Goal: Task Accomplishment & Management: Use online tool/utility

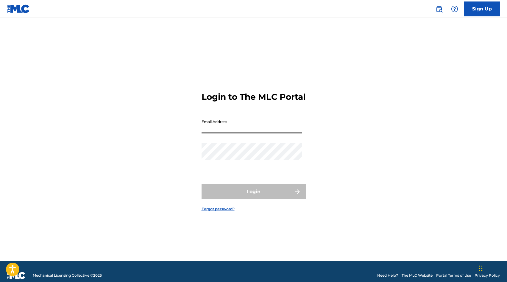
click at [293, 128] on input "Email Address" at bounding box center [252, 124] width 101 height 17
type input "[PERSON_NAME][EMAIL_ADDRESS][DOMAIN_NAME]"
click at [343, 63] on div "Login to The MLC Portal Email Address [EMAIL_ADDRESS][DOMAIN_NAME] Password Log…" at bounding box center [253, 147] width 417 height 228
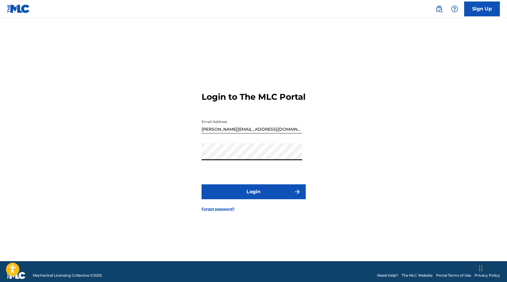
click at [251, 197] on button "Login" at bounding box center [254, 191] width 104 height 15
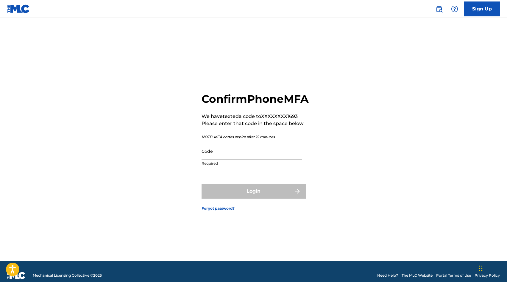
click at [241, 150] on input "Code" at bounding box center [252, 151] width 101 height 17
paste input "619307"
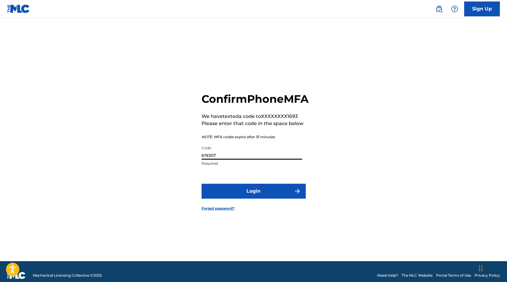
type input "619307"
click at [253, 199] on button "Login" at bounding box center [254, 191] width 104 height 15
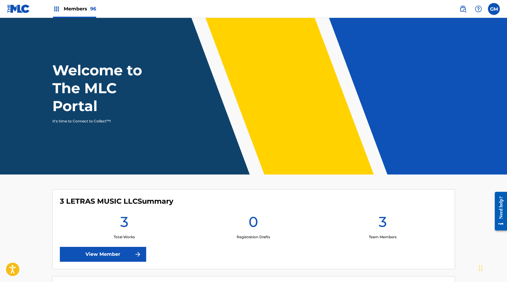
click at [77, 13] on div "Members 96" at bounding box center [74, 9] width 43 height 18
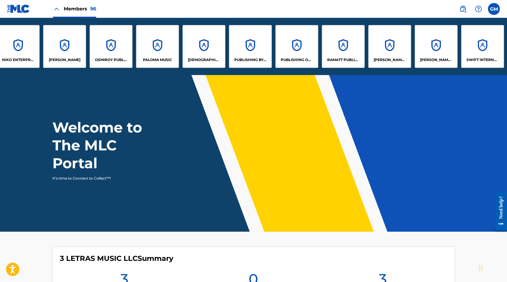
scroll to position [0, 3508]
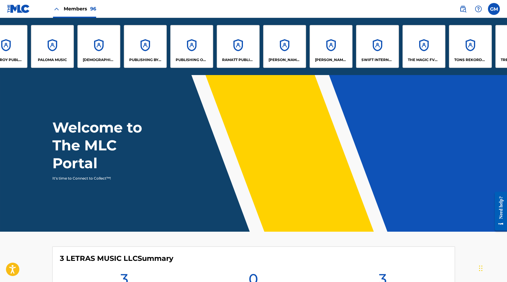
click at [325, 41] on div "[PERSON_NAME] MUSIC LLC" at bounding box center [331, 46] width 43 height 43
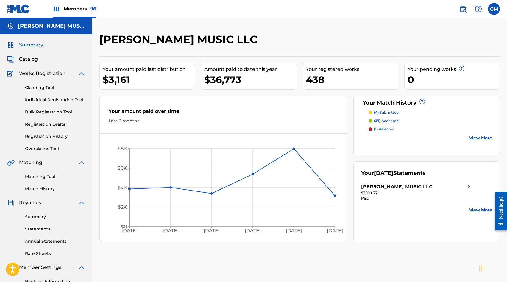
click at [44, 186] on link "Match History" at bounding box center [55, 189] width 60 height 6
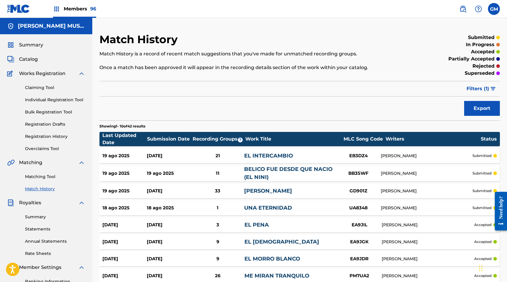
click at [187, 187] on div "[DATE] [DATE] 33 [PERSON_NAME] GD901Z [PERSON_NAME] submitted" at bounding box center [300, 191] width 401 height 15
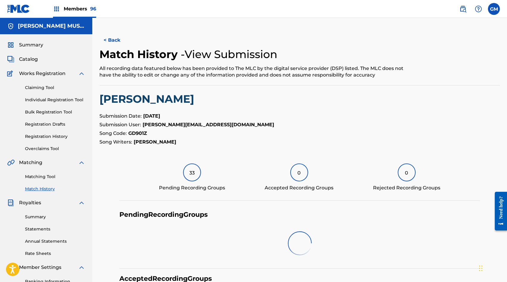
click at [117, 44] on button "< Back" at bounding box center [118, 40] width 36 height 15
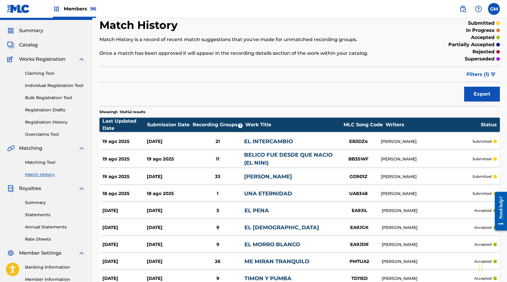
scroll to position [15, 0]
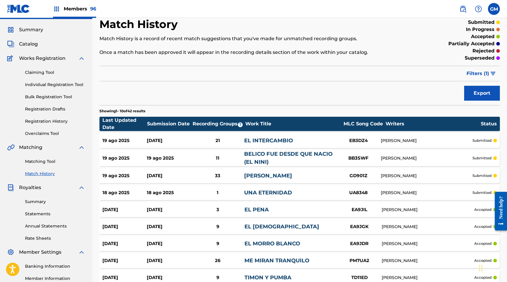
click at [29, 44] on span "Catalog" at bounding box center [28, 44] width 19 height 7
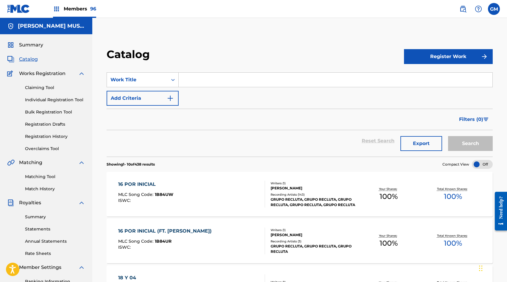
click at [33, 62] on span "Catalog" at bounding box center [28, 59] width 19 height 7
click at [41, 189] on link "Match History" at bounding box center [55, 189] width 60 height 6
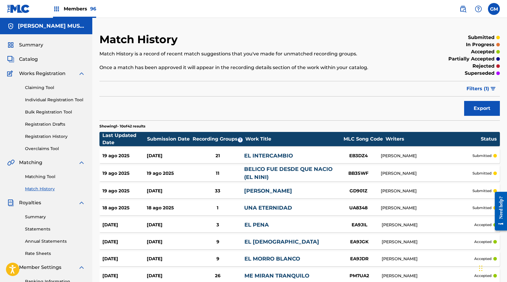
click at [199, 160] on div "[DATE] [DATE] 21 EL INTERCAMBIO EB3DZ4 [PERSON_NAME] submitted" at bounding box center [300, 155] width 401 height 15
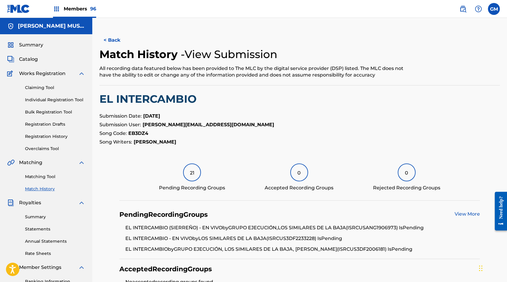
click at [32, 59] on span "Catalog" at bounding box center [28, 59] width 19 height 7
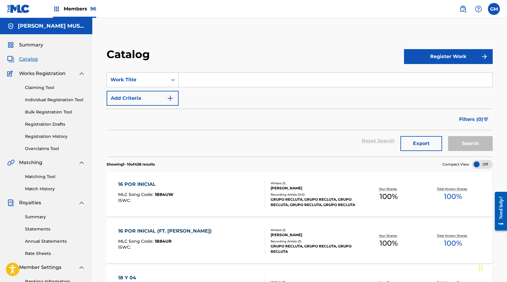
click at [182, 75] on input "Search Form" at bounding box center [336, 80] width 314 height 14
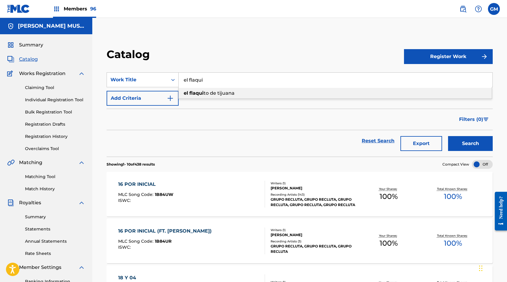
click at [192, 92] on strong "flaqui" at bounding box center [196, 93] width 14 height 6
type input "el flaquito de tijuana"
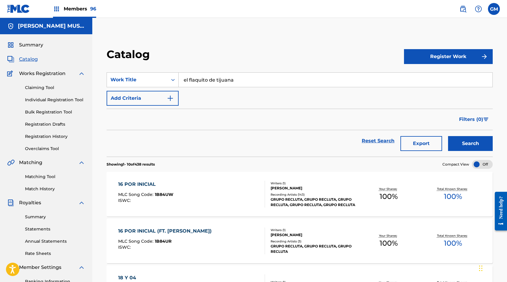
click at [470, 140] on button "Search" at bounding box center [470, 143] width 45 height 15
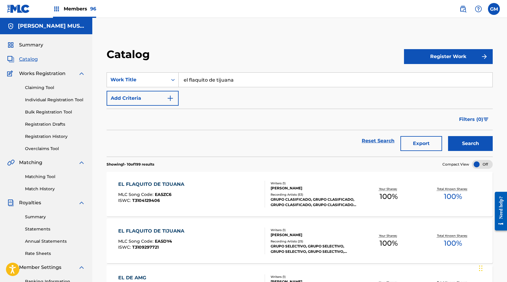
click at [35, 179] on link "Matching Tool" at bounding box center [55, 177] width 60 height 6
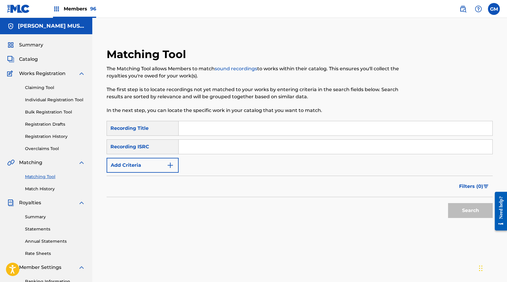
click at [192, 131] on input "Search Form" at bounding box center [336, 128] width 314 height 14
type input "EL FLAQUITO DE TIJUANA"
click at [161, 164] on button "Add Criteria" at bounding box center [143, 165] width 72 height 15
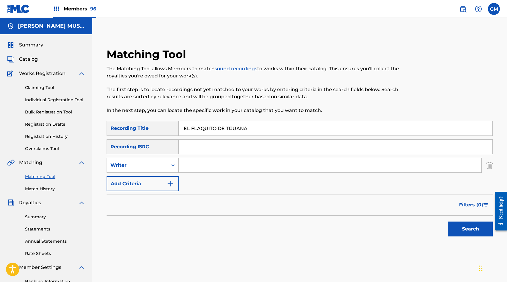
click at [161, 164] on div "Writer" at bounding box center [138, 165] width 54 height 7
click at [161, 180] on div "Recording Artist" at bounding box center [142, 180] width 71 height 15
click at [197, 161] on input "Search Form" at bounding box center [330, 165] width 303 height 14
click at [231, 165] on input "GRUPO CLASIFICADO" at bounding box center [330, 165] width 303 height 14
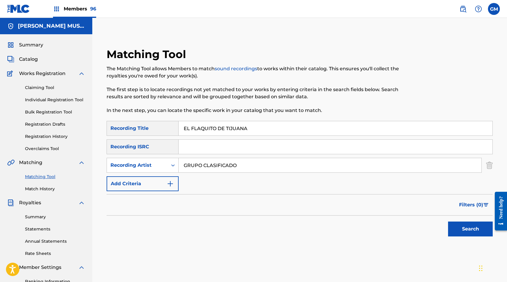
click at [231, 165] on input "GRUPO CLASIFICADO" at bounding box center [330, 165] width 303 height 14
click at [466, 224] on button "Search" at bounding box center [470, 229] width 45 height 15
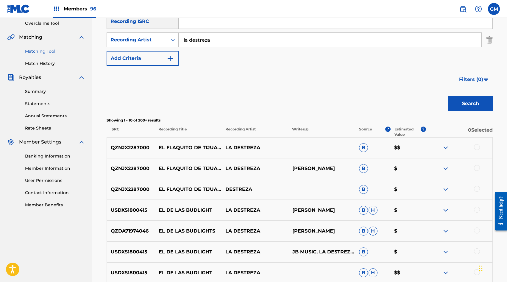
scroll to position [142, 0]
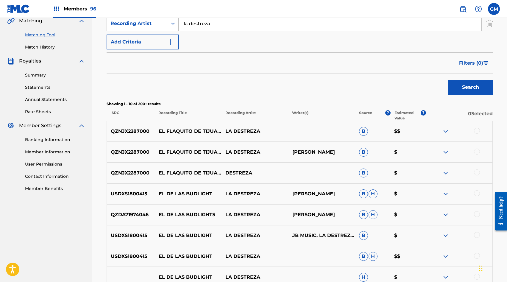
click at [477, 131] on div at bounding box center [477, 131] width 6 height 6
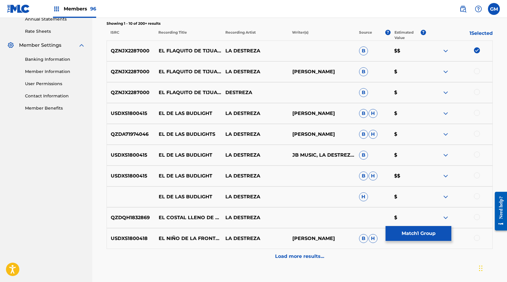
scroll to position [237, 0]
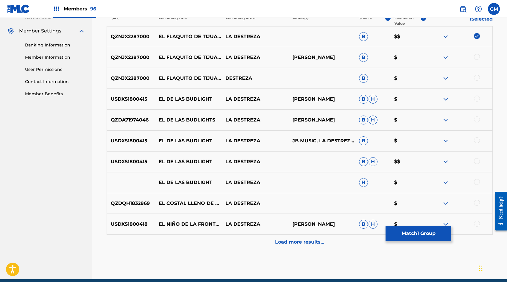
click at [477, 77] on div at bounding box center [477, 78] width 6 height 6
click at [478, 56] on div at bounding box center [477, 57] width 6 height 6
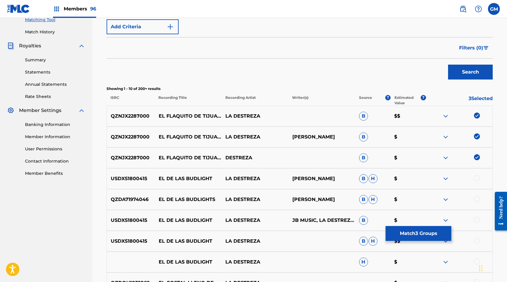
scroll to position [127, 0]
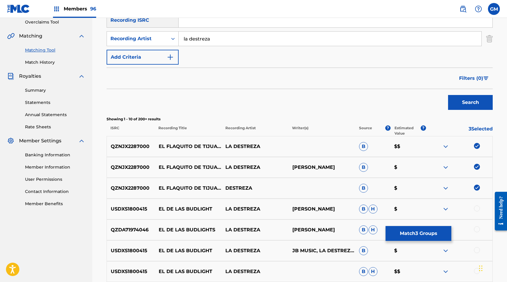
click at [216, 46] on input "la destreza" at bounding box center [330, 39] width 303 height 14
paste input "LDLN"
click at [465, 99] on button "Search" at bounding box center [470, 102] width 45 height 15
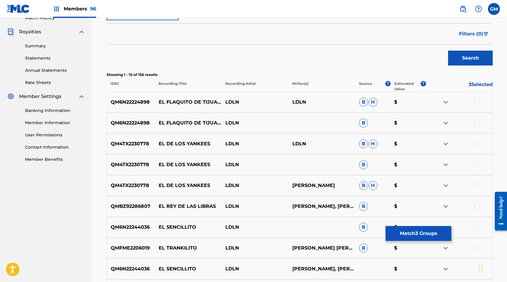
scroll to position [171, 0]
click at [475, 100] on div at bounding box center [477, 101] width 6 height 6
click at [476, 123] on div at bounding box center [477, 122] width 6 height 6
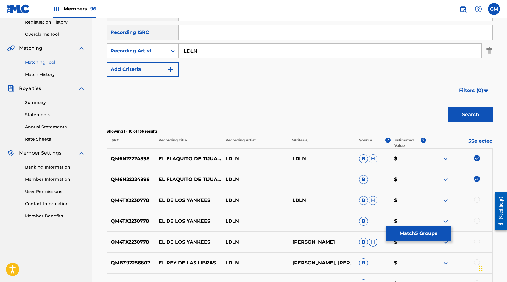
click at [198, 49] on input "LDLN" at bounding box center [330, 51] width 303 height 14
type input "LOS DE LA NORTE"
drag, startPoint x: 462, startPoint y: 115, endPoint x: 175, endPoint y: 107, distance: 286.7
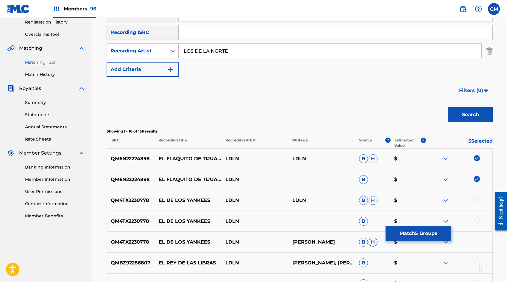
click at [462, 114] on button "Search" at bounding box center [470, 114] width 45 height 15
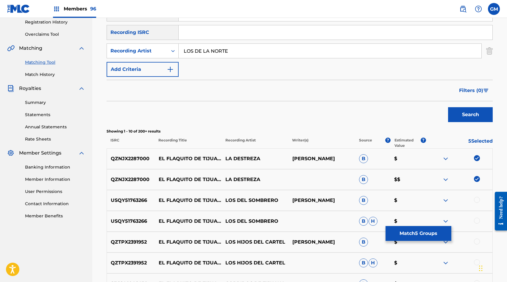
click at [419, 240] on button "Match 5 Groups" at bounding box center [419, 233] width 66 height 15
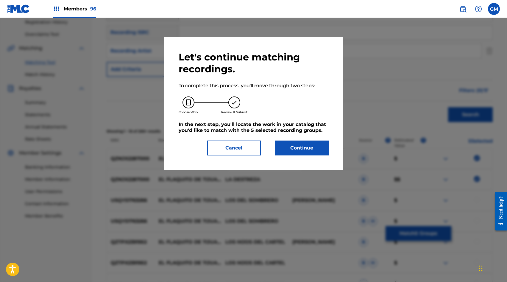
click at [299, 145] on button "Continue" at bounding box center [302, 148] width 54 height 15
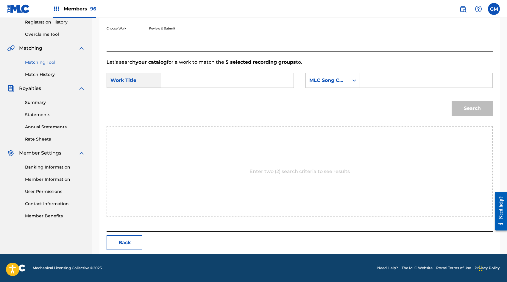
click at [370, 85] on input "Search Form" at bounding box center [426, 80] width 122 height 14
paste input "LDLN"
type input "LDLN"
paste input "EA5ZC6"
type input "EA5ZC6"
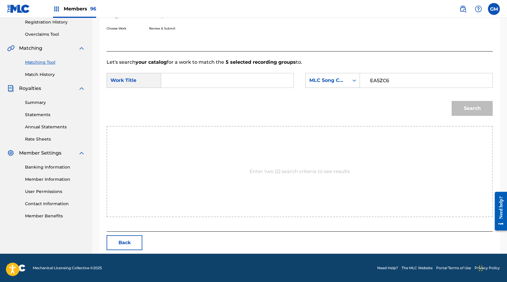
click at [211, 77] on input "Search Form" at bounding box center [227, 80] width 122 height 14
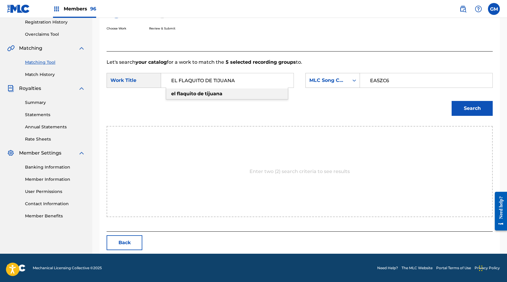
click at [197, 97] on div "el flaquito de tijuana" at bounding box center [227, 93] width 122 height 11
type input "el flaquito de tijuana"
click at [478, 111] on button "Search" at bounding box center [472, 108] width 41 height 15
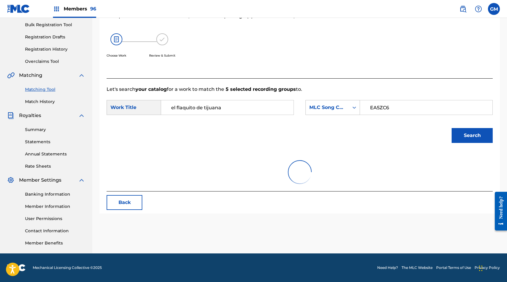
scroll to position [97, 0]
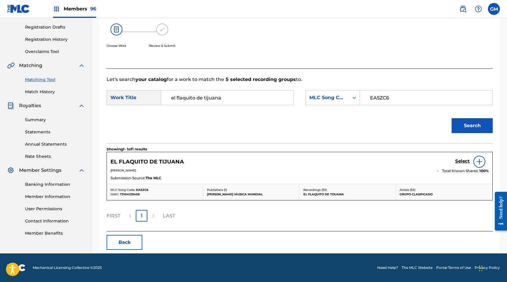
click at [458, 162] on h5 "Select" at bounding box center [462, 161] width 15 height 6
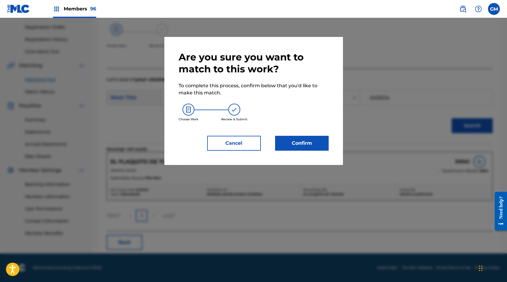
click at [299, 141] on button "Confirm" at bounding box center [302, 143] width 54 height 15
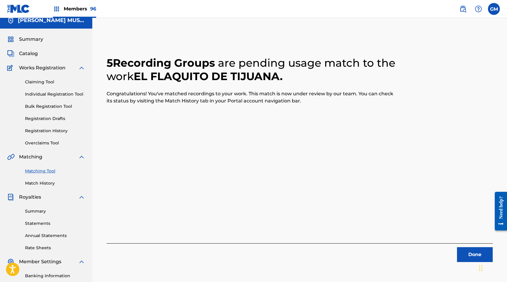
scroll to position [0, 0]
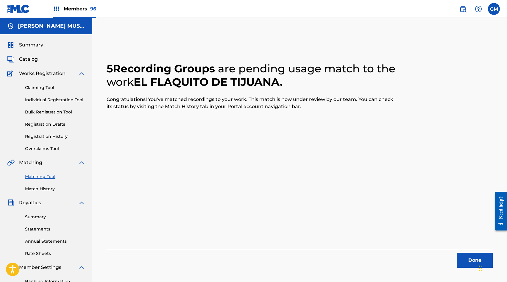
click at [462, 257] on button "Done" at bounding box center [475, 260] width 36 height 15
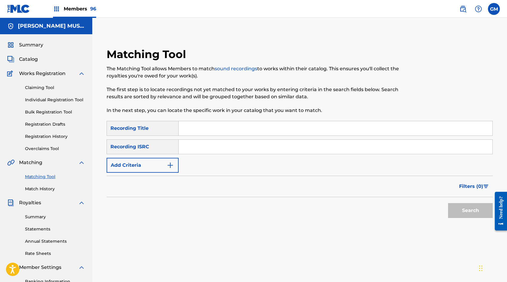
click at [38, 188] on link "Match History" at bounding box center [55, 189] width 60 height 6
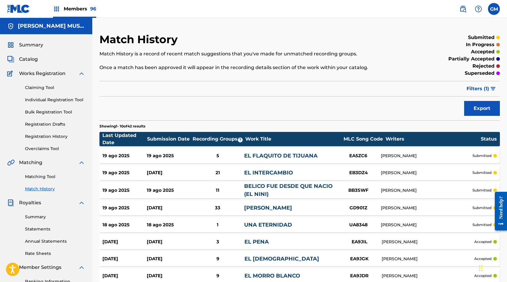
click at [75, 10] on span "Members 96" at bounding box center [80, 8] width 32 height 7
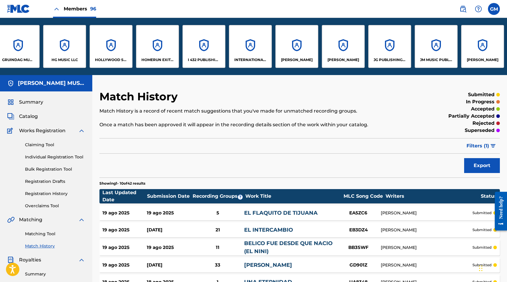
scroll to position [0, 2053]
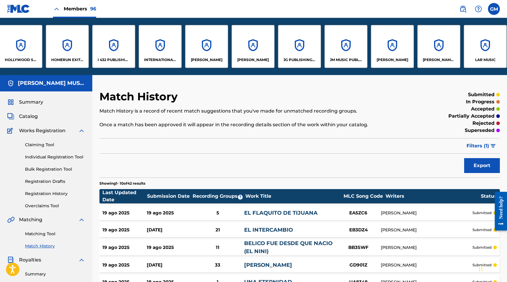
click at [315, 46] on div "JG PUBLISHING INC" at bounding box center [299, 46] width 43 height 43
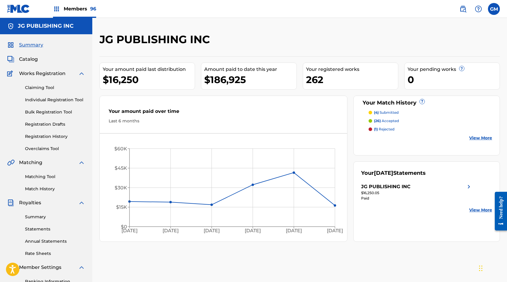
click at [46, 186] on link "Match History" at bounding box center [55, 189] width 60 height 6
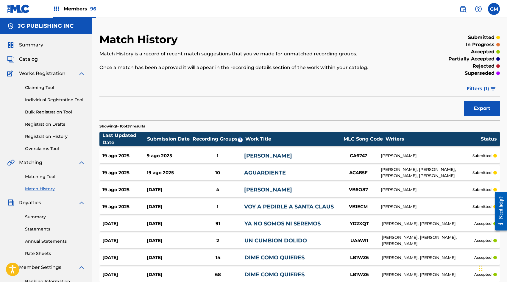
click at [36, 60] on span "Catalog" at bounding box center [28, 59] width 19 height 7
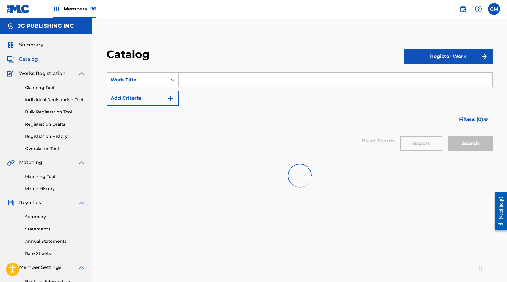
click at [214, 81] on input "Search Form" at bounding box center [336, 80] width 314 height 14
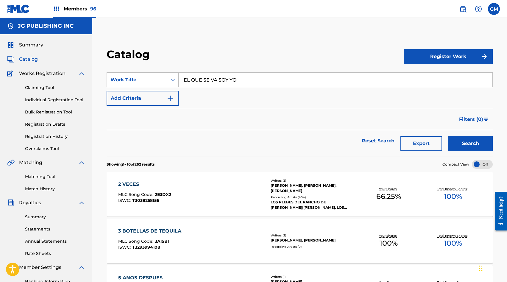
type input "EL QUE SE VA SOY YO"
click at [477, 144] on button "Search" at bounding box center [470, 143] width 45 height 15
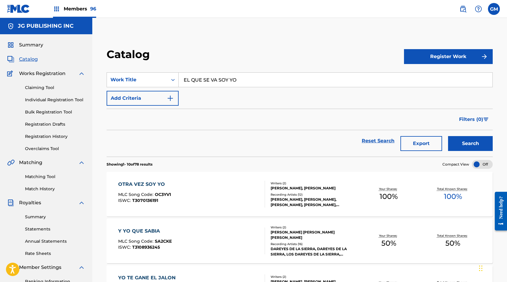
click at [80, 9] on span "Members 96" at bounding box center [80, 8] width 32 height 7
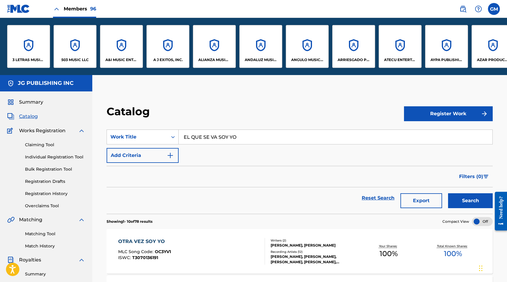
click at [110, 47] on div "A&I MUSIC ENTERTAINMENT, INC" at bounding box center [121, 46] width 43 height 43
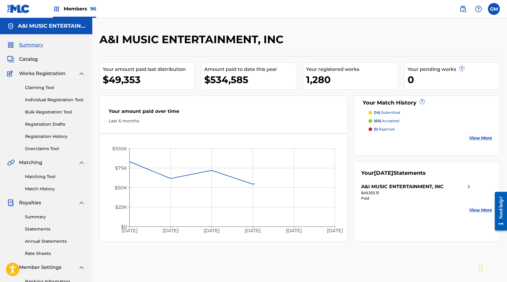
click at [33, 61] on span "Catalog" at bounding box center [28, 59] width 19 height 7
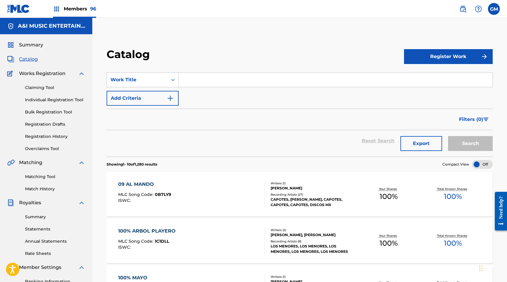
click at [33, 45] on span "Summary" at bounding box center [31, 44] width 24 height 7
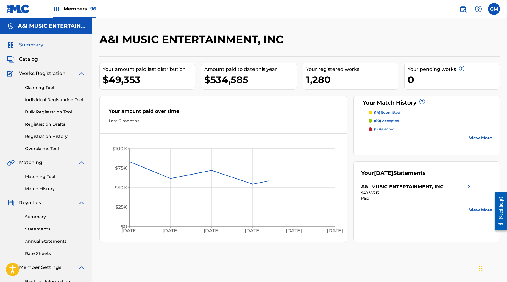
click at [32, 60] on span "Catalog" at bounding box center [28, 59] width 19 height 7
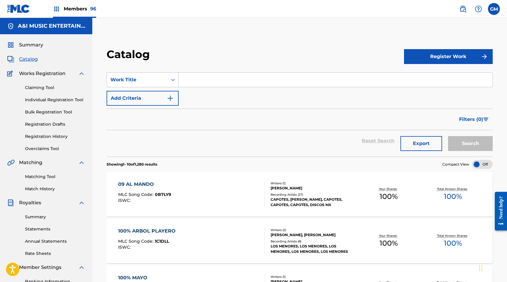
click at [199, 78] on input "Search Form" at bounding box center [336, 80] width 314 height 14
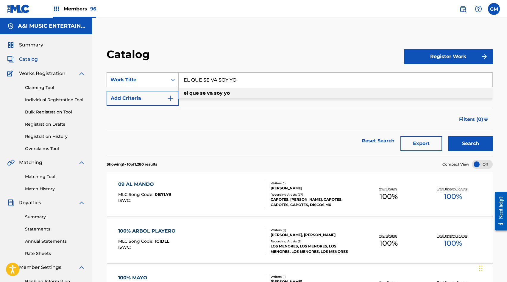
click at [227, 97] on div "el que se va soy yo" at bounding box center [335, 93] width 313 height 11
type input "el que se va soy yo"
click at [471, 144] on button "Search" at bounding box center [470, 143] width 45 height 15
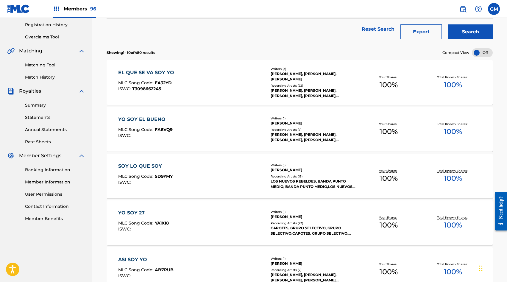
scroll to position [113, 0]
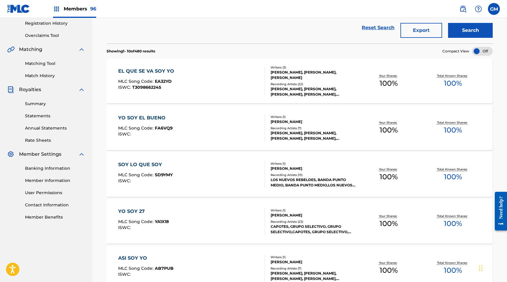
click at [203, 81] on div "EL QUE SE VA SOY YO MLC Song Code : EA32YD ISWC : T3098662245" at bounding box center [191, 81] width 147 height 27
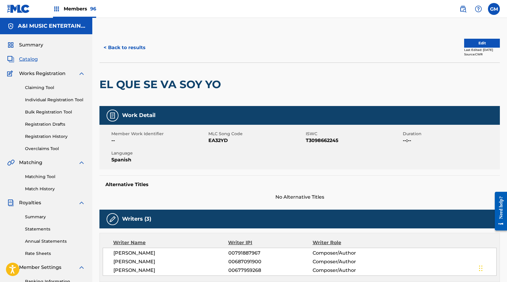
click at [215, 139] on span "EA32YD" at bounding box center [257, 140] width 96 height 7
copy span "EA32YD"
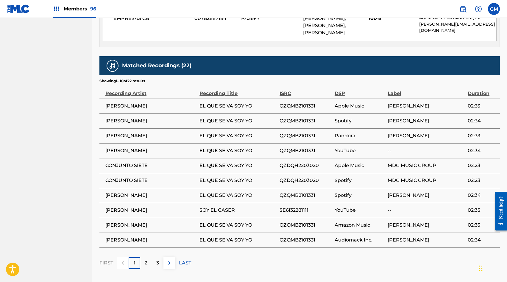
scroll to position [320, 0]
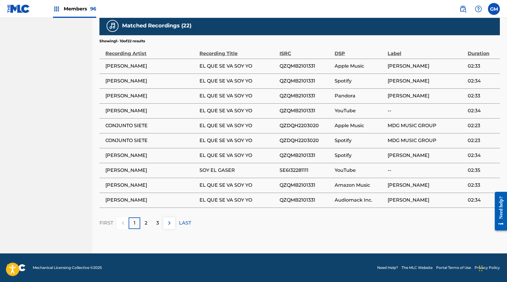
click at [167, 227] on img at bounding box center [169, 223] width 7 height 7
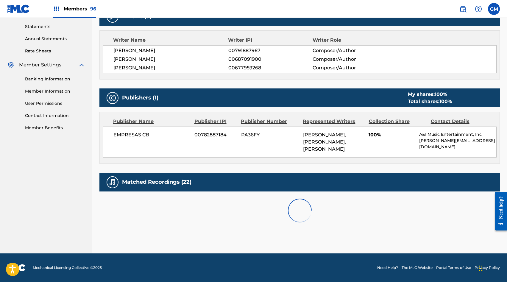
scroll to position [363, 0]
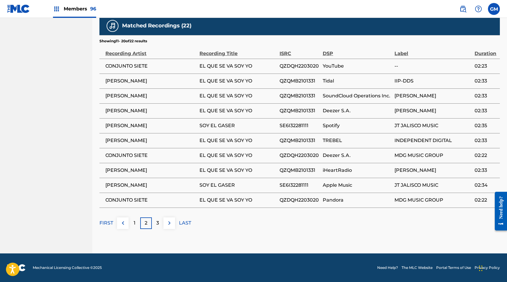
click at [167, 227] on img at bounding box center [169, 223] width 7 height 7
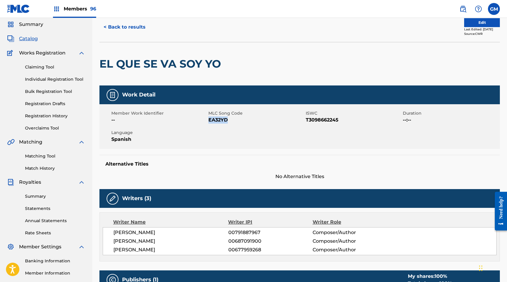
scroll to position [0, 0]
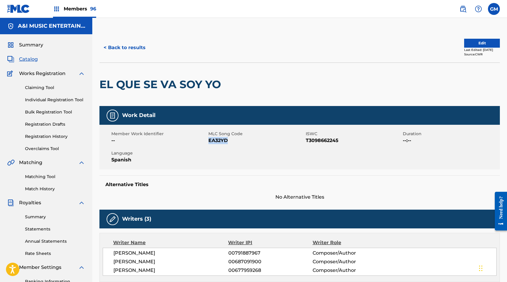
click at [36, 176] on link "Matching Tool" at bounding box center [55, 177] width 60 height 6
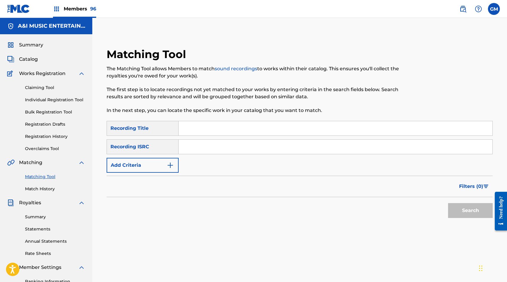
click at [188, 130] on input "Search Form" at bounding box center [336, 128] width 314 height 14
type input "EL QUE SE VA SOY YO"
click at [459, 205] on button "Search" at bounding box center [470, 210] width 45 height 15
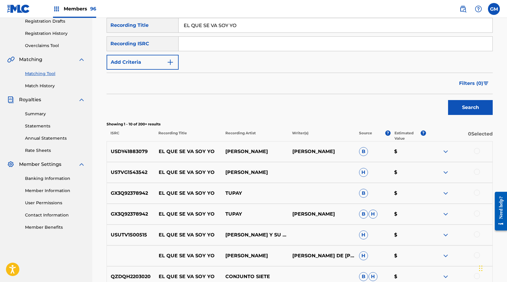
scroll to position [105, 0]
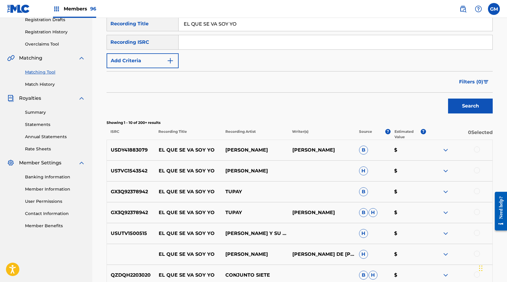
click at [159, 63] on button "Add Criteria" at bounding box center [143, 60] width 72 height 15
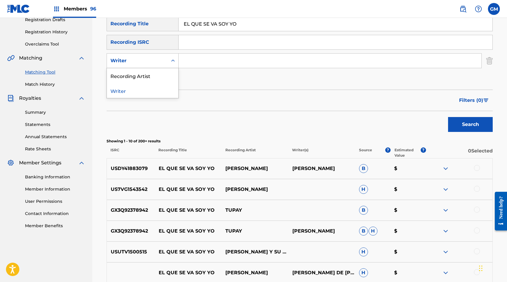
click at [160, 68] on div "Writer" at bounding box center [143, 60] width 72 height 15
click at [160, 77] on div "Recording Artist" at bounding box center [142, 75] width 71 height 15
click at [203, 60] on input "Search Form" at bounding box center [330, 61] width 303 height 14
paste input "CONJUNTO SIETE"
click at [480, 126] on button "Search" at bounding box center [470, 124] width 45 height 15
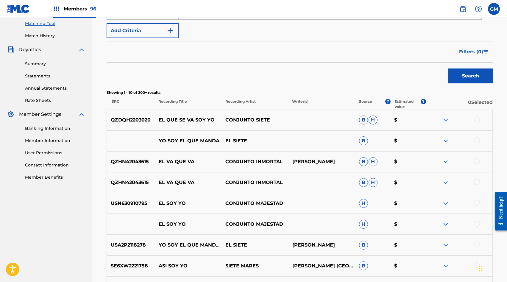
scroll to position [153, 0]
click at [480, 119] on div at bounding box center [477, 119] width 6 height 6
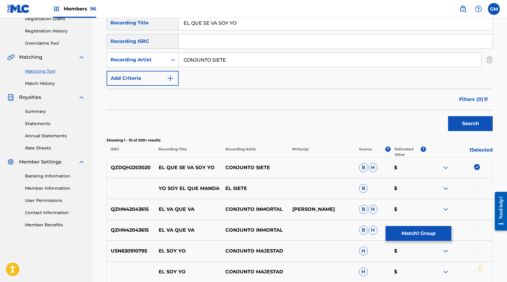
scroll to position [88, 0]
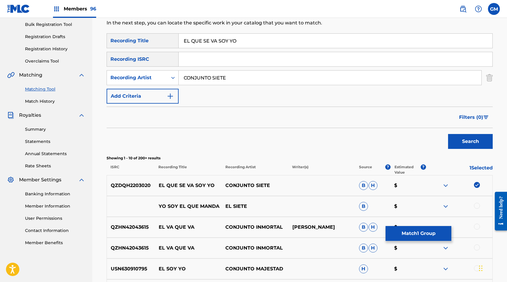
click at [206, 76] on input "CONJUNTO SIETE" at bounding box center [330, 78] width 303 height 14
paste input "[PERSON_NAME]"
click at [476, 150] on div "Search" at bounding box center [469, 140] width 48 height 24
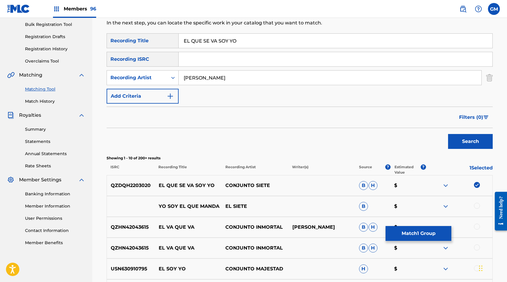
click at [469, 144] on button "Search" at bounding box center [470, 141] width 45 height 15
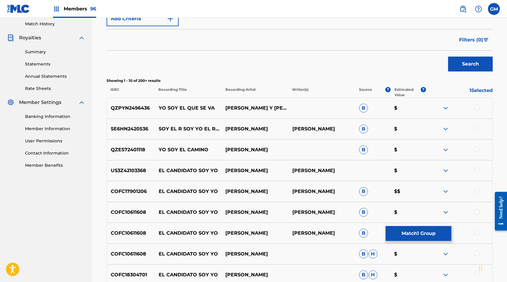
scroll to position [140, 0]
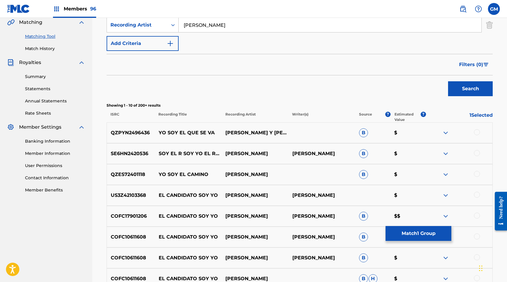
click at [198, 27] on input "[PERSON_NAME]" at bounding box center [330, 25] width 303 height 14
paste input "[PERSON_NAME]"
type input "[PERSON_NAME]"
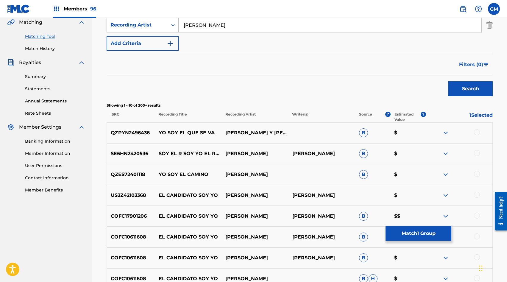
click at [483, 97] on div "Search" at bounding box center [469, 87] width 48 height 24
click at [470, 91] on button "Search" at bounding box center [470, 88] width 45 height 15
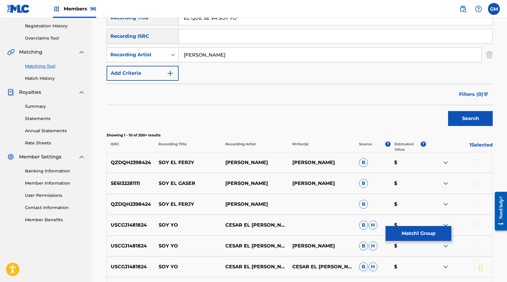
scroll to position [29, 0]
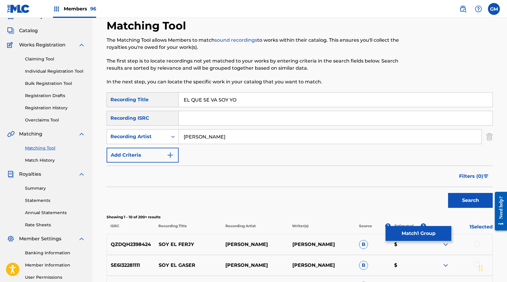
click at [208, 136] on input "[PERSON_NAME]" at bounding box center [330, 137] width 303 height 14
click at [470, 199] on button "Search" at bounding box center [470, 200] width 45 height 15
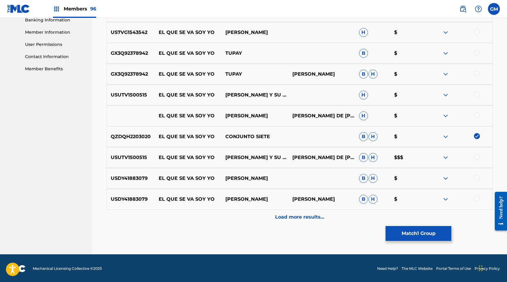
click at [290, 214] on p "Load more results..." at bounding box center [299, 217] width 49 height 7
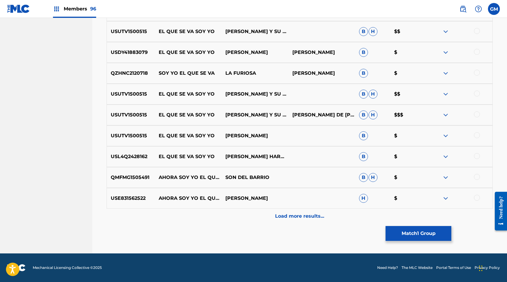
click at [290, 214] on p "Load more results..." at bounding box center [299, 216] width 49 height 7
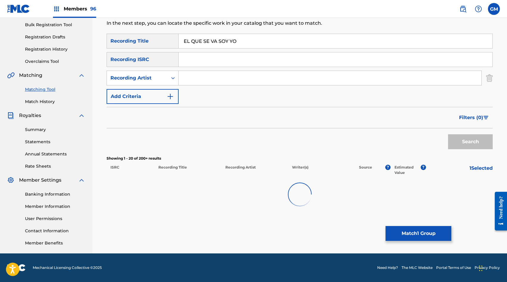
scroll to position [680, 0]
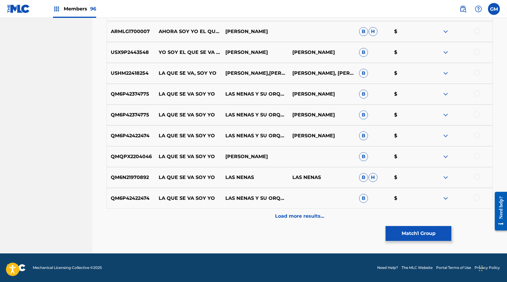
click at [290, 214] on p "Load more results..." at bounding box center [299, 216] width 49 height 7
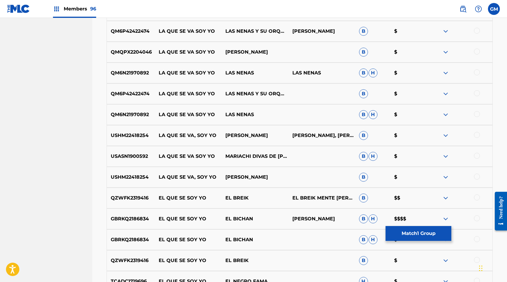
scroll to position [888, 0]
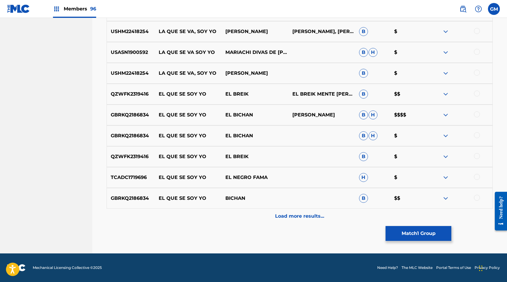
click at [290, 214] on p "Load more results..." at bounding box center [299, 216] width 49 height 7
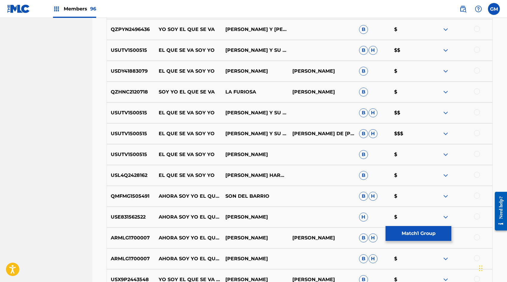
scroll to position [449, 0]
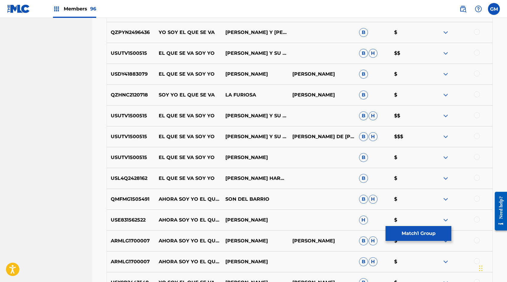
click at [246, 133] on p "[PERSON_NAME] Y SU BANDA [PERSON_NAME]" at bounding box center [255, 136] width 67 height 7
copy p "[PERSON_NAME] Y SU BANDA [PERSON_NAME]"
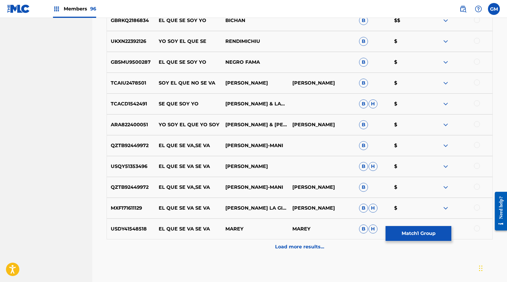
scroll to position [1097, 0]
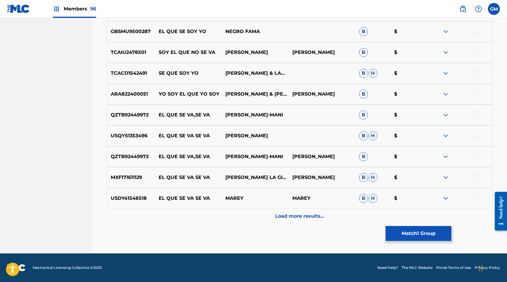
click at [273, 216] on div "Load more results..." at bounding box center [300, 216] width 386 height 15
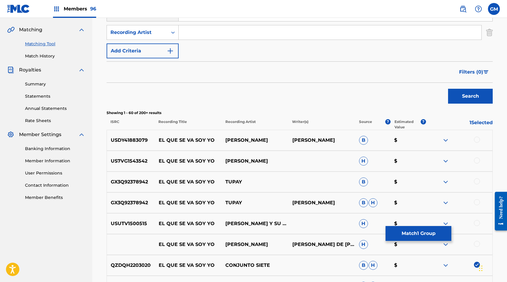
scroll to position [0, 0]
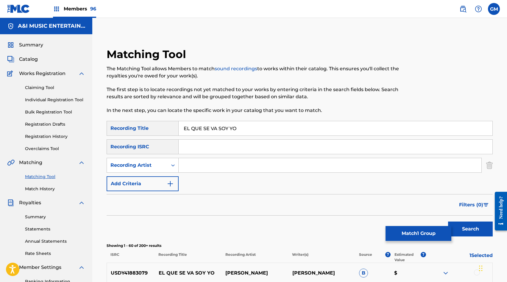
click at [193, 169] on input "Search Form" at bounding box center [330, 165] width 303 height 14
type input "[PERSON_NAME]"
click at [471, 228] on button "Search" at bounding box center [470, 229] width 45 height 15
click at [416, 236] on button "Match 1 Group" at bounding box center [419, 233] width 66 height 15
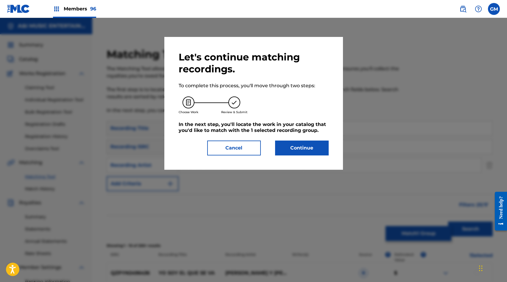
click at [297, 154] on button "Continue" at bounding box center [302, 148] width 54 height 15
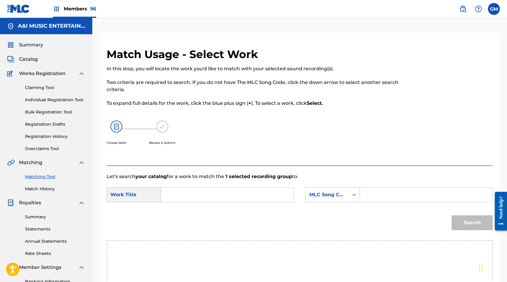
click at [373, 198] on input "Search Form" at bounding box center [426, 195] width 122 height 14
paste input "EA32YD"
type input "EA32YD"
click at [226, 192] on input "Search Form" at bounding box center [227, 195] width 122 height 14
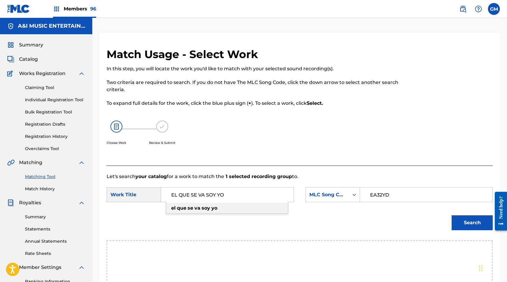
type input "EL QUE SE VA SOY YO"
click at [405, 123] on div at bounding box center [448, 107] width 89 height 118
click at [467, 218] on button "Search" at bounding box center [472, 222] width 41 height 15
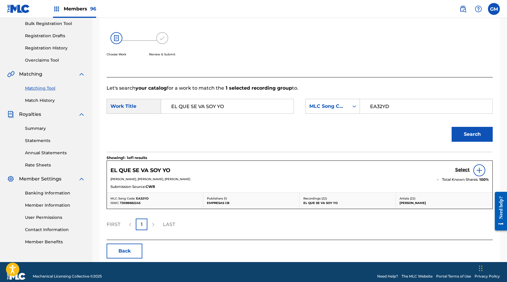
scroll to position [91, 0]
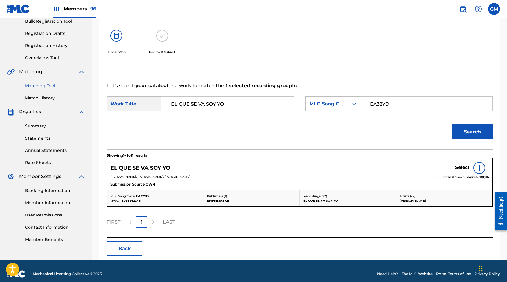
click at [465, 167] on h5 "Select" at bounding box center [462, 168] width 15 height 6
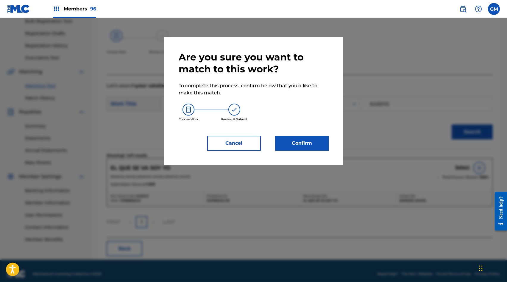
click at [293, 146] on button "Confirm" at bounding box center [302, 143] width 54 height 15
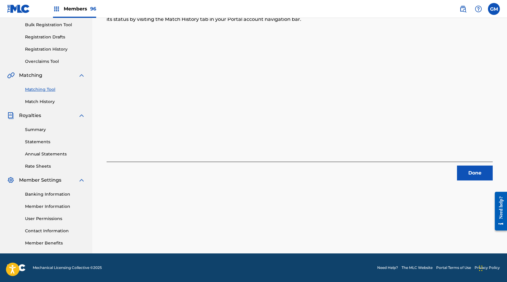
scroll to position [0, 0]
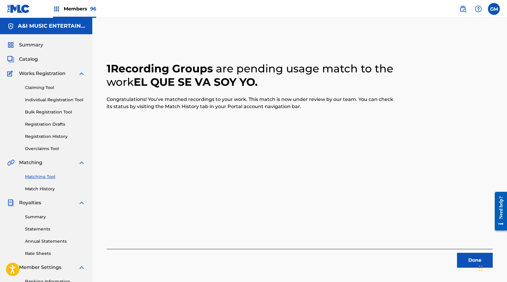
click at [465, 259] on button "Done" at bounding box center [475, 260] width 36 height 15
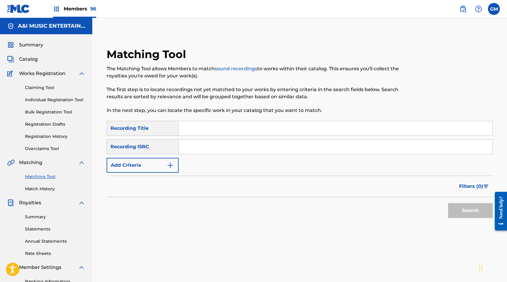
click at [66, 7] on span "Members 96" at bounding box center [80, 8] width 32 height 7
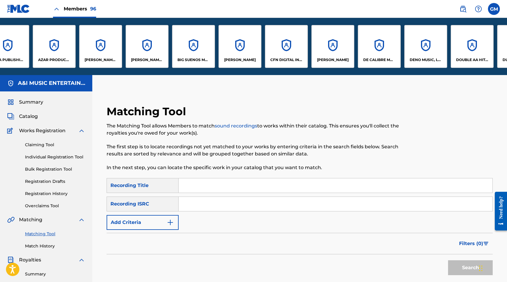
scroll to position [0, 439]
click at [116, 50] on div "[PERSON_NAME] MUSIC LLC" at bounding box center [101, 46] width 43 height 43
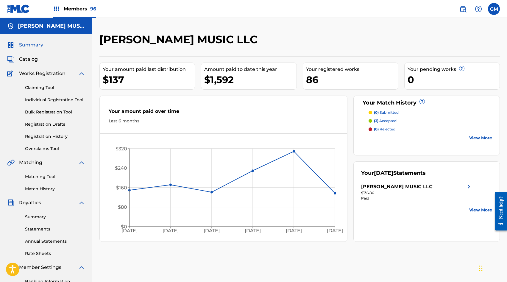
click at [50, 191] on link "Match History" at bounding box center [55, 189] width 60 height 6
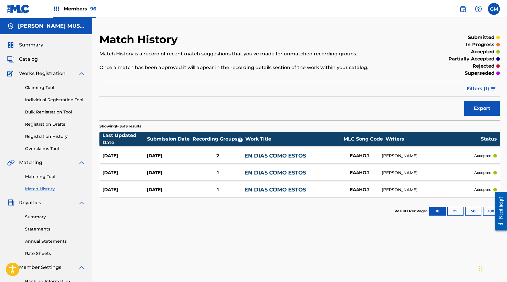
click at [23, 56] on span "Catalog" at bounding box center [28, 59] width 19 height 7
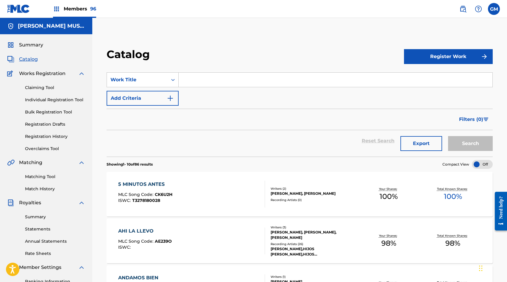
click at [192, 80] on input "Search Form" at bounding box center [336, 80] width 314 height 14
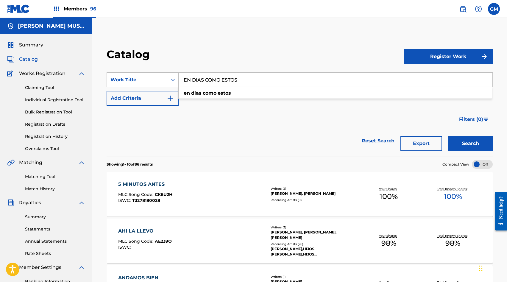
type input "EN DIAS COMO ESTOS"
click at [458, 144] on button "Search" at bounding box center [470, 143] width 45 height 15
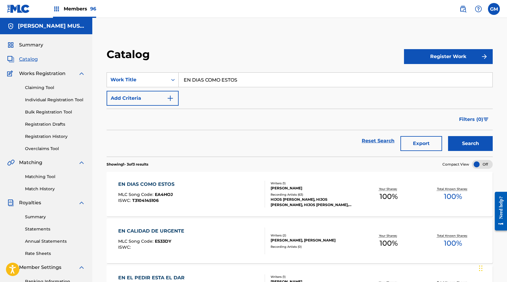
click at [205, 193] on div "EN DIAS COMO ESTOS MLC Song Code : EA4HOJ ISWC : T3104145106" at bounding box center [191, 194] width 147 height 27
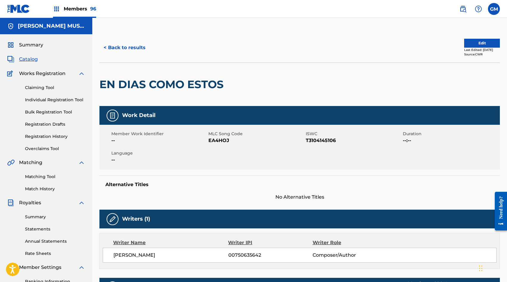
click at [219, 141] on span "EA4HOJ" at bounding box center [257, 140] width 96 height 7
copy span "EA4HOJ"
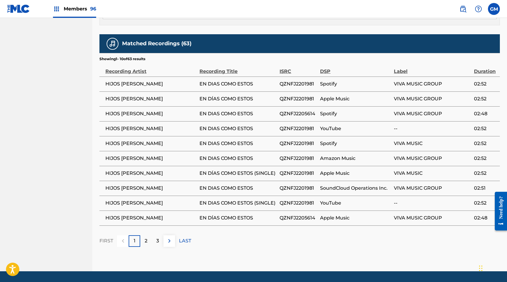
scroll to position [336, 0]
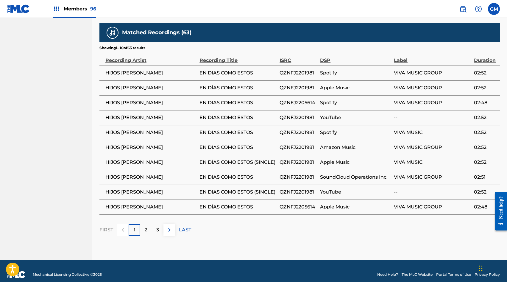
click at [170, 226] on img at bounding box center [169, 229] width 7 height 7
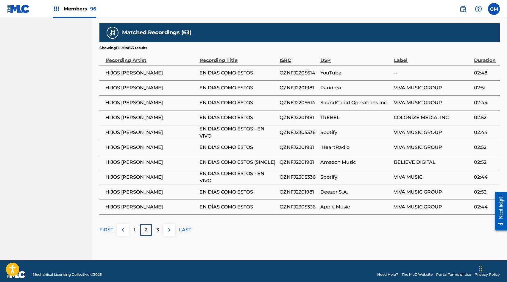
click at [170, 226] on img at bounding box center [169, 229] width 7 height 7
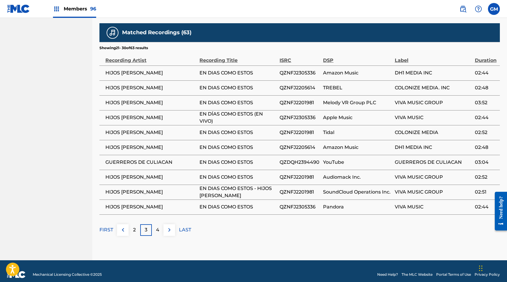
click at [154, 159] on td "GUERREROS DE CULIACAN" at bounding box center [150, 162] width 100 height 15
click at [173, 224] on button at bounding box center [170, 230] width 12 height 12
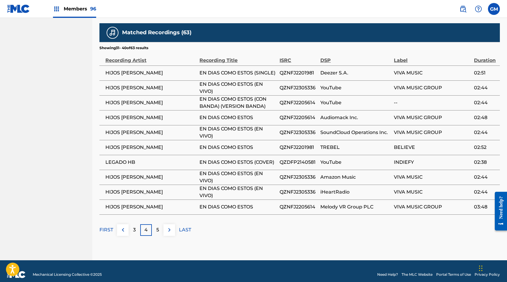
click at [122, 159] on span "LEGADO HB" at bounding box center [150, 162] width 91 height 7
copy div "LEGADO HB"
click at [168, 226] on img at bounding box center [169, 229] width 7 height 7
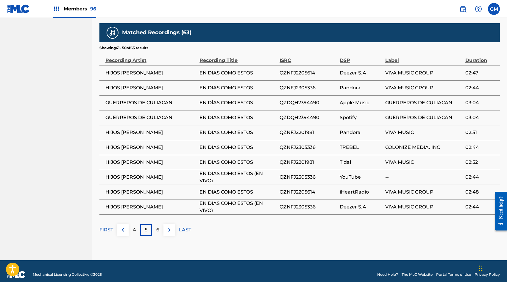
click at [171, 226] on img at bounding box center [169, 229] width 7 height 7
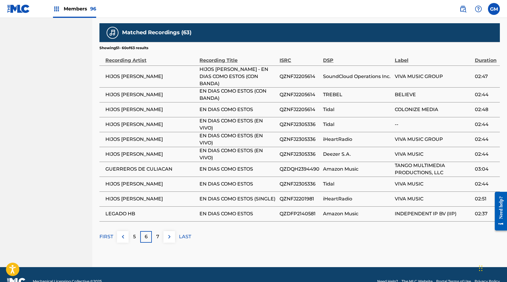
click at [171, 233] on img at bounding box center [169, 236] width 7 height 7
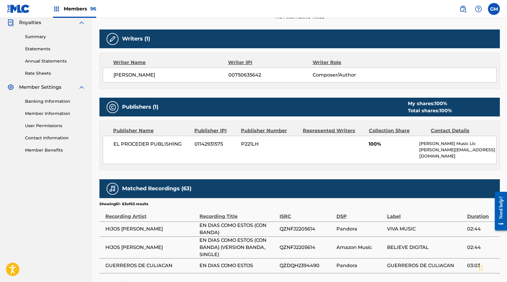
scroll to position [239, 0]
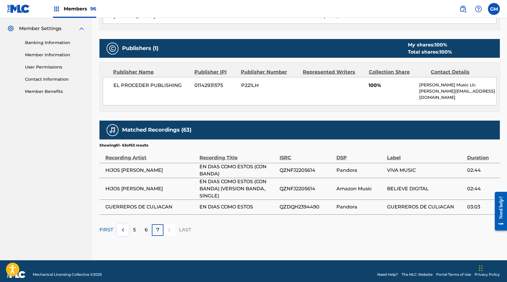
click at [171, 224] on div at bounding box center [170, 230] width 12 height 12
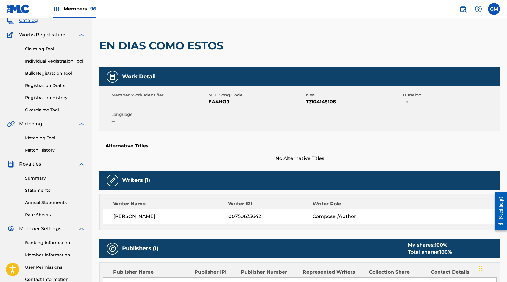
scroll to position [38, 0]
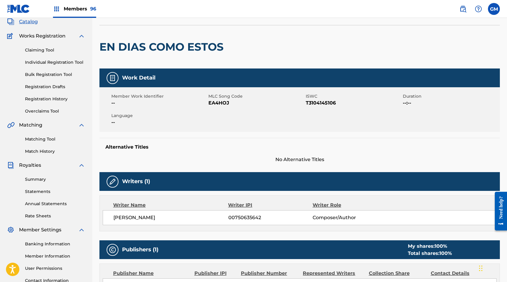
click at [51, 137] on link "Matching Tool" at bounding box center [55, 139] width 60 height 6
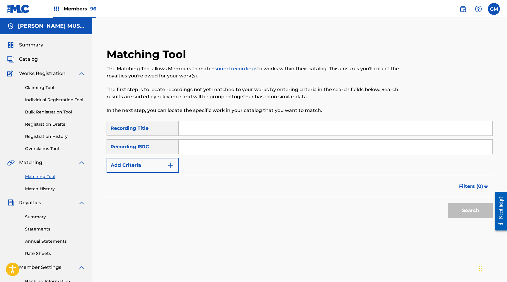
click at [217, 130] on input "Search Form" at bounding box center [336, 128] width 314 height 14
type input "EN DIAS COMO ESTOS"
click at [135, 166] on button "Add Criteria" at bounding box center [143, 165] width 72 height 15
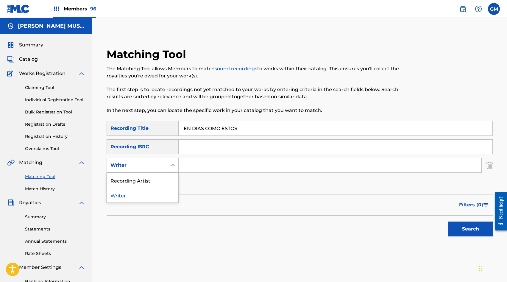
click at [135, 166] on div "Writer" at bounding box center [138, 165] width 54 height 7
click at [136, 178] on div "Recording Artist" at bounding box center [142, 180] width 71 height 15
click at [228, 161] on input "Search Form" at bounding box center [330, 165] width 303 height 14
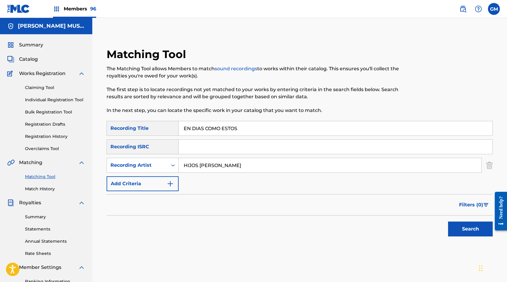
click at [459, 234] on button "Search" at bounding box center [470, 229] width 45 height 15
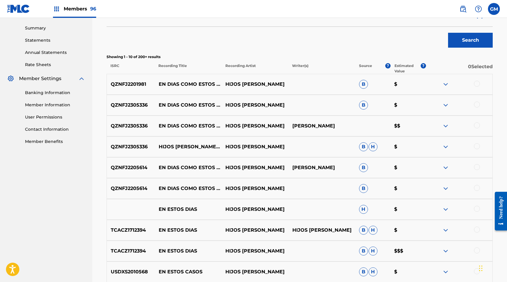
scroll to position [191, 0]
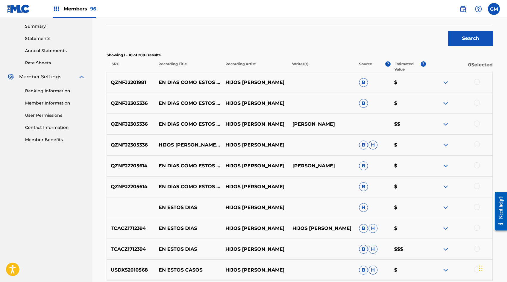
click at [477, 186] on div at bounding box center [477, 186] width 6 height 6
click at [475, 163] on div at bounding box center [477, 165] width 6 height 6
click at [476, 142] on div at bounding box center [477, 145] width 6 height 6
click at [476, 121] on div at bounding box center [477, 124] width 6 height 6
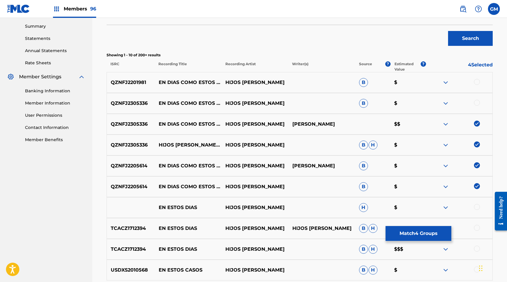
click at [477, 105] on div at bounding box center [477, 103] width 6 height 6
click at [478, 83] on div at bounding box center [477, 82] width 6 height 6
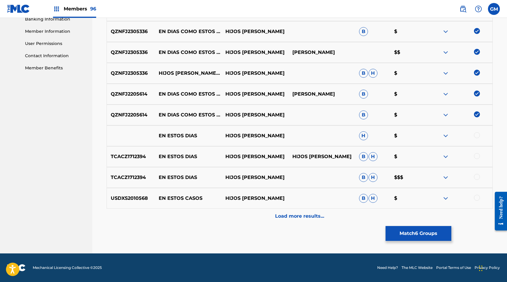
scroll to position [0, 0]
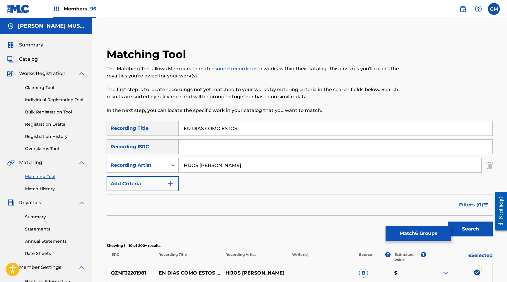
click at [231, 128] on input "EN DIAS COMO ESTOS" at bounding box center [336, 128] width 314 height 14
click at [210, 158] on input "HIJOS [PERSON_NAME]" at bounding box center [330, 165] width 303 height 14
paste input "GUERREROS DE CULIACA"
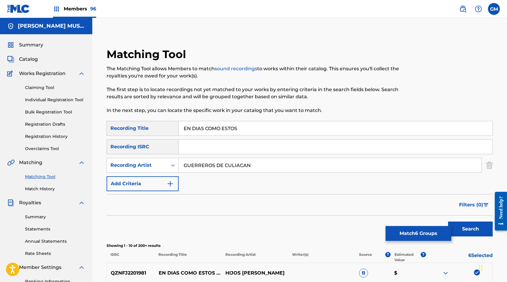
click at [469, 225] on button "Search" at bounding box center [470, 229] width 45 height 15
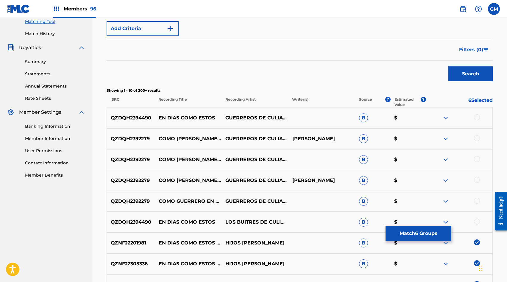
scroll to position [156, 0]
click at [476, 115] on div at bounding box center [477, 117] width 6 height 6
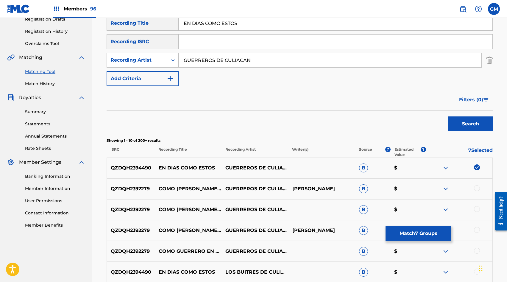
scroll to position [89, 0]
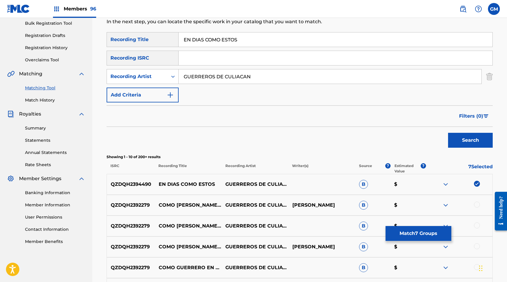
click at [237, 79] on input "GUERREROS DE CULIACAN" at bounding box center [330, 76] width 303 height 14
paste input "LEGADO HB"
type input "LEGADO HB"
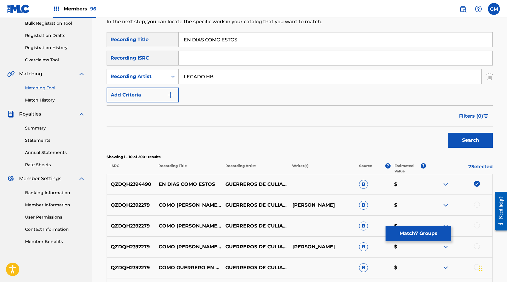
click at [469, 139] on button "Search" at bounding box center [470, 140] width 45 height 15
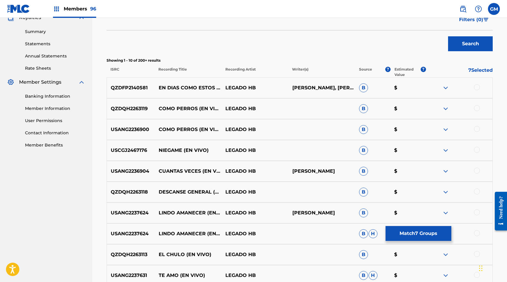
scroll to position [189, 0]
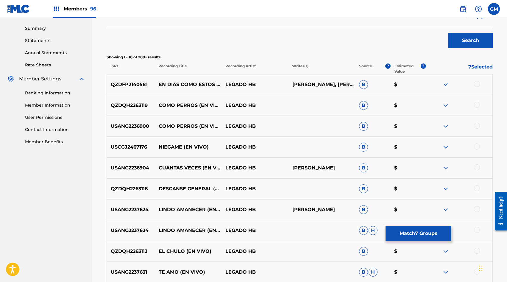
click at [478, 85] on div at bounding box center [477, 84] width 6 height 6
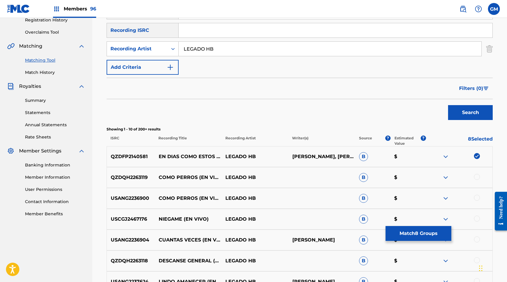
scroll to position [93, 0]
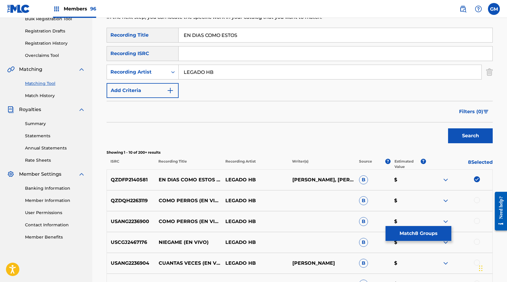
click at [198, 71] on input "LEGADO HB" at bounding box center [330, 72] width 303 height 14
click at [466, 136] on button "Search" at bounding box center [470, 135] width 45 height 15
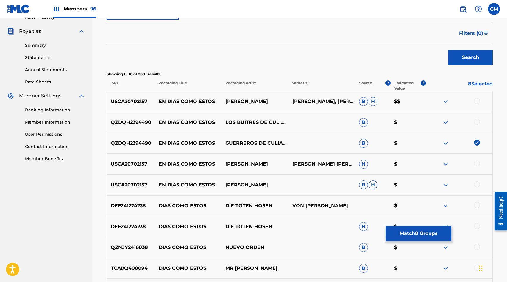
scroll to position [262, 0]
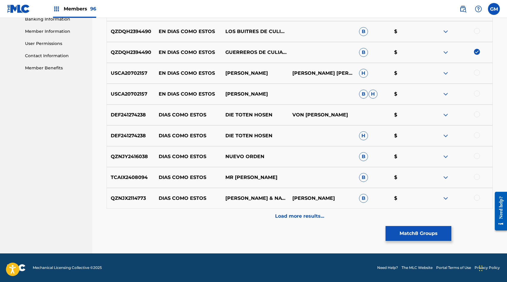
click at [306, 218] on p "Load more results..." at bounding box center [299, 216] width 49 height 7
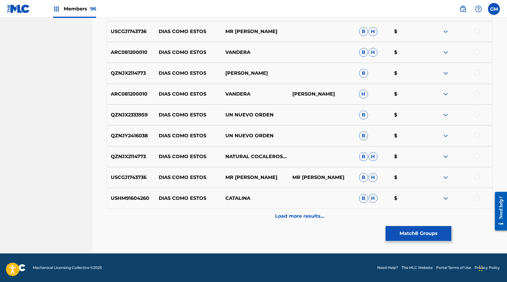
click at [304, 218] on p "Load more results..." at bounding box center [299, 216] width 49 height 7
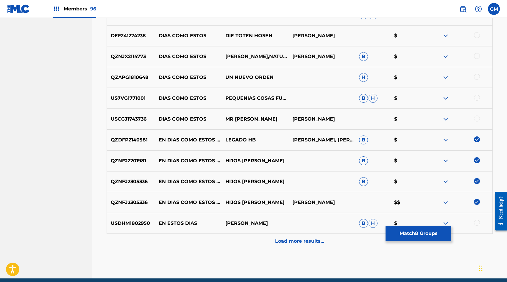
scroll to position [680, 0]
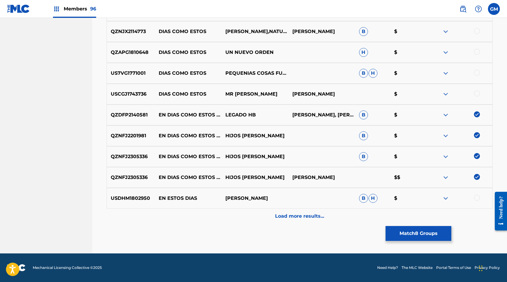
click at [304, 218] on p "Load more results..." at bounding box center [299, 216] width 49 height 7
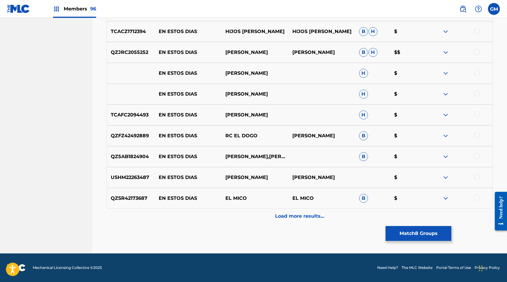
click at [298, 218] on p "Load more results..." at bounding box center [299, 216] width 49 height 7
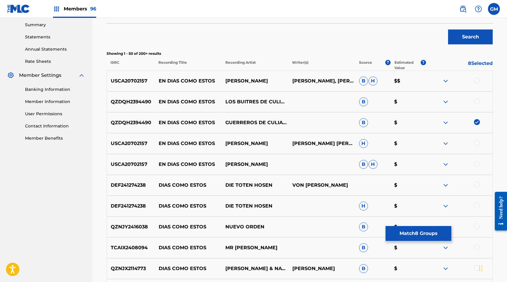
scroll to position [192, 0]
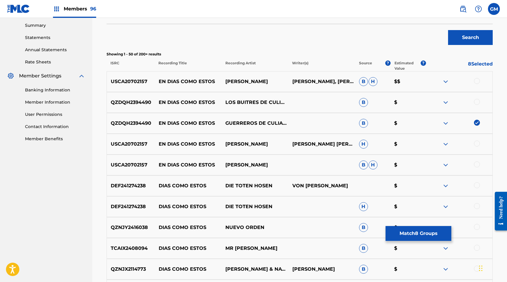
click at [241, 77] on div "USCA20702157 EN DIAS COMO ESTOS [PERSON_NAME] [PERSON_NAME], [PERSON_NAME] B H …" at bounding box center [300, 81] width 386 height 21
click at [427, 229] on button "Match 8 Groups" at bounding box center [419, 233] width 66 height 15
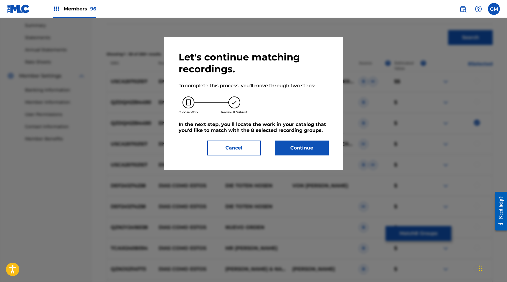
click at [307, 145] on button "Continue" at bounding box center [302, 148] width 54 height 15
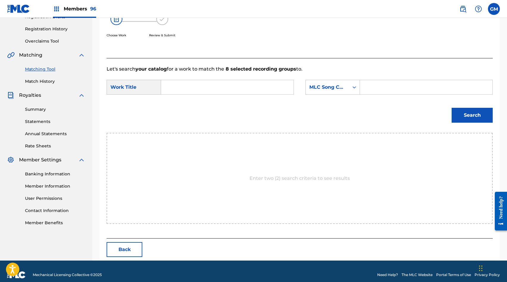
scroll to position [115, 0]
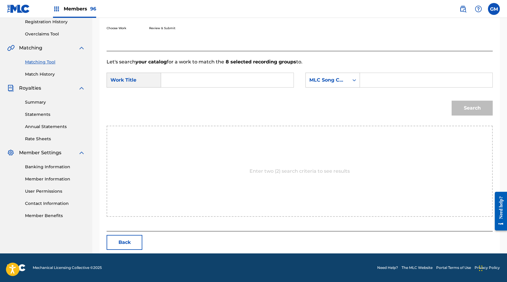
click at [373, 73] on div "Search Form" at bounding box center [426, 80] width 133 height 15
click at [374, 80] on input "Search Form" at bounding box center [426, 80] width 122 height 14
paste input "EA4HOJ"
type input "EA4HOJ"
click at [265, 80] on input "Search Form" at bounding box center [227, 80] width 122 height 14
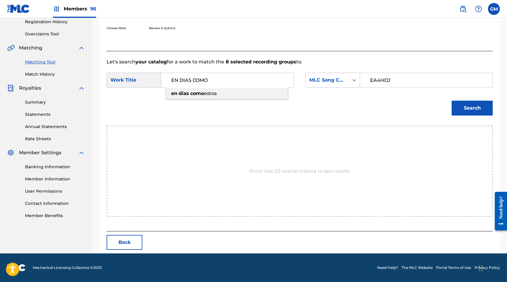
drag, startPoint x: 272, startPoint y: 94, endPoint x: 409, endPoint y: 97, distance: 136.8
click at [272, 94] on div "en dias como estos" at bounding box center [227, 93] width 122 height 11
type input "en dias como estos"
drag, startPoint x: 486, startPoint y: 114, endPoint x: 468, endPoint y: 111, distance: 17.6
click at [486, 114] on button "Search" at bounding box center [472, 108] width 41 height 15
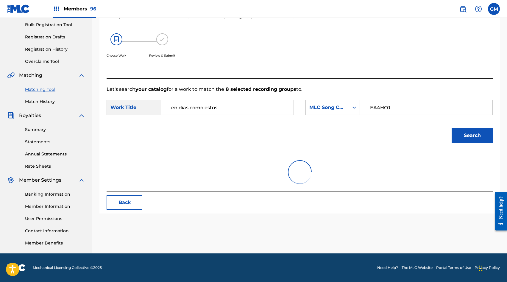
scroll to position [97, 0]
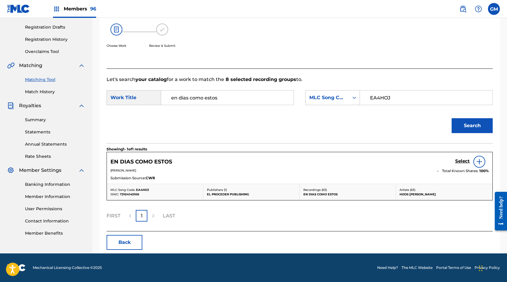
click at [461, 161] on h5 "Select" at bounding box center [462, 161] width 15 height 6
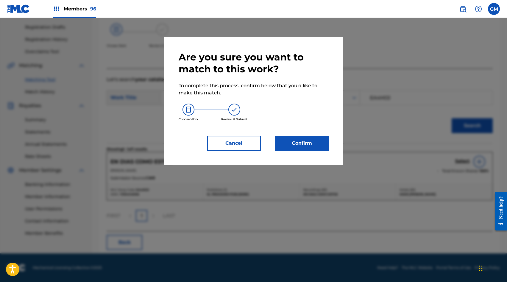
click at [309, 143] on button "Confirm" at bounding box center [302, 143] width 54 height 15
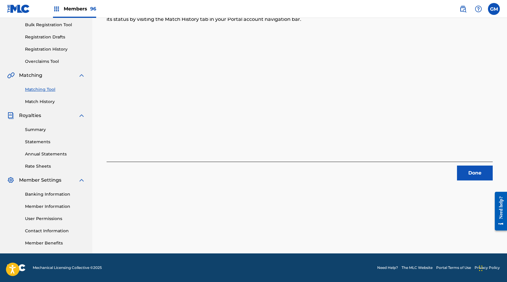
scroll to position [0, 0]
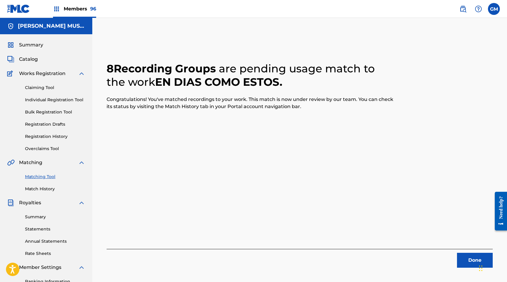
click at [477, 258] on button "Done" at bounding box center [475, 260] width 36 height 15
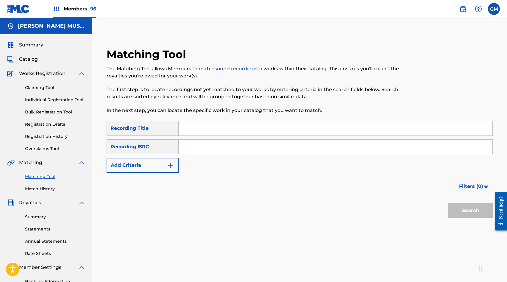
click at [69, 9] on span "Members 96" at bounding box center [80, 8] width 32 height 7
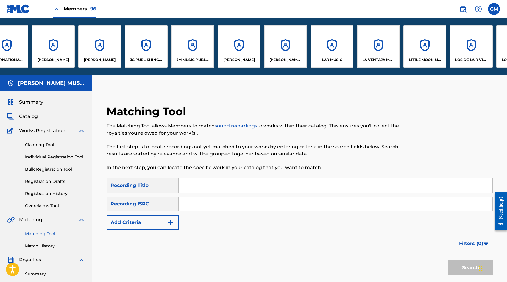
scroll to position [0, 2206]
click at [67, 44] on div "[PERSON_NAME]" at bounding box center [53, 46] width 43 height 43
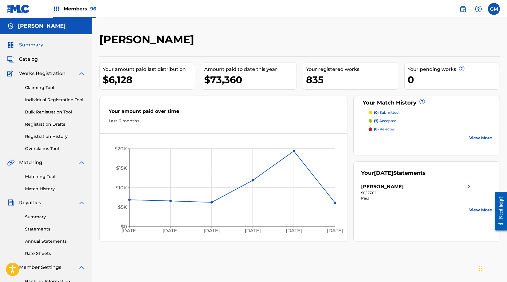
click at [43, 192] on link "Match History" at bounding box center [55, 189] width 60 height 6
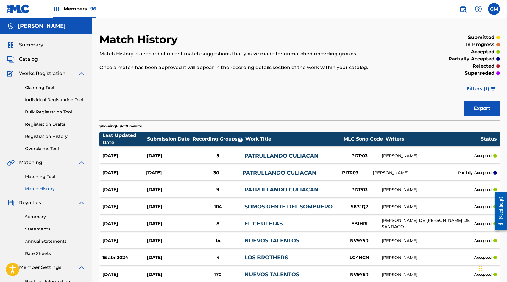
click at [33, 60] on span "Catalog" at bounding box center [28, 59] width 19 height 7
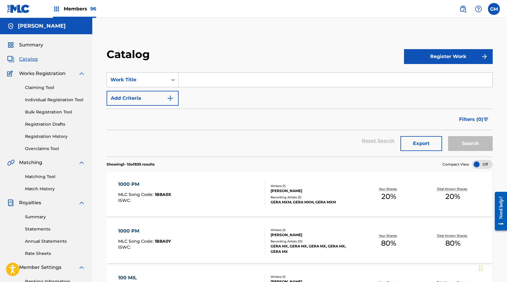
click at [210, 80] on input "Search Form" at bounding box center [336, 80] width 314 height 14
click at [190, 80] on input "PPATEANDO LATAS" at bounding box center [336, 80] width 314 height 14
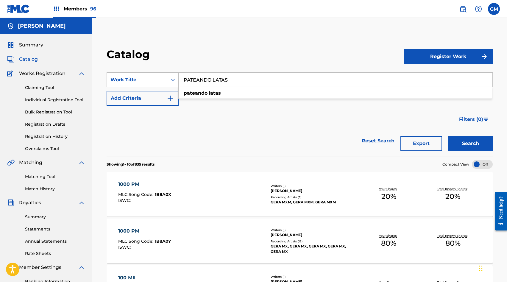
type input "PATEANDO LATAS"
click at [470, 145] on button "Search" at bounding box center [470, 143] width 45 height 15
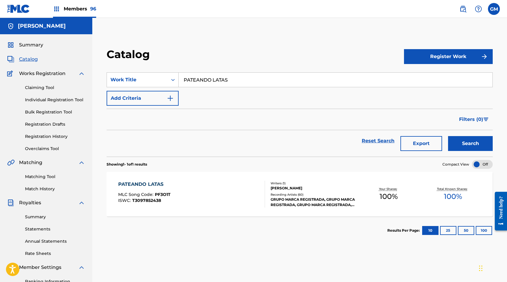
click at [238, 186] on div "PATEANDO LATAS MLC Song Code : PF3O1T ISWC : T3097852438" at bounding box center [191, 194] width 147 height 27
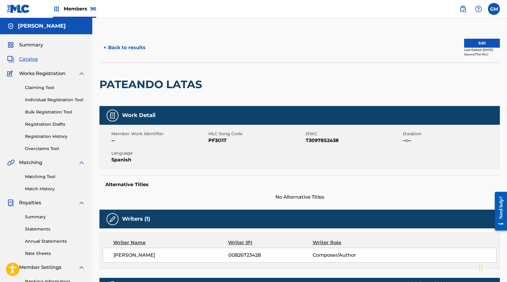
click at [222, 139] on span "PF3O1T" at bounding box center [257, 140] width 96 height 7
copy span "PF3O1T"
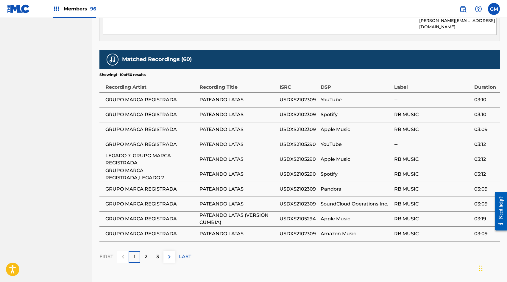
scroll to position [345, 0]
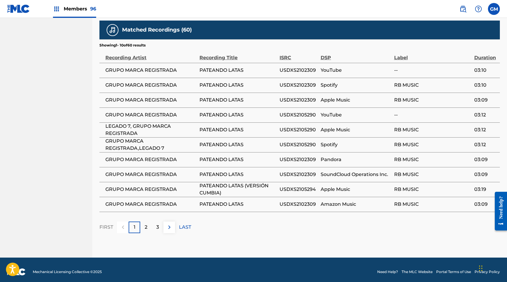
click at [171, 224] on img at bounding box center [169, 227] width 7 height 7
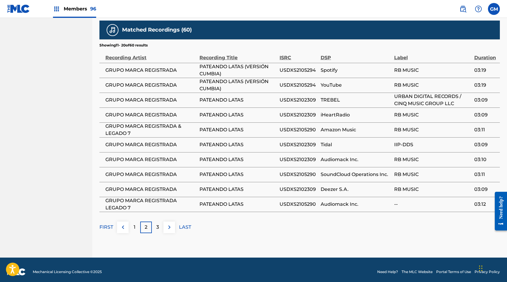
click at [171, 224] on img at bounding box center [169, 227] width 7 height 7
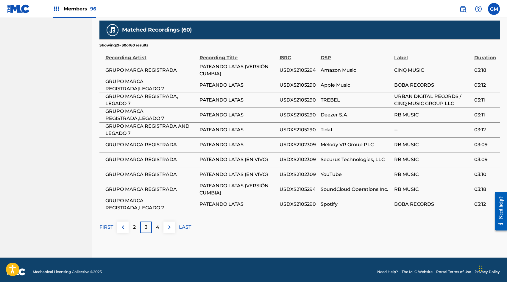
click at [171, 224] on img at bounding box center [169, 227] width 7 height 7
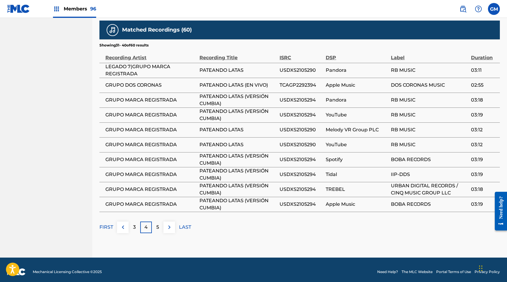
click at [148, 82] on span "GRUPO DOS CORONAS" at bounding box center [150, 85] width 91 height 7
copy span "CORONAS"
click at [119, 82] on span "GRUPO DOS CORONAS" at bounding box center [150, 85] width 91 height 7
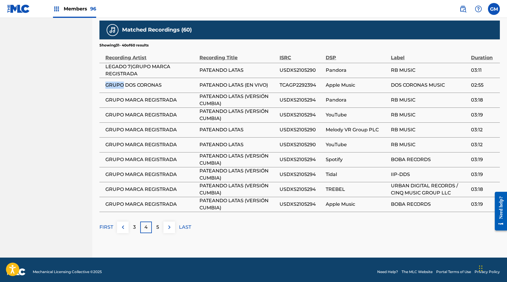
click at [119, 82] on span "GRUPO DOS CORONAS" at bounding box center [150, 85] width 91 height 7
copy div "GRUPO DOS CORONAS"
click at [170, 224] on img at bounding box center [169, 227] width 7 height 7
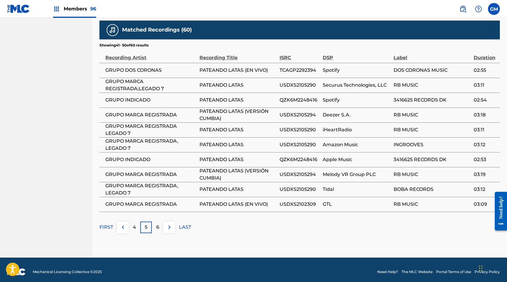
click at [169, 224] on img at bounding box center [169, 227] width 7 height 7
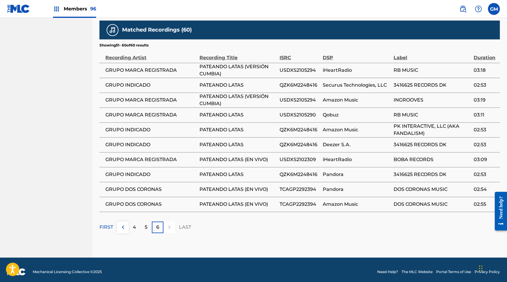
click at [169, 224] on div at bounding box center [170, 228] width 12 height 12
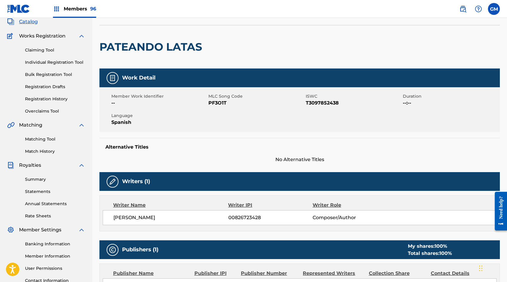
scroll to position [0, 0]
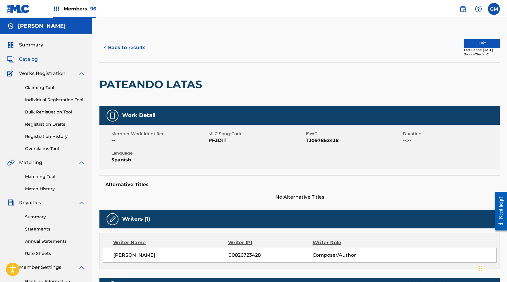
click at [38, 175] on link "Matching Tool" at bounding box center [55, 177] width 60 height 6
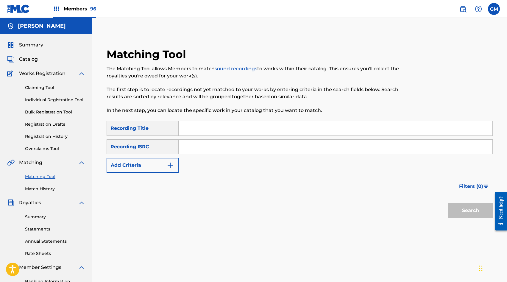
click at [200, 130] on input "Search Form" at bounding box center [336, 128] width 314 height 14
type input "PATEANDO LATAS"
click at [139, 161] on button "Add Criteria" at bounding box center [143, 165] width 72 height 15
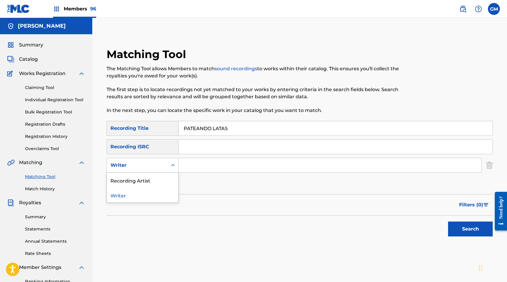
click at [139, 161] on div "Writer" at bounding box center [137, 165] width 61 height 11
click at [139, 175] on div "Recording Artist" at bounding box center [142, 180] width 71 height 15
click at [223, 167] on input "Search Form" at bounding box center [330, 165] width 303 height 14
paste input "GRUPO DOS CORONAS"
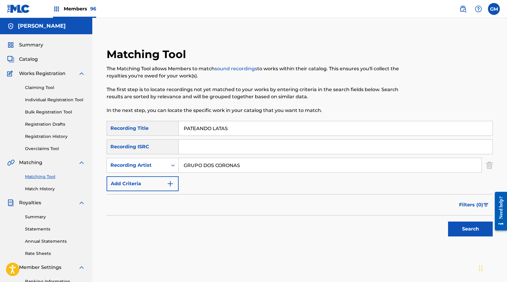
click at [459, 226] on button "Search" at bounding box center [470, 229] width 45 height 15
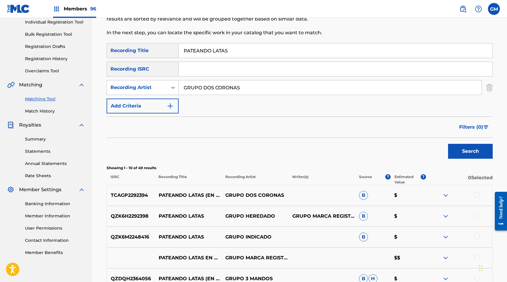
scroll to position [158, 0]
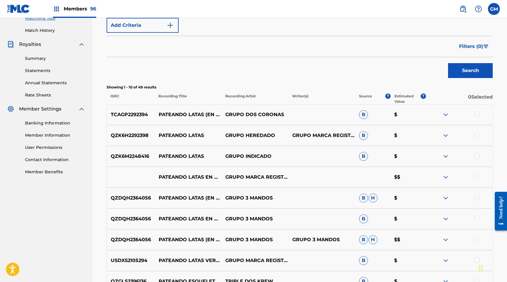
click at [476, 112] on div at bounding box center [477, 114] width 6 height 6
click at [475, 176] on div at bounding box center [477, 177] width 6 height 6
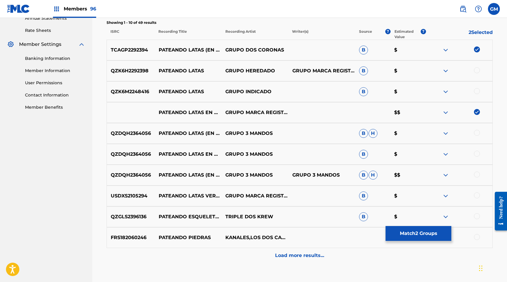
scroll to position [224, 0]
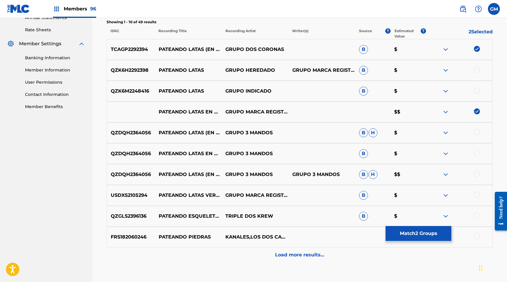
click at [477, 194] on div at bounding box center [477, 195] width 6 height 6
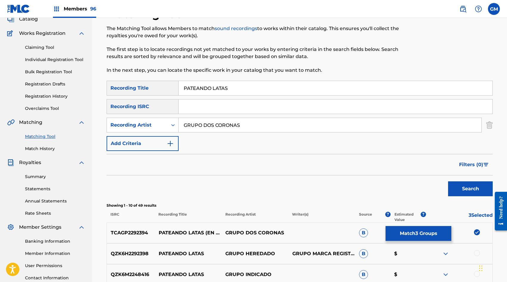
scroll to position [0, 0]
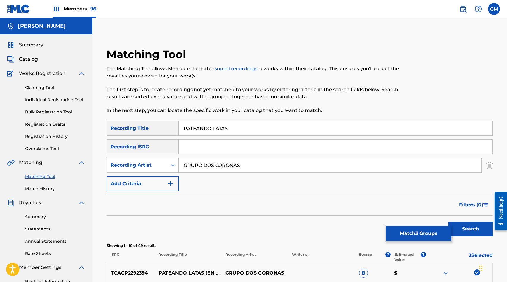
click at [219, 163] on input "GRUPO DOS CORONAS" at bounding box center [330, 165] width 303 height 14
paste input "INDICADO"
click at [472, 224] on button "Search" at bounding box center [470, 229] width 45 height 15
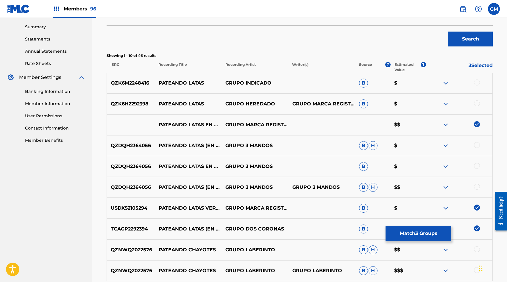
scroll to position [198, 0]
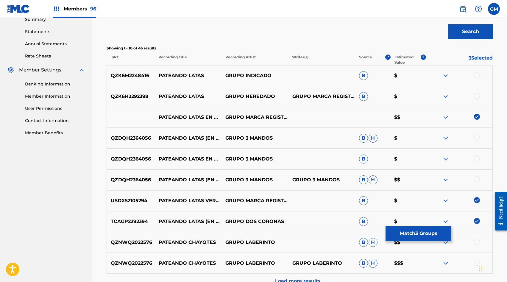
click at [478, 75] on div at bounding box center [477, 75] width 6 height 6
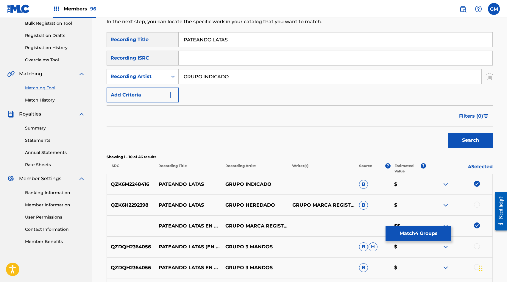
scroll to position [75, 0]
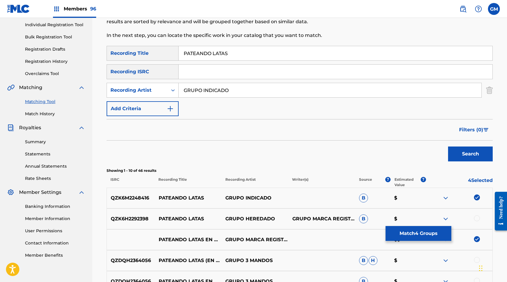
click at [212, 96] on input "GRUPO INDICADO" at bounding box center [330, 90] width 303 height 14
paste input "MARCA REGISTRADA"
drag, startPoint x: 480, startPoint y: 155, endPoint x: 357, endPoint y: 172, distance: 123.3
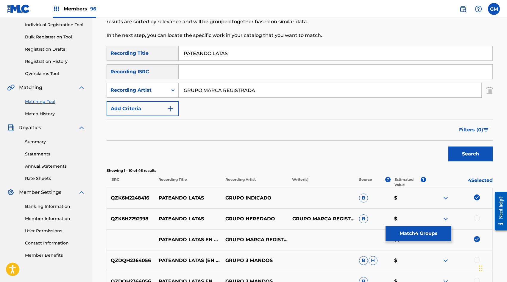
click at [480, 155] on button "Search" at bounding box center [470, 154] width 45 height 15
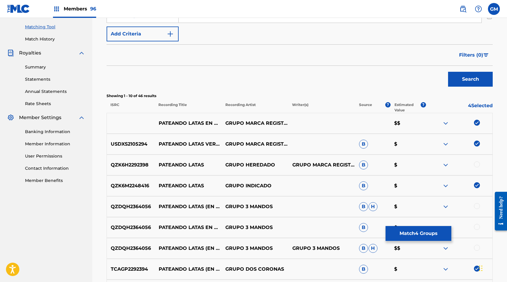
scroll to position [115, 0]
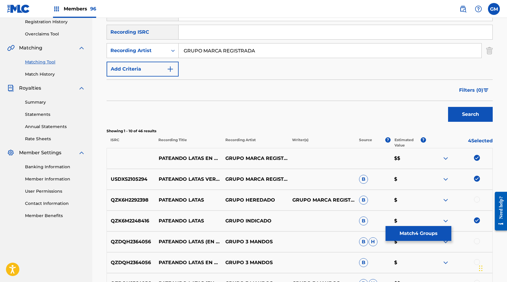
click at [215, 48] on input "GRUPO MARCA REGISTRADA" at bounding box center [330, 50] width 303 height 14
type input "K"
type input "LEGADO 7"
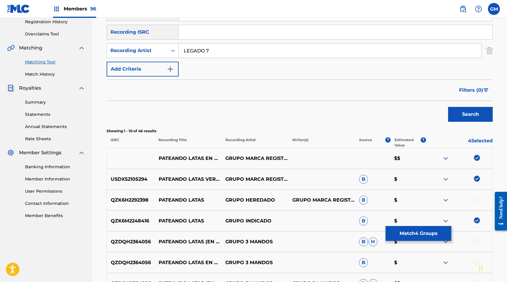
click at [467, 114] on button "Search" at bounding box center [470, 114] width 45 height 15
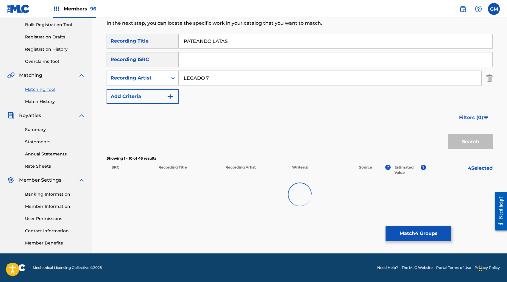
scroll to position [87, 0]
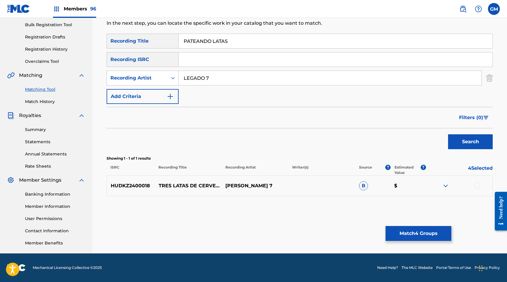
click at [225, 77] on input "LEGADO 7" at bounding box center [330, 78] width 303 height 14
click at [464, 147] on button "Search" at bounding box center [470, 141] width 45 height 15
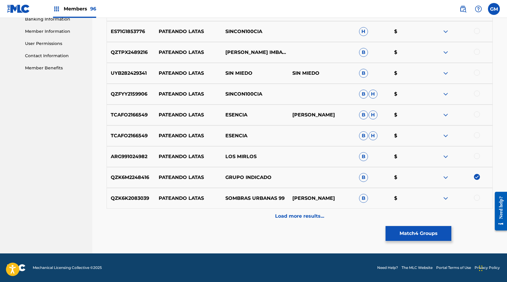
click at [306, 211] on div "Load more results..." at bounding box center [300, 216] width 386 height 15
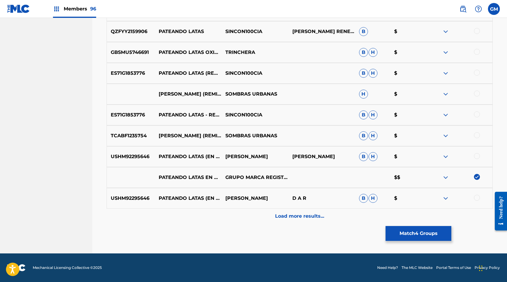
click at [304, 217] on p "Load more results..." at bounding box center [299, 216] width 49 height 7
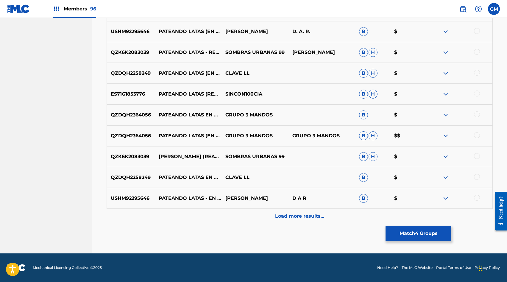
click at [304, 217] on p "Load more results..." at bounding box center [299, 216] width 49 height 7
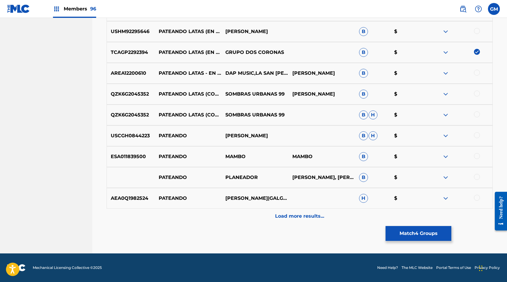
click at [302, 218] on p "Load more results..." at bounding box center [299, 216] width 49 height 7
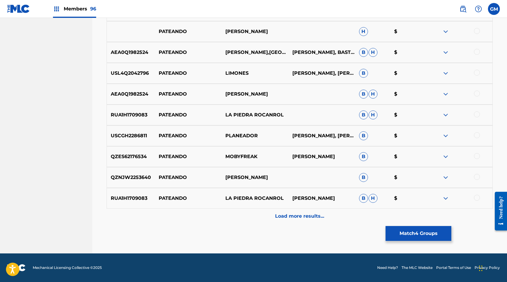
click at [302, 218] on p "Load more results..." at bounding box center [299, 216] width 49 height 7
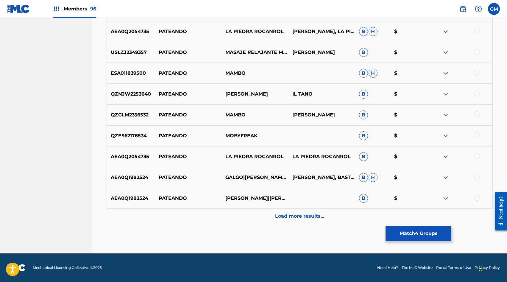
click at [299, 220] on div "Load more results..." at bounding box center [300, 216] width 386 height 15
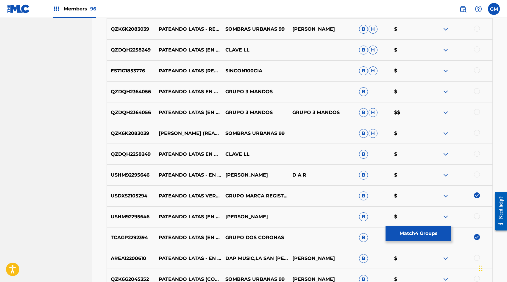
scroll to position [702, 0]
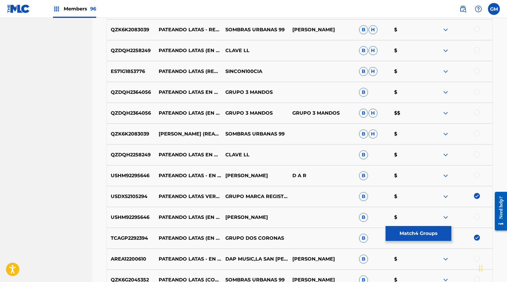
click at [242, 112] on p "GRUPO 3 MANDOS" at bounding box center [255, 113] width 67 height 7
copy p "GRUPO 3 MANDOS"
click at [475, 112] on div at bounding box center [477, 113] width 6 height 6
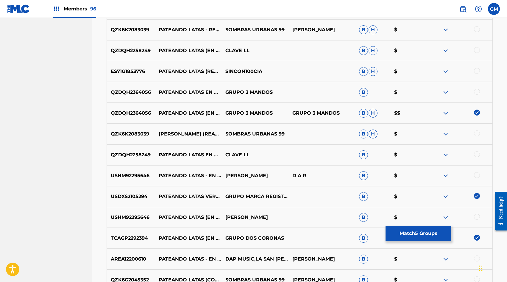
click at [477, 91] on div at bounding box center [477, 92] width 6 height 6
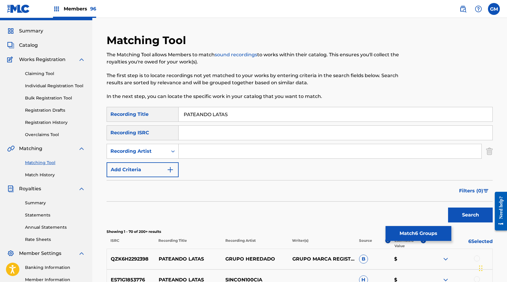
scroll to position [0, 0]
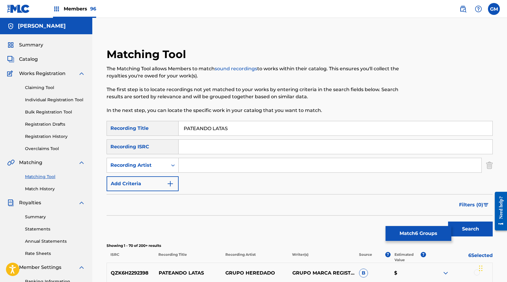
click at [202, 164] on input "Search Form" at bounding box center [330, 165] width 303 height 14
paste input "GRUPO 3 MANDOS"
click at [466, 231] on button "Search" at bounding box center [470, 229] width 45 height 15
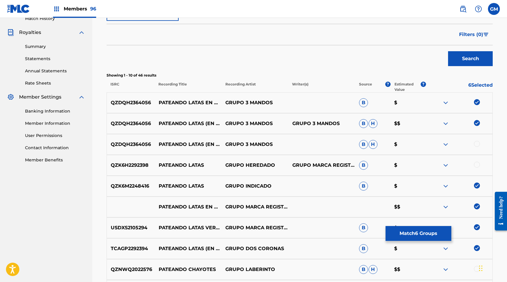
scroll to position [172, 0]
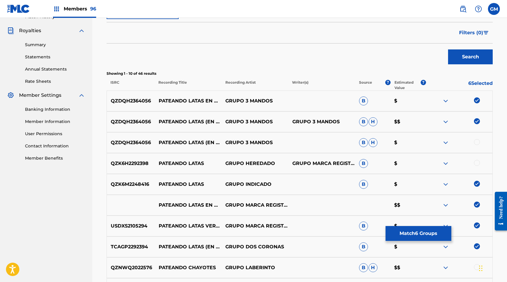
click at [478, 142] on div at bounding box center [477, 142] width 6 height 6
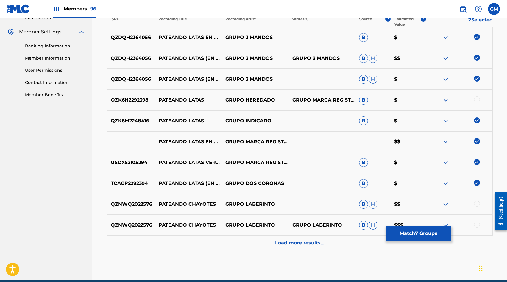
scroll to position [241, 0]
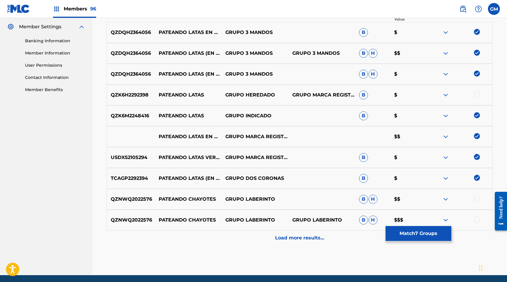
click at [255, 94] on p "GRUPO HEREDADO" at bounding box center [255, 94] width 67 height 7
copy p "GRUPO HEREDADO"
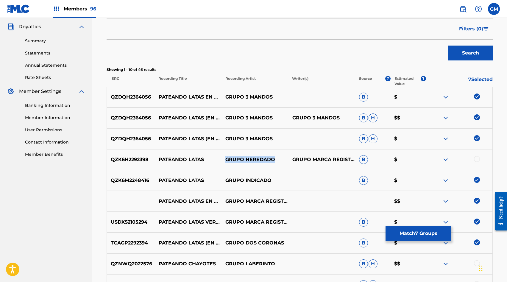
scroll to position [147, 0]
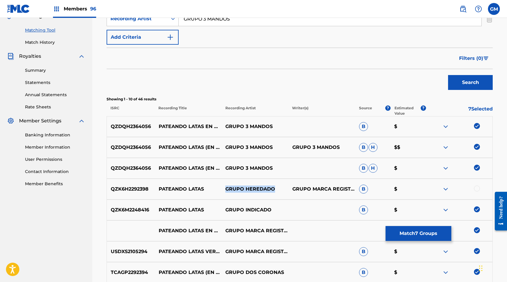
click at [223, 21] on input "GRUPO 3 MANDOS" at bounding box center [330, 19] width 303 height 14
paste input "HEREDADO"
type input "GRUPO HEREDADO"
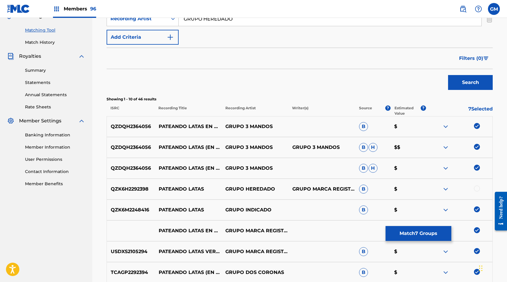
click at [471, 87] on button "Search" at bounding box center [470, 82] width 45 height 15
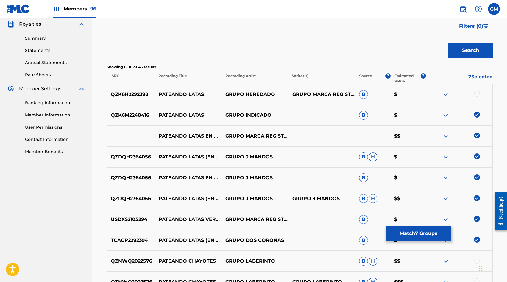
scroll to position [181, 0]
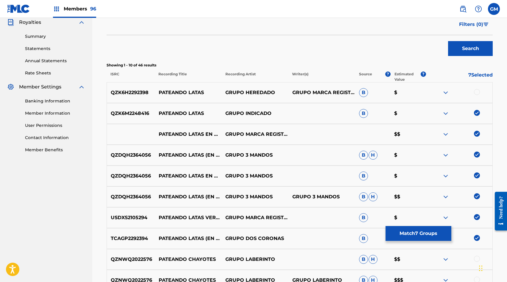
click at [412, 237] on button "Match 7 Groups" at bounding box center [419, 233] width 66 height 15
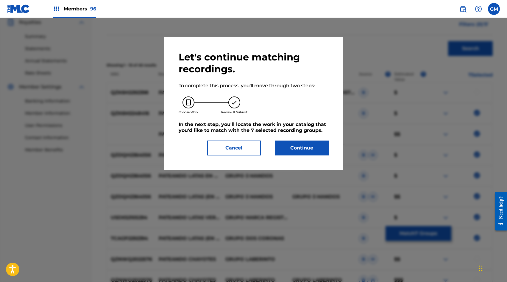
click at [306, 150] on button "Continue" at bounding box center [302, 148] width 54 height 15
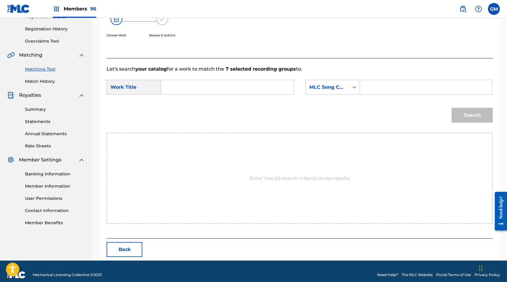
scroll to position [115, 0]
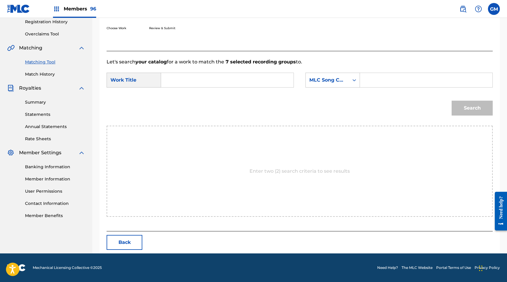
drag, startPoint x: 391, startPoint y: 77, endPoint x: 388, endPoint y: 77, distance: 3.0
click at [391, 77] on input "Search Form" at bounding box center [426, 80] width 122 height 14
paste input "PF3O1T"
type input "PF3O1T"
click at [247, 81] on input "Search Form" at bounding box center [227, 80] width 122 height 14
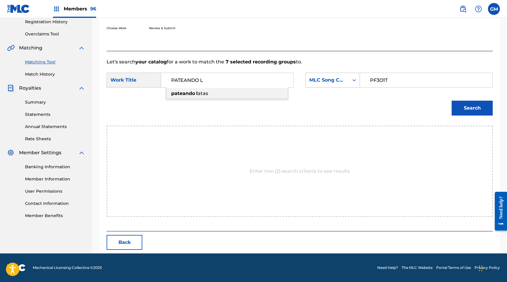
click at [242, 97] on div "pateando l atas" at bounding box center [227, 93] width 122 height 11
type input "pateando latas"
click at [451, 104] on div "Search" at bounding box center [471, 107] width 44 height 24
click at [455, 106] on button "Search" at bounding box center [472, 108] width 41 height 15
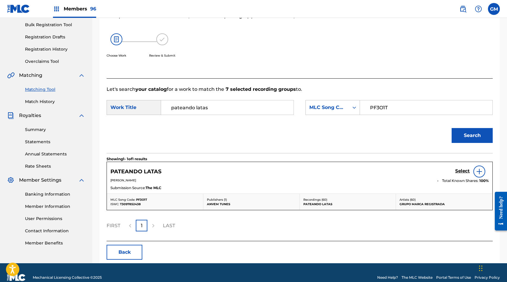
scroll to position [97, 0]
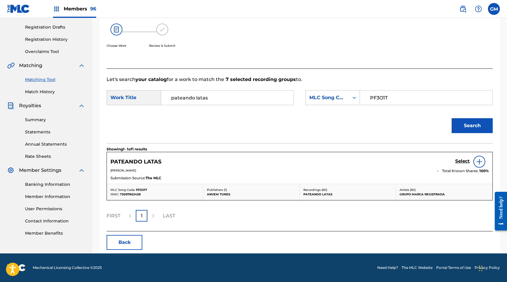
click at [464, 162] on h5 "Select" at bounding box center [462, 161] width 15 height 6
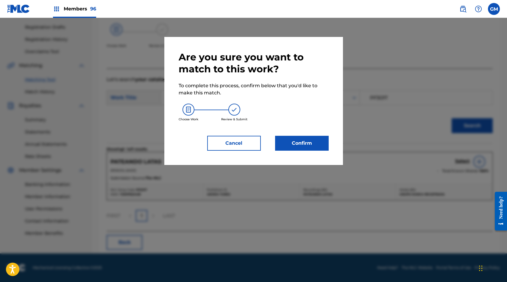
click at [292, 143] on button "Confirm" at bounding box center [302, 143] width 54 height 15
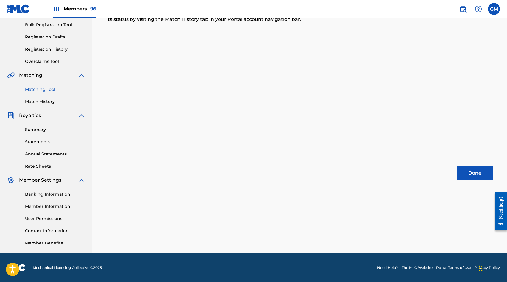
scroll to position [0, 0]
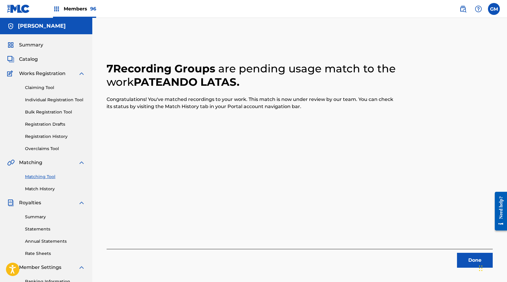
click at [464, 256] on button "Done" at bounding box center [475, 260] width 36 height 15
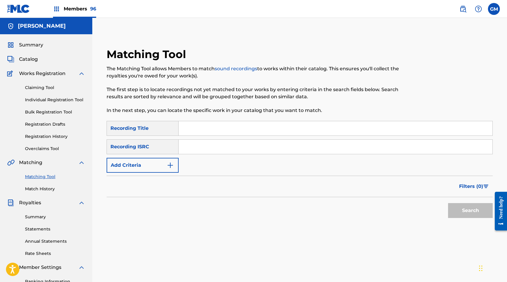
click at [85, 7] on span "Members 96" at bounding box center [80, 8] width 32 height 7
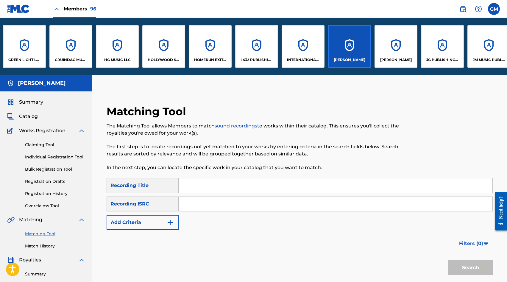
scroll to position [0, 1925]
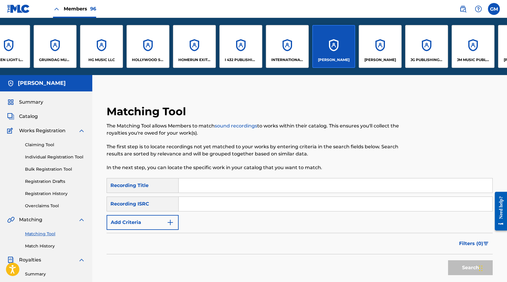
click at [425, 53] on div "JG PUBLISHING INC" at bounding box center [426, 46] width 43 height 43
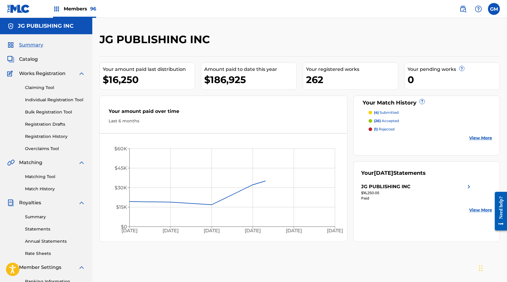
click at [37, 56] on span "Catalog" at bounding box center [28, 59] width 19 height 7
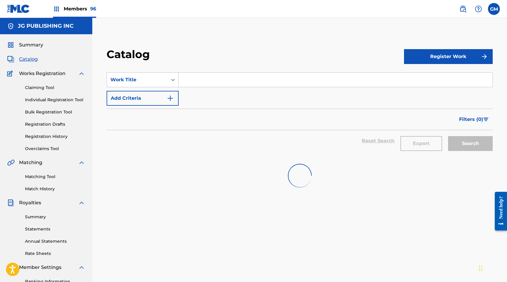
click at [217, 78] on input "Search Form" at bounding box center [336, 80] width 314 height 14
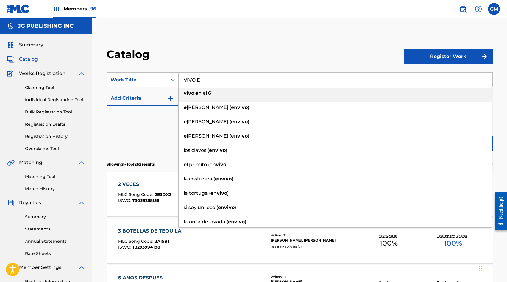
click at [233, 99] on li "vivo e n el 6" at bounding box center [335, 95] width 313 height 14
type input "vivo en el 6"
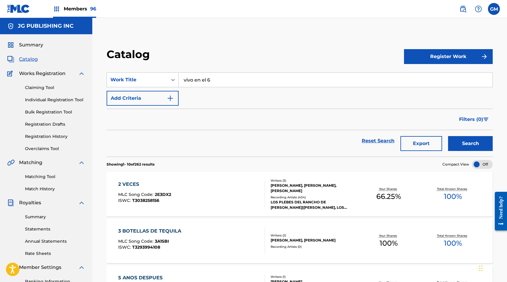
click at [450, 144] on button "Search" at bounding box center [470, 143] width 45 height 15
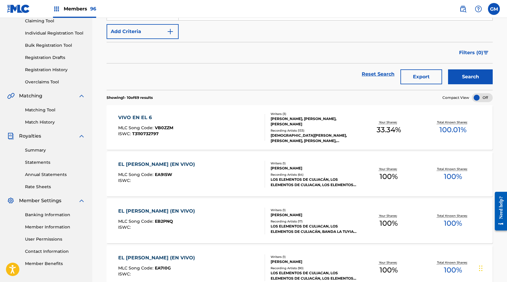
scroll to position [72, 0]
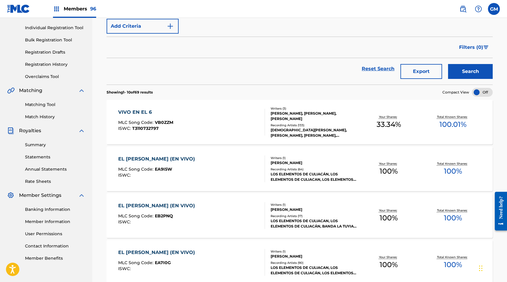
click at [264, 125] on div at bounding box center [262, 122] width 5 height 27
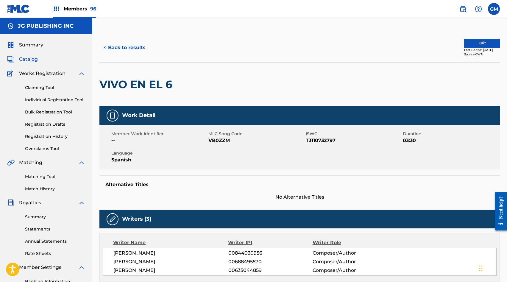
click at [220, 141] on span "VB0ZZM" at bounding box center [257, 140] width 96 height 7
copy span "VB0ZZM"
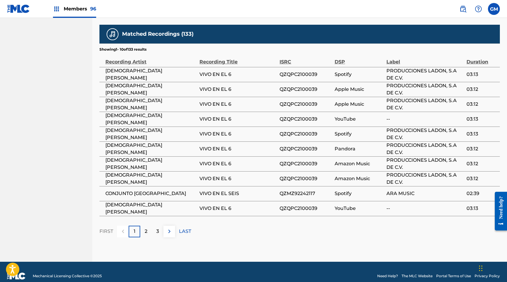
scroll to position [603, 0]
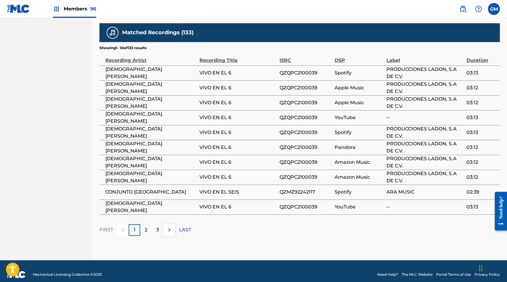
click at [133, 200] on span "[DEMOGRAPHIC_DATA][PERSON_NAME]" at bounding box center [150, 207] width 91 height 14
click at [136, 189] on span "CONJUNTO [GEOGRAPHIC_DATA]" at bounding box center [150, 192] width 91 height 7
click at [170, 226] on img at bounding box center [169, 229] width 7 height 7
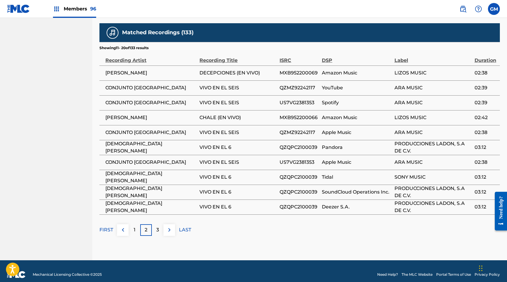
click at [170, 226] on img at bounding box center [169, 229] width 7 height 7
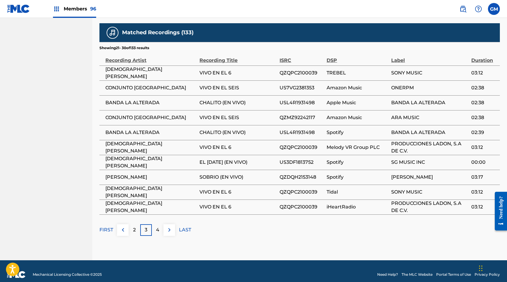
click at [140, 129] on span "BANDA LA ALTERADA" at bounding box center [150, 132] width 91 height 7
click at [170, 226] on img at bounding box center [169, 229] width 7 height 7
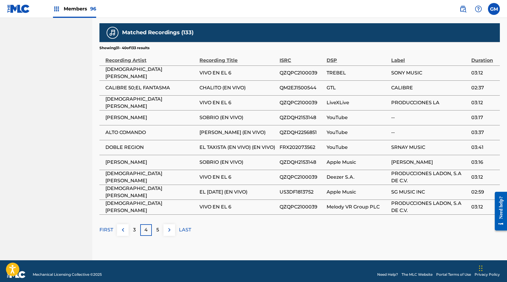
click at [171, 226] on img at bounding box center [169, 229] width 7 height 7
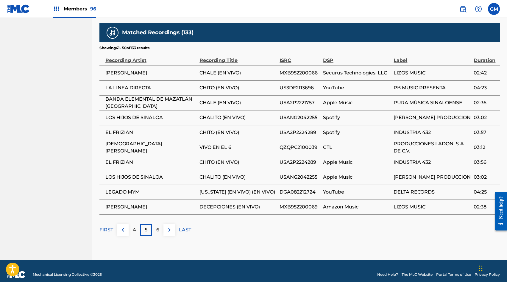
click at [172, 226] on img at bounding box center [169, 229] width 7 height 7
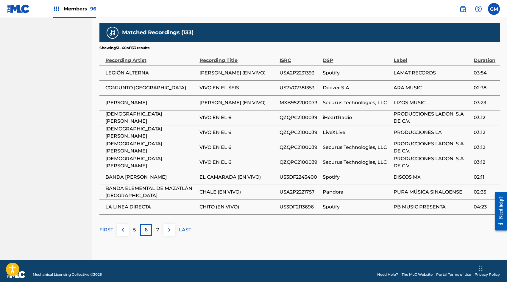
click at [172, 226] on img at bounding box center [169, 229] width 7 height 7
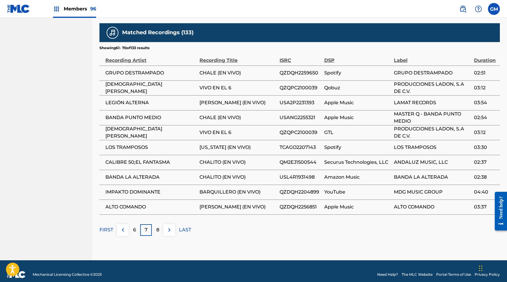
click at [172, 226] on img at bounding box center [169, 229] width 7 height 7
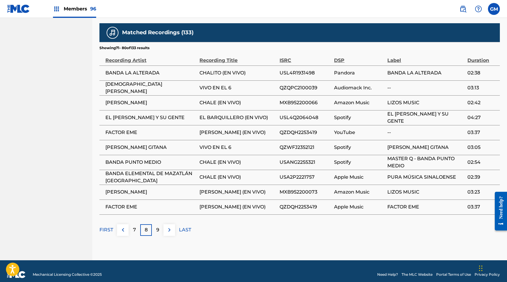
click at [150, 144] on span "[PERSON_NAME] GITANA" at bounding box center [150, 147] width 91 height 7
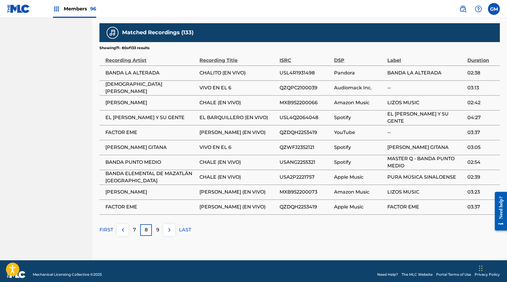
click at [175, 224] on div "FIRST 7 8 9 LAST" at bounding box center [300, 230] width 401 height 12
click at [175, 224] on button at bounding box center [170, 230] width 12 height 12
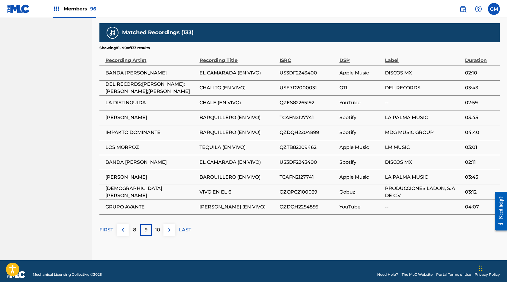
click at [175, 230] on button at bounding box center [170, 230] width 12 height 12
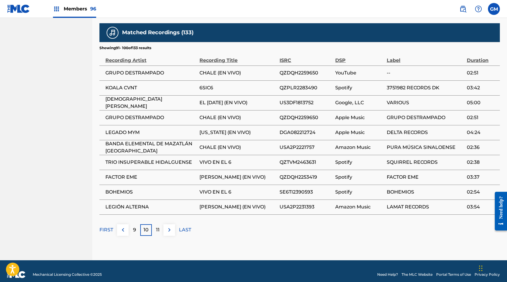
click at [119, 189] on span "BOHEMIOS" at bounding box center [150, 192] width 91 height 7
click at [169, 226] on img at bounding box center [169, 229] width 7 height 7
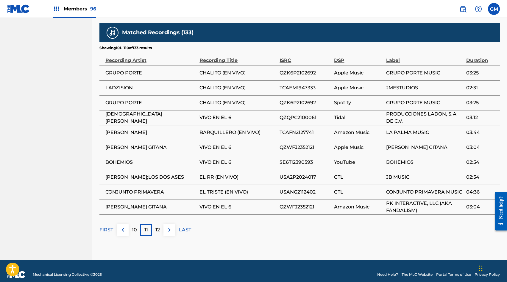
click at [169, 226] on img at bounding box center [169, 229] width 7 height 7
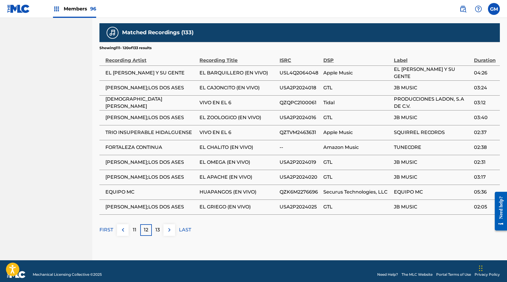
click at [171, 226] on img at bounding box center [169, 229] width 7 height 7
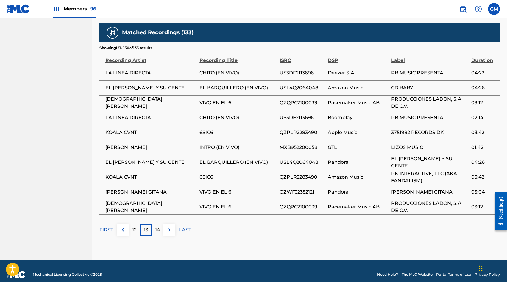
click at [171, 226] on img at bounding box center [169, 229] width 7 height 7
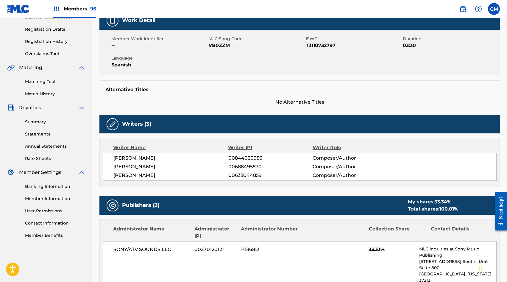
scroll to position [0, 0]
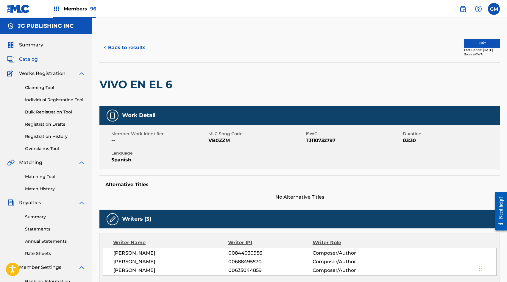
click at [41, 174] on link "Matching Tool" at bounding box center [55, 177] width 60 height 6
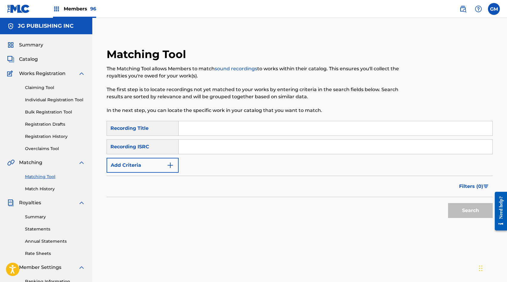
click at [205, 126] on input "Search Form" at bounding box center [336, 128] width 314 height 14
type input "VIVO EN EL 6"
click at [144, 161] on button "Add Criteria" at bounding box center [143, 165] width 72 height 15
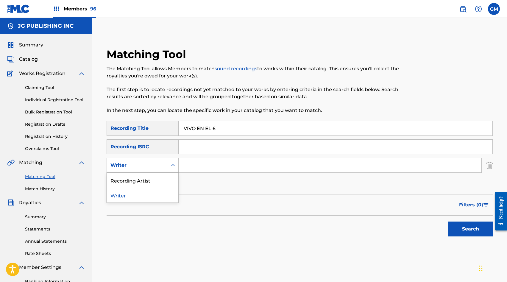
click at [144, 161] on div "Writer" at bounding box center [137, 165] width 61 height 11
click at [144, 177] on div "Recording Artist" at bounding box center [142, 180] width 71 height 15
click at [217, 161] on input "Search Form" at bounding box center [330, 165] width 303 height 14
paste input "[PERSON_NAME] GITANA"
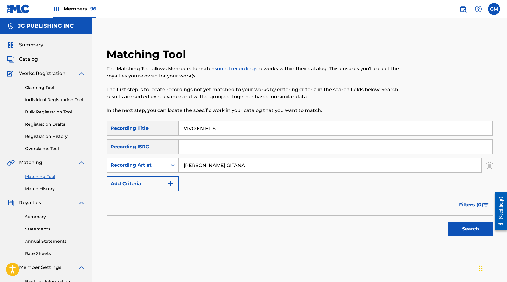
type input "[PERSON_NAME] GITANA"
click at [455, 229] on button "Search" at bounding box center [470, 229] width 45 height 15
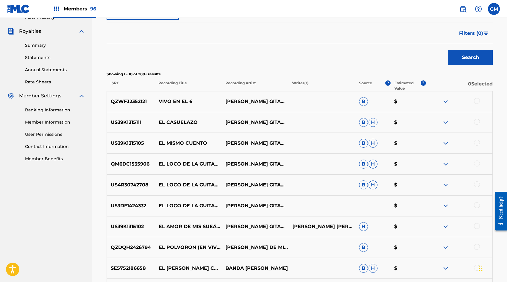
scroll to position [179, 0]
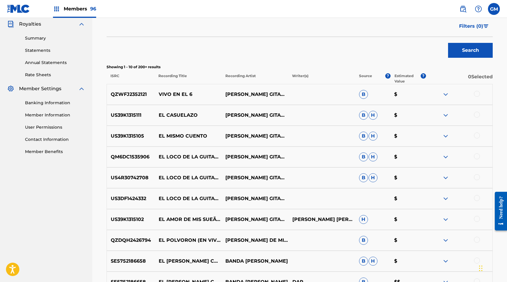
click at [475, 92] on div at bounding box center [477, 94] width 6 height 6
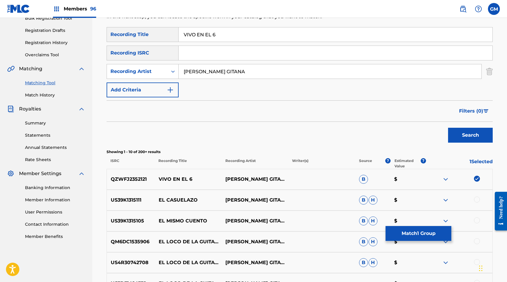
scroll to position [0, 0]
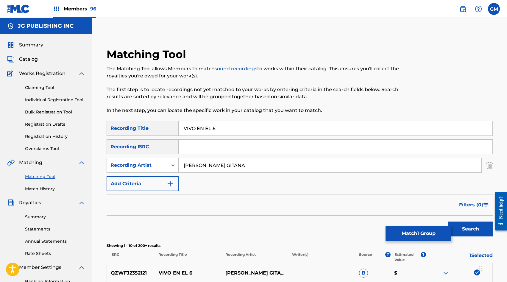
click at [248, 125] on input "VIVO EN EL 6" at bounding box center [336, 128] width 314 height 14
click at [236, 130] on input "VIVO EN EL 6" at bounding box center [336, 128] width 314 height 14
type input "VIVO EN EL SEIS"
click at [448, 222] on button "Search" at bounding box center [470, 229] width 45 height 15
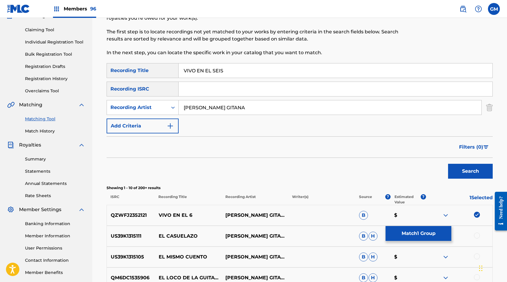
scroll to position [28, 0]
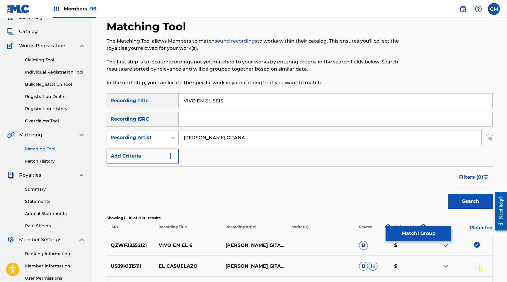
click at [202, 141] on input "[PERSON_NAME] GITANA" at bounding box center [330, 137] width 303 height 14
paste input "TRIO INSUPERABLE HIDALGUENSE"
type input "TRIO INSUPERABLE HIDALGUENSE"
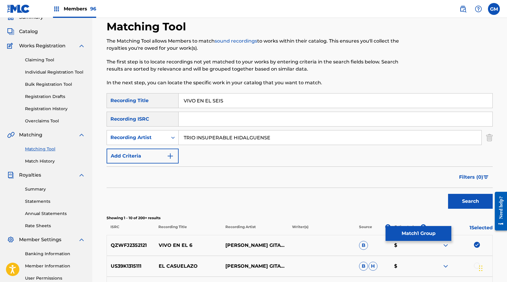
click at [475, 202] on button "Search" at bounding box center [470, 201] width 45 height 15
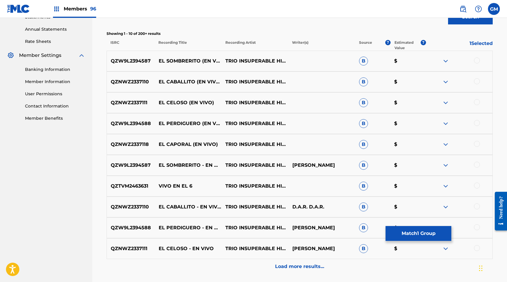
scroll to position [214, 0]
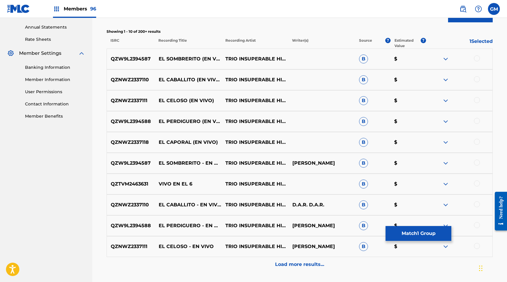
click at [477, 184] on div at bounding box center [477, 184] width 6 height 6
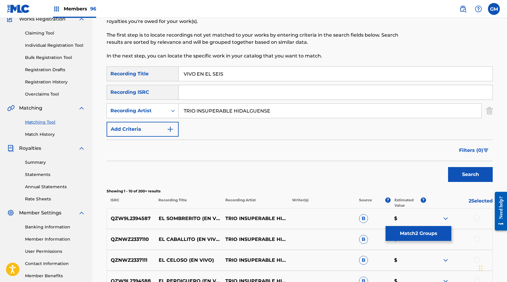
scroll to position [2, 0]
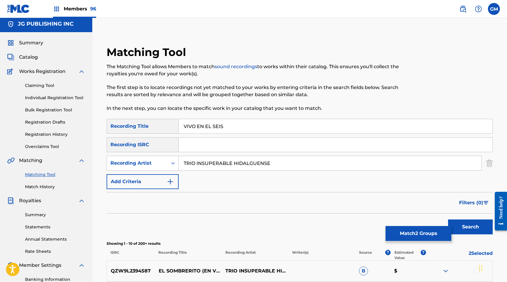
click at [231, 124] on input "VIVO EN EL SEIS" at bounding box center [336, 126] width 314 height 14
type input "VIVO EN EL 6"
click at [461, 221] on button "Search" at bounding box center [470, 227] width 45 height 15
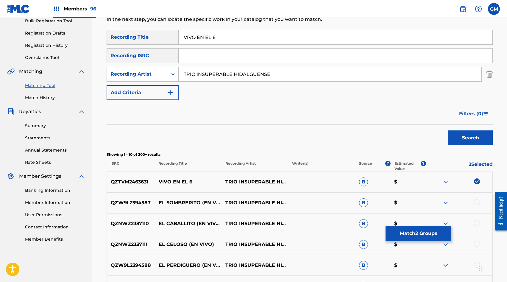
scroll to position [24, 0]
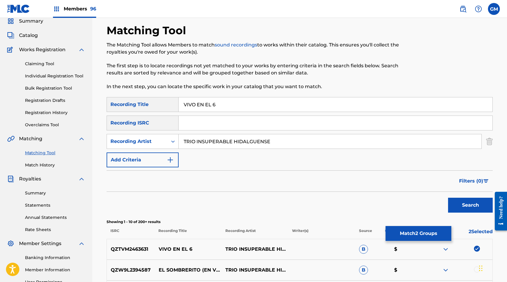
click at [220, 145] on input "TRIO INSUPERABLE HIDALGUENSE" at bounding box center [330, 141] width 303 height 14
paste input "PARTY [PERSON_NAME]"
click at [461, 203] on button "Search" at bounding box center [470, 205] width 45 height 15
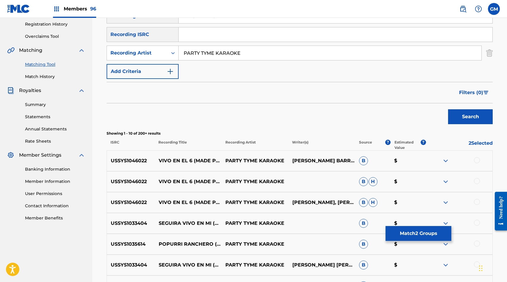
scroll to position [129, 0]
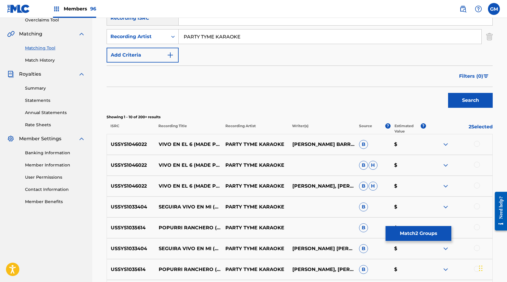
click at [475, 143] on div at bounding box center [477, 144] width 6 height 6
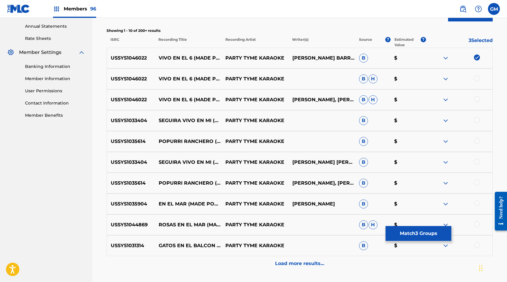
scroll to position [216, 0]
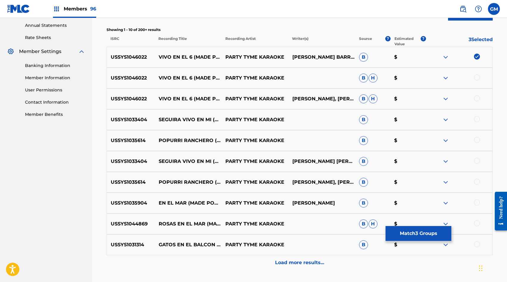
click at [479, 78] on div at bounding box center [477, 77] width 6 height 6
click at [479, 100] on div at bounding box center [477, 98] width 6 height 6
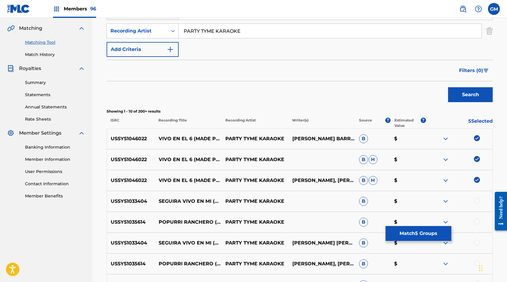
scroll to position [111, 0]
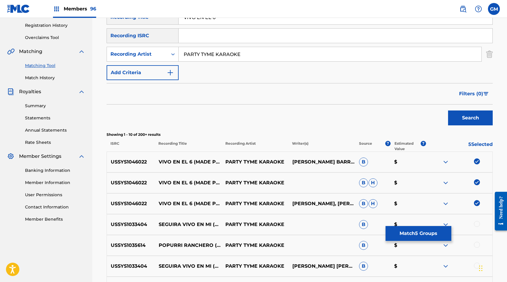
click at [223, 58] on input "PARTY TYME KARAOKE" at bounding box center [330, 54] width 303 height 14
paste input "ELPANDA"
click at [474, 116] on button "Search" at bounding box center [470, 118] width 45 height 15
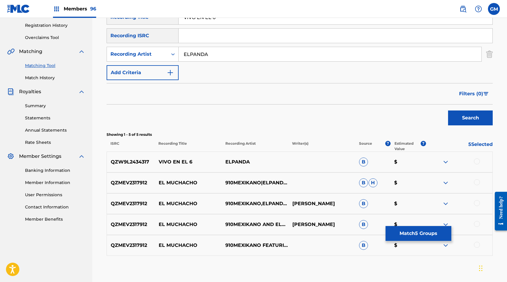
click at [478, 164] on div at bounding box center [477, 161] width 6 height 6
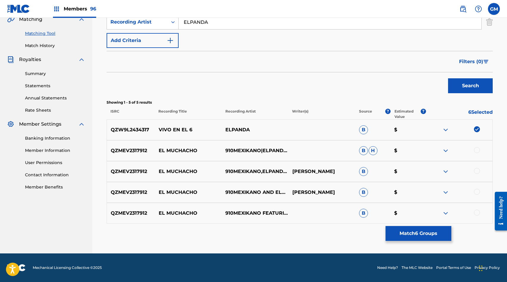
scroll to position [136, 0]
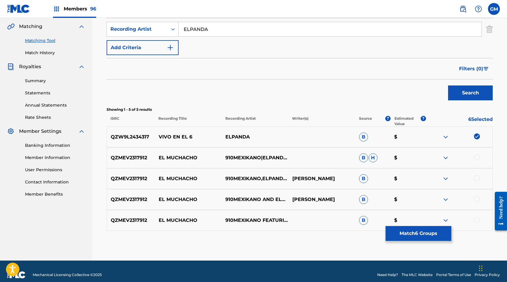
click at [195, 31] on input "ELPANDA" at bounding box center [330, 29] width 303 height 14
paste input "TRIO INSUPERABLE HIDALGUENSE"
click at [472, 92] on button "Search" at bounding box center [470, 92] width 45 height 15
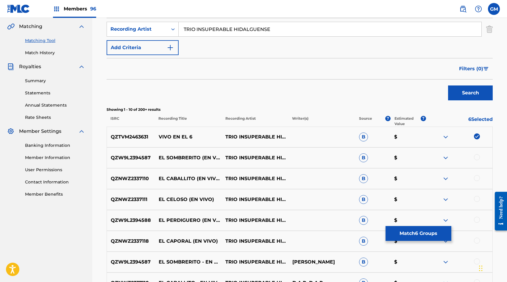
click at [214, 32] on input "TRIO INSUPERABLE HIDALGUENSE" at bounding box center [330, 29] width 303 height 14
paste input "PARTY [PERSON_NAME]"
click at [466, 92] on button "Search" at bounding box center [470, 92] width 45 height 15
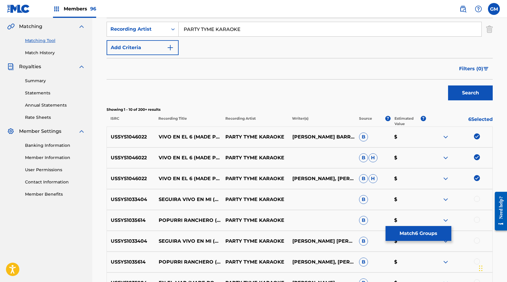
click at [218, 35] on input "PARTY TYME KARAOKE" at bounding box center [330, 29] width 303 height 14
paste input "ELPANDA"
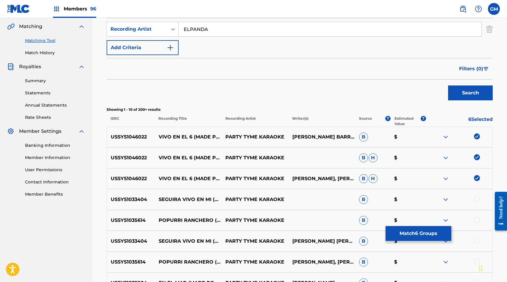
type input "ELPANDA"
click at [458, 99] on button "Search" at bounding box center [470, 92] width 45 height 15
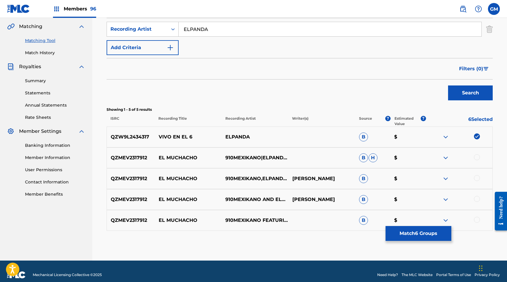
click at [253, 29] on input "ELPANDA" at bounding box center [330, 29] width 303 height 14
click at [455, 91] on button "Search" at bounding box center [470, 92] width 45 height 15
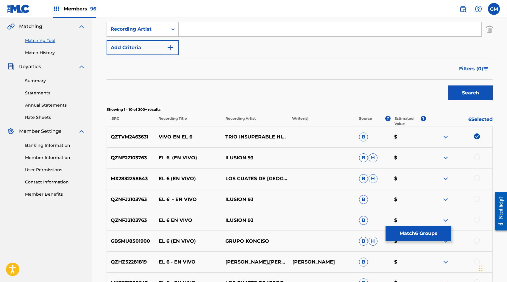
click at [209, 27] on input "Search Form" at bounding box center [330, 29] width 303 height 14
paste input "CONJUNTO [GEOGRAPHIC_DATA]"
type input "CONJUNTO [GEOGRAPHIC_DATA]"
click at [467, 90] on button "Search" at bounding box center [470, 92] width 45 height 15
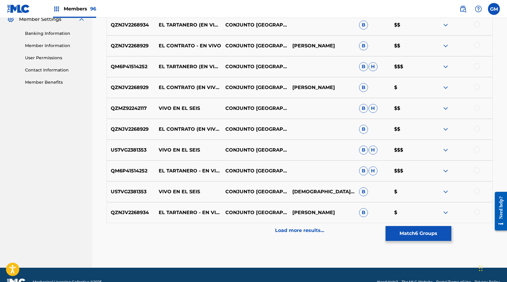
scroll to position [249, 0]
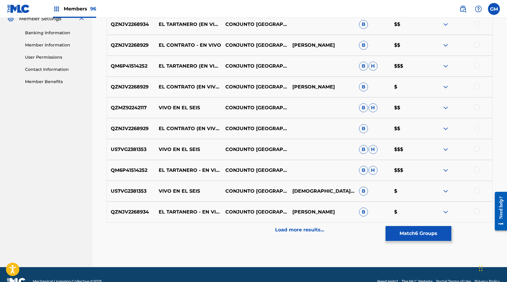
click at [475, 107] on div at bounding box center [477, 107] width 6 height 6
click at [477, 149] on div at bounding box center [477, 149] width 6 height 6
click at [479, 189] on div at bounding box center [477, 191] width 6 height 6
click at [315, 227] on p "Load more results..." at bounding box center [299, 229] width 49 height 7
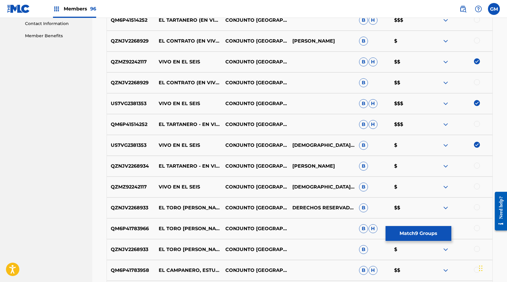
scroll to position [296, 0]
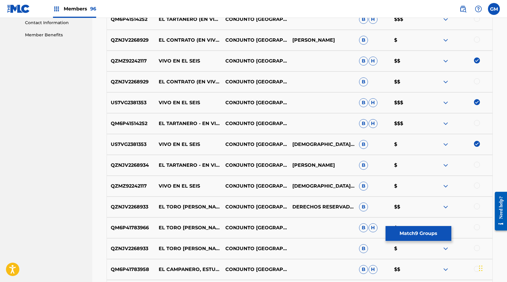
click at [479, 186] on div at bounding box center [477, 186] width 6 height 6
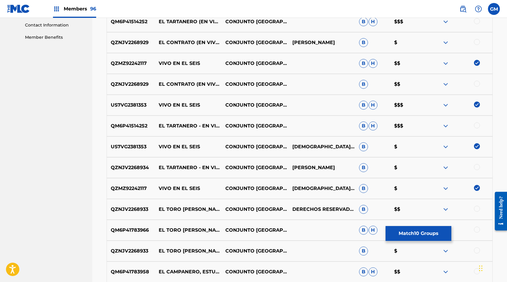
scroll to position [0, 0]
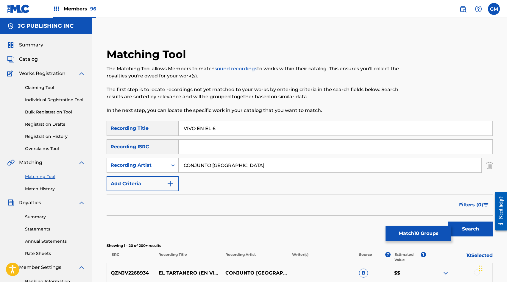
click at [217, 128] on input "VIVO EN EL 6" at bounding box center [336, 128] width 314 height 14
type input "VIVO EN EL seis"
click at [465, 230] on button "Search" at bounding box center [470, 229] width 45 height 15
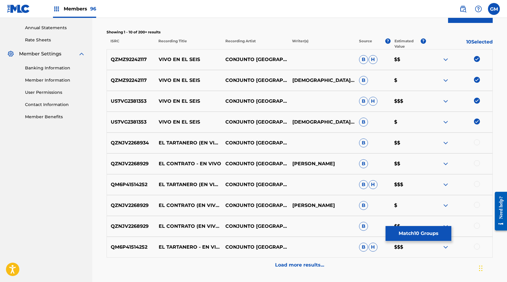
scroll to position [223, 0]
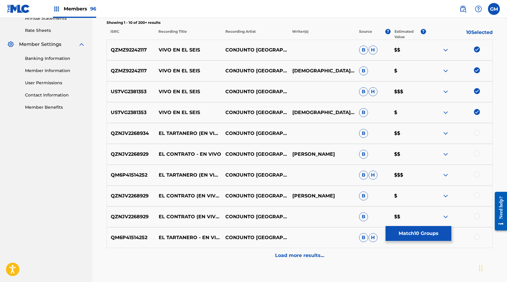
click at [190, 51] on p "VIVO EN EL SEIS" at bounding box center [188, 49] width 67 height 7
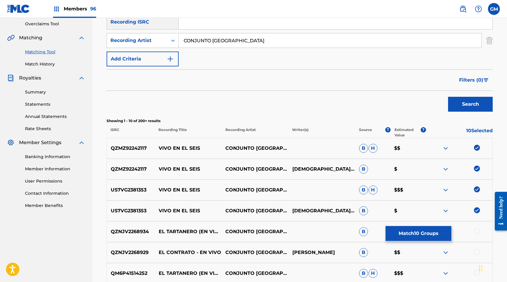
scroll to position [91, 0]
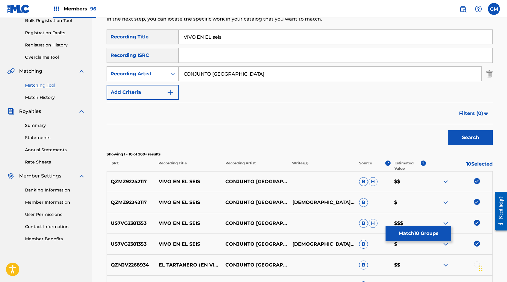
click at [242, 74] on input "CONJUNTO [GEOGRAPHIC_DATA]" at bounding box center [330, 74] width 303 height 14
paste input "BOHEMIOS"
type input "BOHEMIOS"
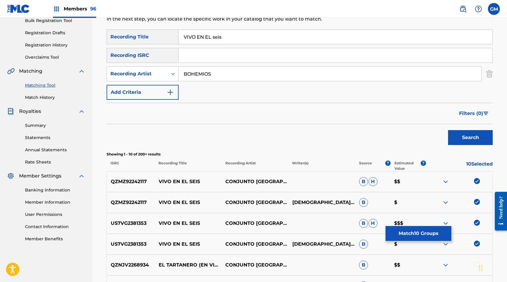
click at [466, 137] on button "Search" at bounding box center [470, 137] width 45 height 15
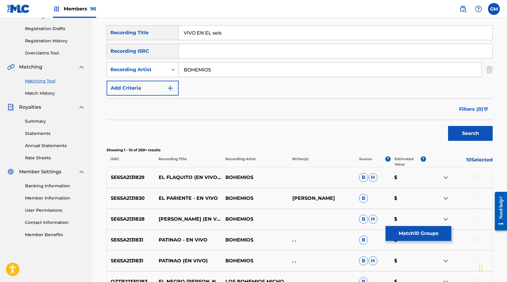
scroll to position [44, 0]
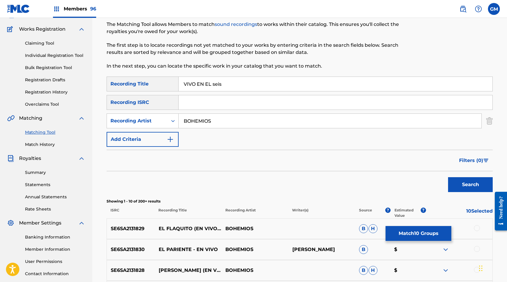
click at [217, 85] on input "VIVO EN EL seis" at bounding box center [336, 84] width 314 height 14
type input "VIVO EN EL 6"
drag, startPoint x: 469, startPoint y: 186, endPoint x: 366, endPoint y: 156, distance: 108.2
click at [469, 186] on button "Search" at bounding box center [470, 184] width 45 height 15
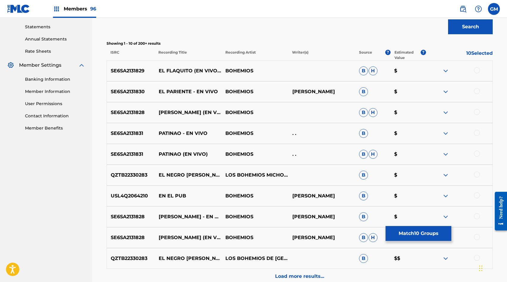
scroll to position [122, 0]
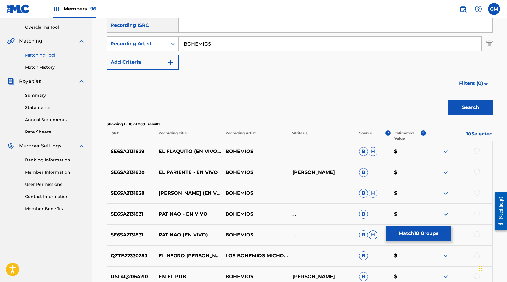
click at [261, 45] on input "BOHEMIOS" at bounding box center [330, 44] width 303 height 14
drag, startPoint x: 459, startPoint y: 104, endPoint x: 454, endPoint y: 103, distance: 4.8
click at [459, 104] on button "Search" at bounding box center [470, 107] width 45 height 15
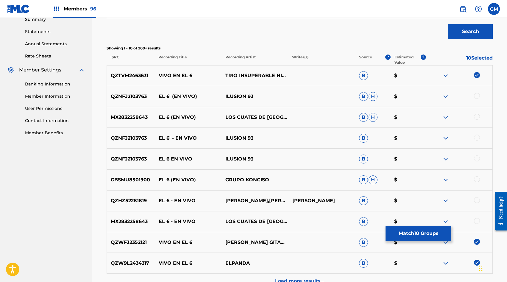
scroll to position [262, 0]
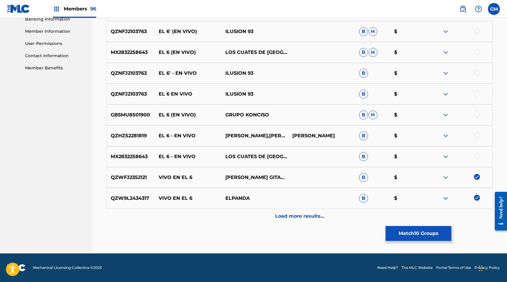
click at [303, 215] on p "Load more results..." at bounding box center [299, 216] width 49 height 7
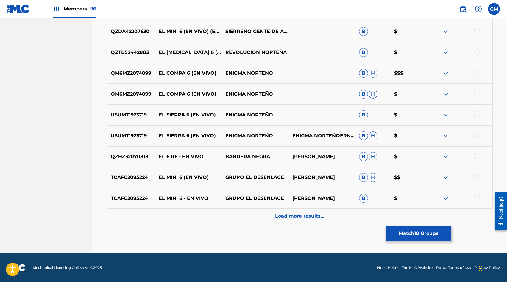
click at [301, 220] on div "Load more results..." at bounding box center [300, 216] width 386 height 15
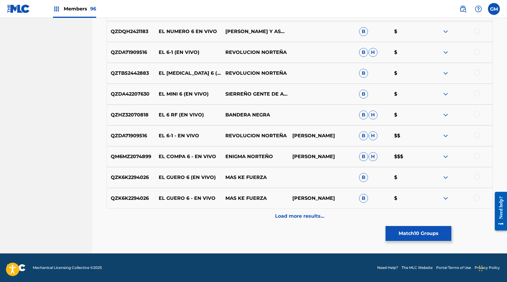
click at [294, 218] on p "Load more results..." at bounding box center [299, 216] width 49 height 7
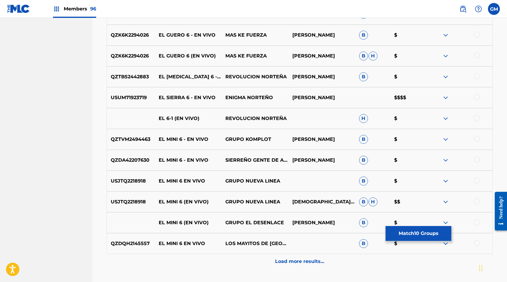
scroll to position [888, 0]
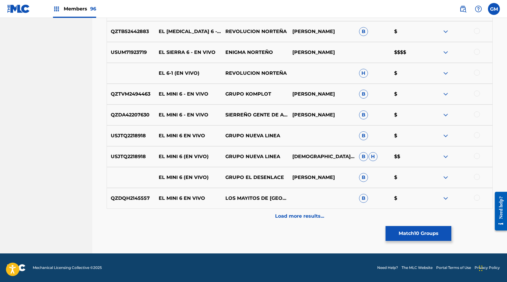
click at [294, 218] on p "Load more results..." at bounding box center [299, 216] width 49 height 7
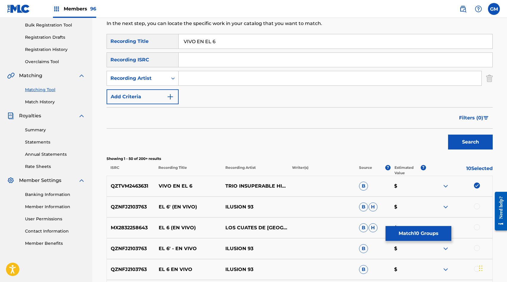
scroll to position [63, 0]
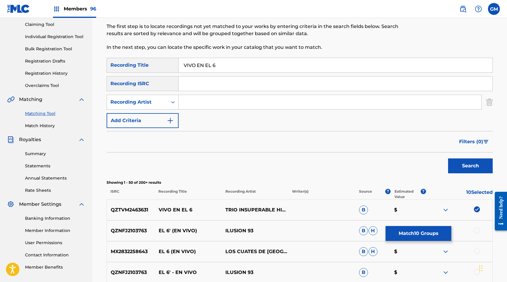
click at [219, 65] on input "VIVO EN EL 6" at bounding box center [336, 65] width 314 height 14
type input "VIVO EN EL SEIS"
drag, startPoint x: 466, startPoint y: 170, endPoint x: 418, endPoint y: 159, distance: 48.8
click at [466, 170] on button "Search" at bounding box center [470, 165] width 45 height 15
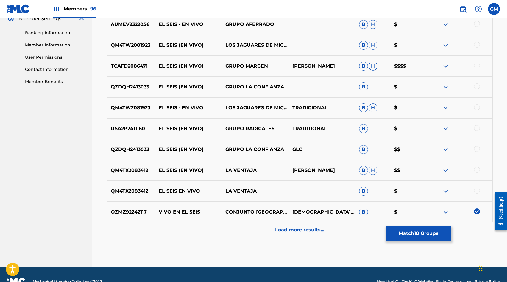
scroll to position [250, 0]
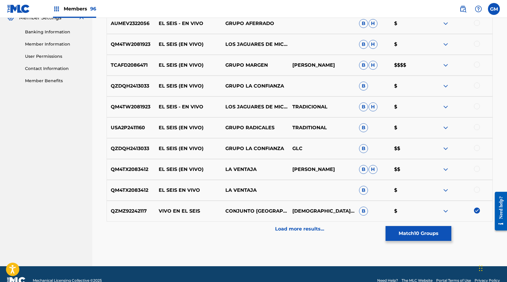
click at [322, 228] on p "Load more results..." at bounding box center [299, 229] width 49 height 7
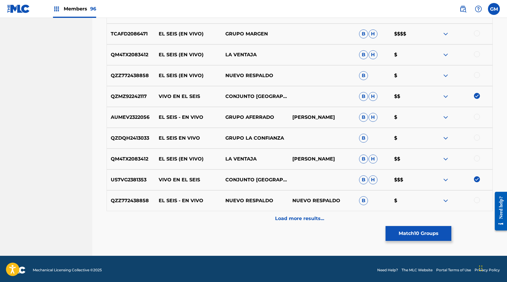
click at [315, 225] on div "Load more results..." at bounding box center [300, 218] width 386 height 15
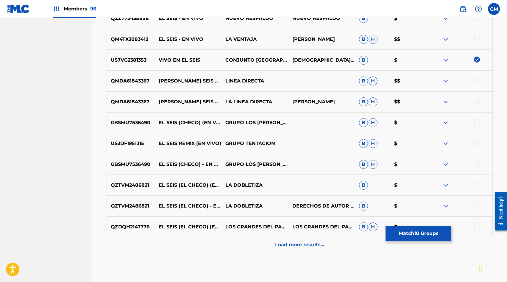
scroll to position [680, 0]
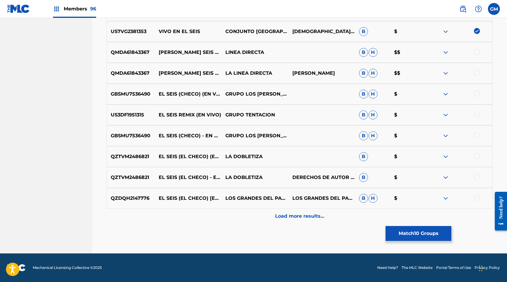
click at [416, 233] on button "Match 10 Groups" at bounding box center [419, 233] width 66 height 15
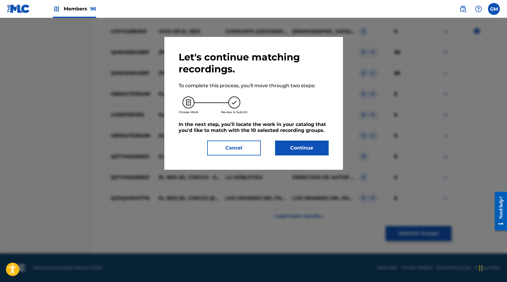
click at [303, 147] on button "Continue" at bounding box center [302, 148] width 54 height 15
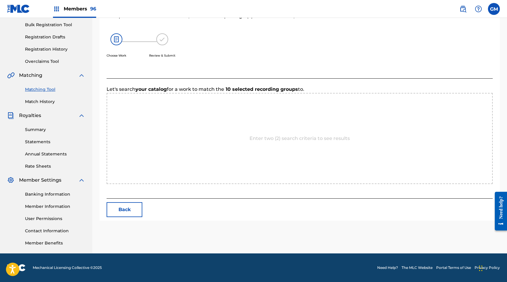
scroll to position [115, 0]
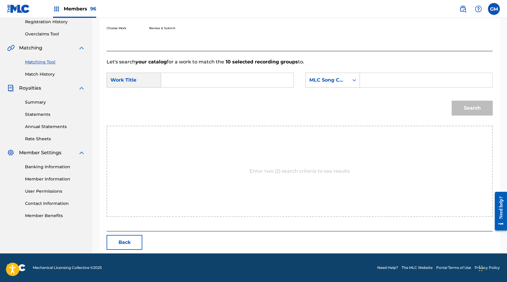
click at [381, 82] on input "Search Form" at bounding box center [426, 80] width 122 height 14
paste input "VB0ZZM"
type input "VB0ZZM"
click at [209, 84] on input "Search Form" at bounding box center [227, 80] width 122 height 14
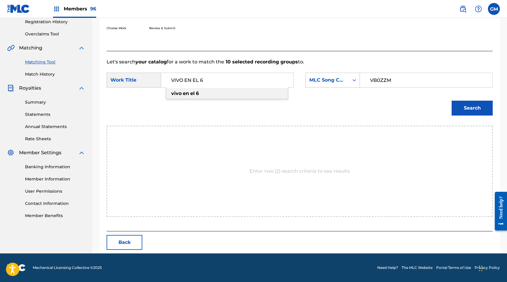
type input "VIVO EN EL 6"
click at [478, 108] on button "Search" at bounding box center [472, 108] width 41 height 15
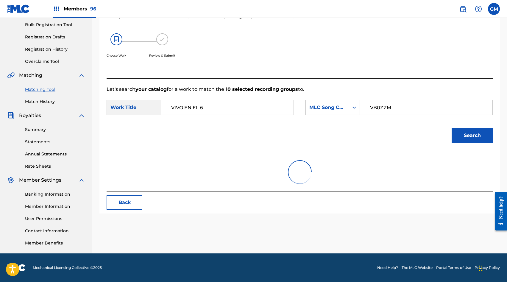
scroll to position [97, 0]
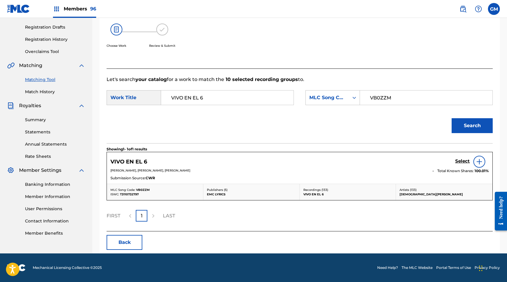
click at [462, 160] on h5 "Select" at bounding box center [462, 161] width 15 height 6
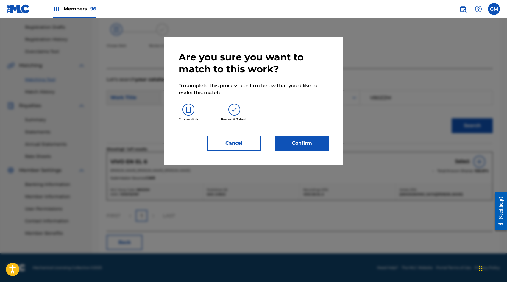
click at [300, 148] on button "Confirm" at bounding box center [302, 143] width 54 height 15
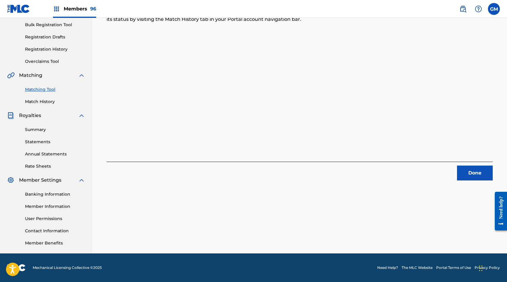
scroll to position [0, 0]
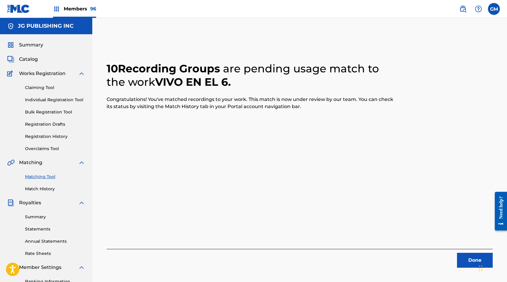
click at [82, 7] on span "Members 96" at bounding box center [80, 8] width 32 height 7
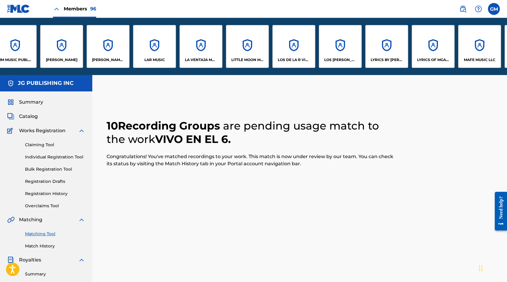
scroll to position [0, 2502]
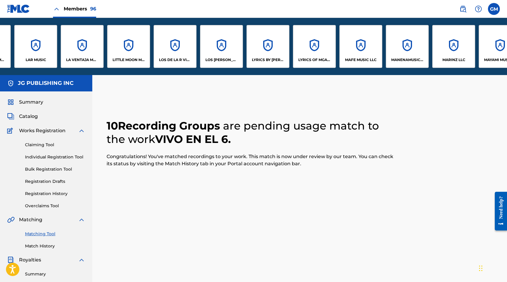
click at [267, 57] on div "LYRICS BY [PERSON_NAME], LLC" at bounding box center [268, 46] width 43 height 43
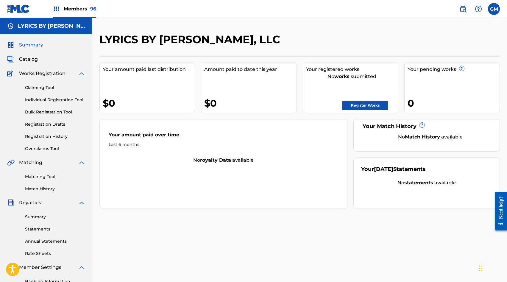
click at [82, 11] on span "Members 96" at bounding box center [80, 8] width 32 height 7
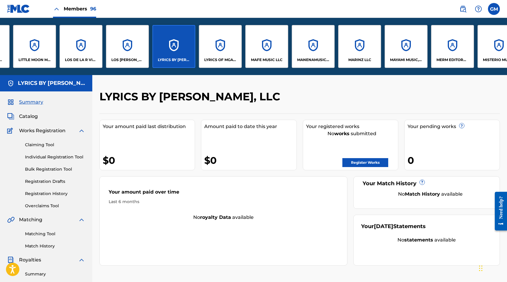
scroll to position [0, 2744]
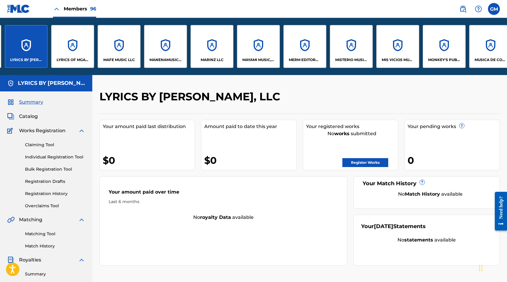
click at [350, 47] on div "MISTERIO MUSIC, LLC" at bounding box center [351, 46] width 43 height 43
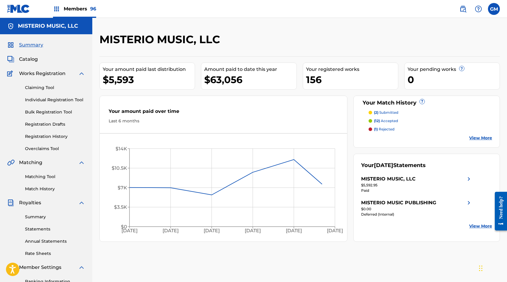
click at [37, 188] on link "Match History" at bounding box center [55, 189] width 60 height 6
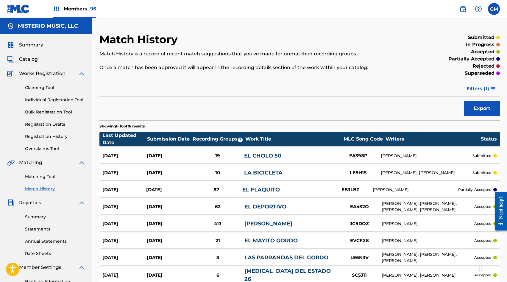
click at [29, 55] on div "Summary Catalog Works Registration Claiming Tool Individual Registration Tool B…" at bounding box center [46, 187] width 92 height 307
click at [30, 58] on span "Catalog" at bounding box center [28, 59] width 19 height 7
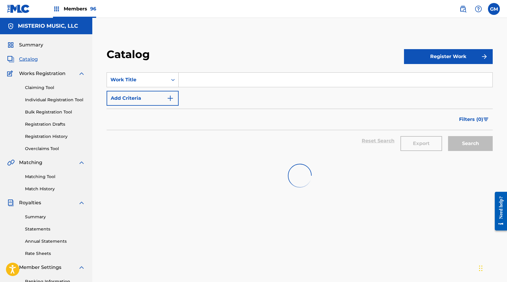
click at [231, 78] on input "Search Form" at bounding box center [336, 80] width 314 height 14
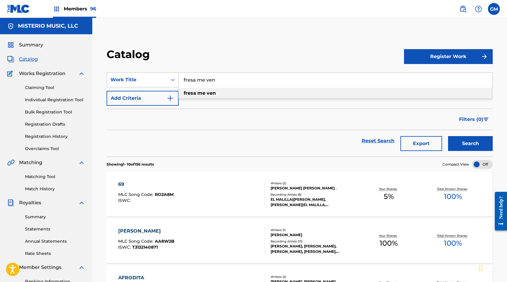
type input "fresa me ven"
click at [488, 149] on button "Search" at bounding box center [470, 143] width 45 height 15
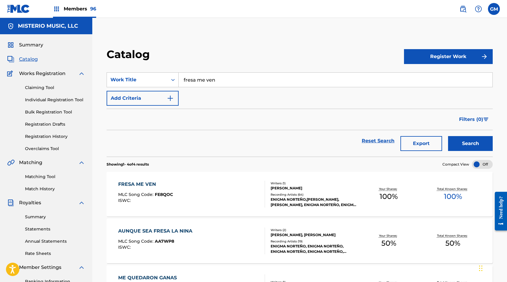
click at [203, 197] on div "FRESA ME VEN MLC Song Code : FE8QOC ISWC :" at bounding box center [191, 194] width 147 height 27
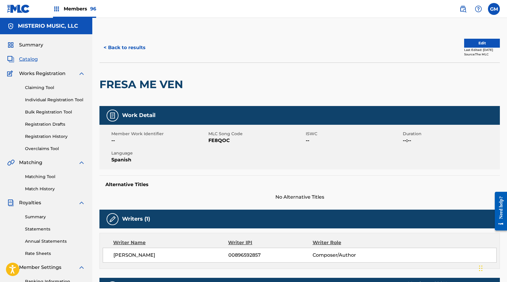
click at [218, 137] on span "FE8QOC" at bounding box center [257, 140] width 96 height 7
click at [218, 139] on span "FE8QOC" at bounding box center [257, 140] width 96 height 7
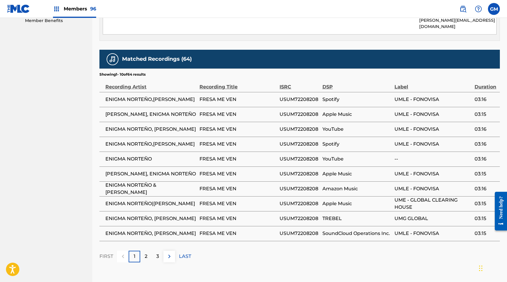
scroll to position [316, 0]
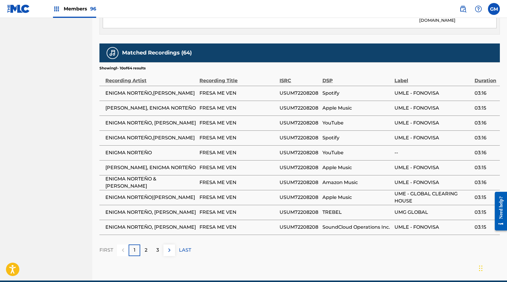
click at [174, 245] on button at bounding box center [170, 251] width 12 height 12
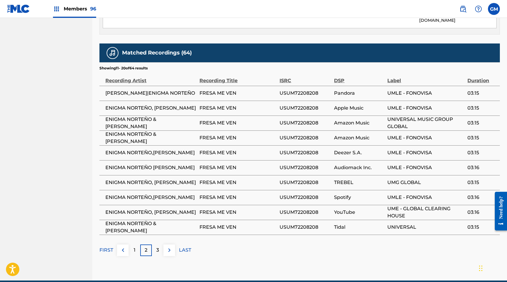
click at [171, 247] on img at bounding box center [169, 250] width 7 height 7
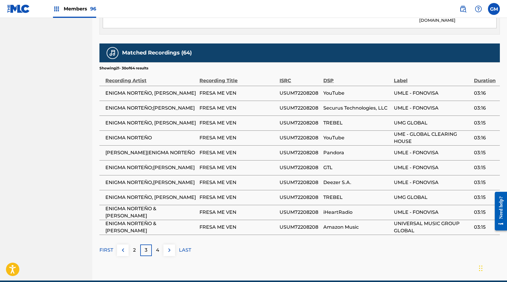
click at [171, 247] on img at bounding box center [169, 250] width 7 height 7
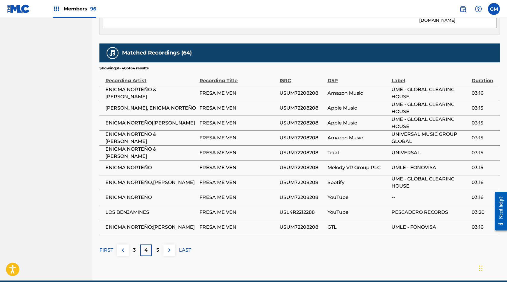
click at [137, 209] on span "LOS BENJAMINES" at bounding box center [150, 212] width 91 height 7
click at [172, 247] on img at bounding box center [169, 250] width 7 height 7
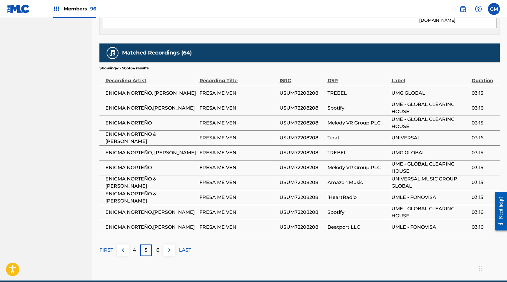
click at [172, 247] on img at bounding box center [169, 250] width 7 height 7
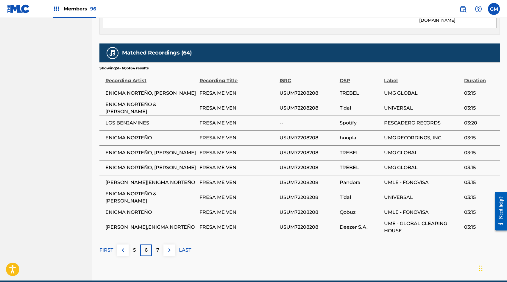
click at [172, 247] on img at bounding box center [169, 250] width 7 height 7
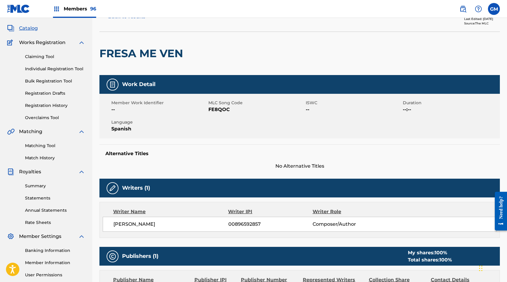
scroll to position [0, 0]
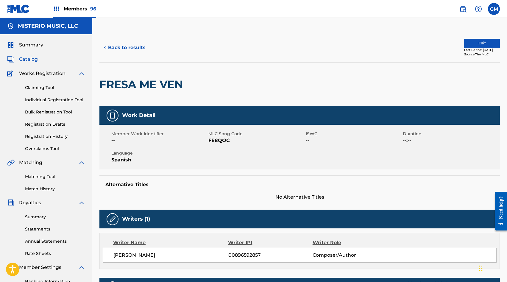
click at [41, 176] on link "Matching Tool" at bounding box center [55, 177] width 60 height 6
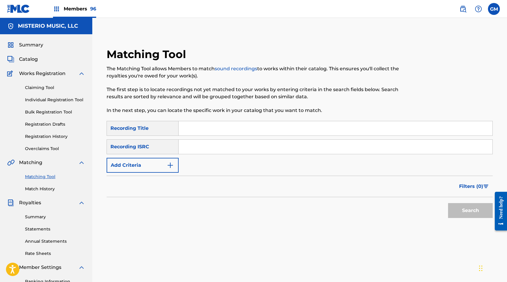
click at [195, 126] on input "Search Form" at bounding box center [336, 128] width 314 height 14
type input "f"
type input "FRESA ME VEN"
click at [168, 168] on img "Search Form" at bounding box center [170, 165] width 7 height 7
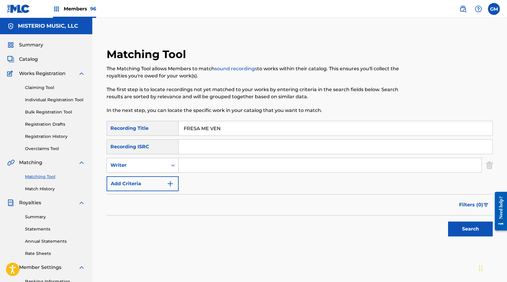
click at [167, 160] on div "Writer" at bounding box center [137, 165] width 61 height 11
click at [166, 164] on div "Writer" at bounding box center [137, 165] width 61 height 11
click at [164, 178] on div "Recording Artist" at bounding box center [142, 180] width 71 height 15
click at [202, 167] on input "Search Form" at bounding box center [330, 165] width 303 height 14
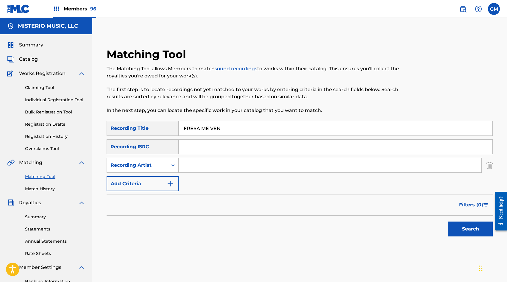
paste input "LOS BENJAMINES"
click at [464, 231] on button "Search" at bounding box center [470, 229] width 45 height 15
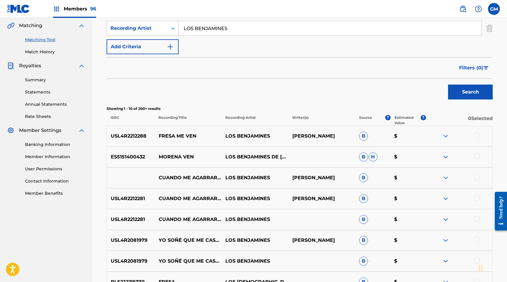
scroll to position [139, 0]
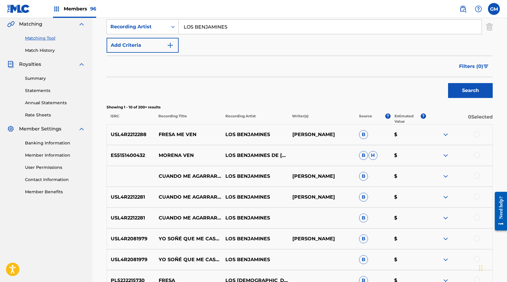
drag, startPoint x: 285, startPoint y: 90, endPoint x: 291, endPoint y: 90, distance: 6.0
click at [291, 90] on div "Search" at bounding box center [300, 89] width 386 height 24
click at [479, 135] on div at bounding box center [477, 134] width 6 height 6
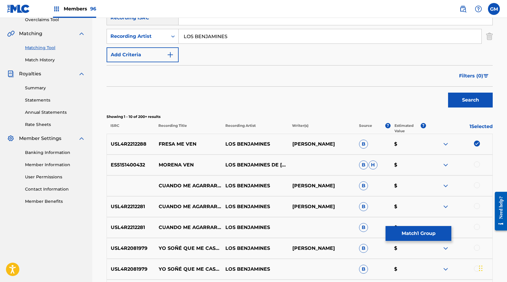
scroll to position [71, 0]
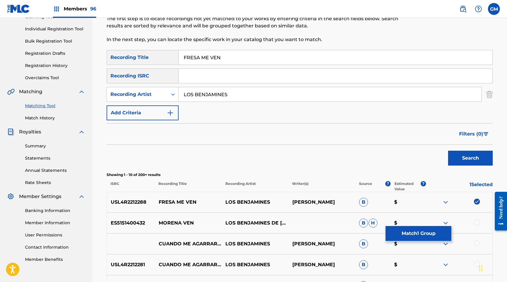
click at [213, 94] on input "LOS BENJAMINES" at bounding box center [330, 94] width 303 height 14
click at [471, 158] on button "Search" at bounding box center [470, 158] width 45 height 15
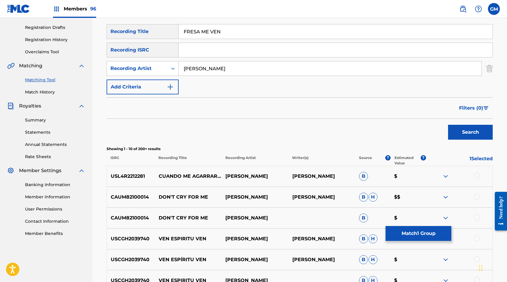
scroll to position [23, 0]
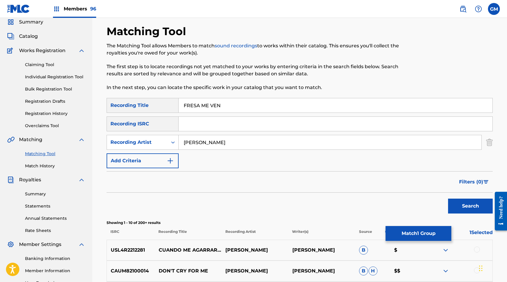
click at [199, 143] on input "[PERSON_NAME]" at bounding box center [330, 142] width 303 height 14
click at [469, 206] on button "Search" at bounding box center [470, 206] width 45 height 15
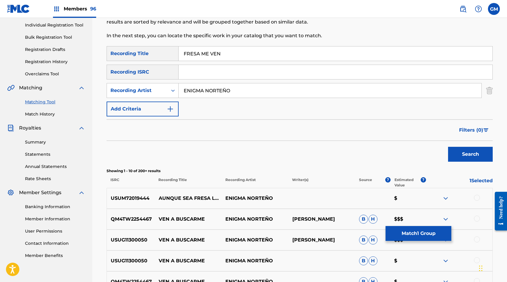
scroll to position [0, 0]
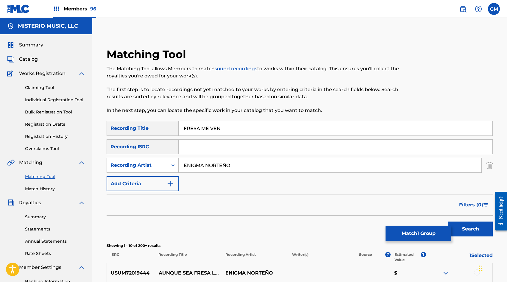
click at [204, 167] on input "ENIGMA NORTEÑO" at bounding box center [330, 165] width 303 height 14
type input "[PERSON_NAME]"
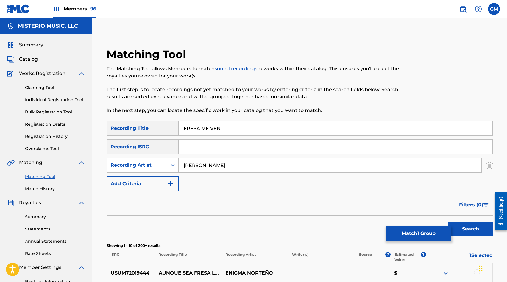
click at [478, 234] on button "Search" at bounding box center [470, 229] width 45 height 15
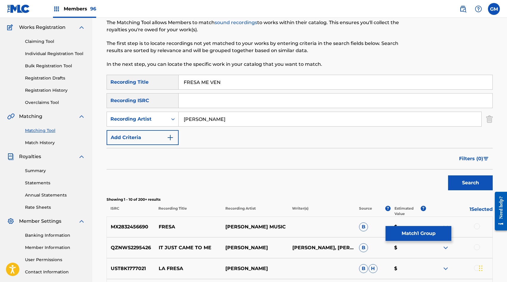
scroll to position [20, 0]
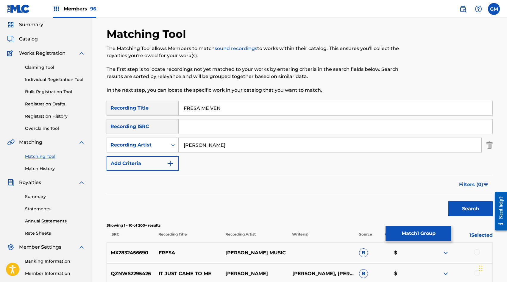
click at [219, 143] on input "[PERSON_NAME]" at bounding box center [330, 145] width 303 height 14
click at [470, 208] on button "Search" at bounding box center [470, 208] width 45 height 15
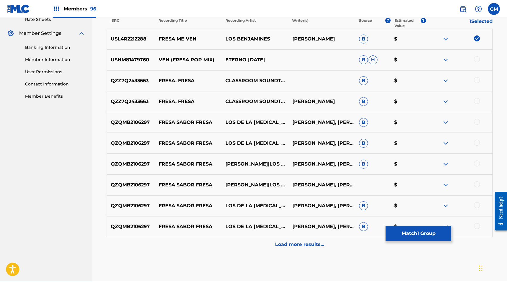
scroll to position [237, 0]
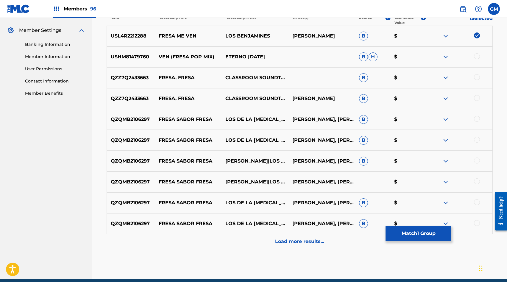
click at [301, 240] on p "Load more results..." at bounding box center [299, 241] width 49 height 7
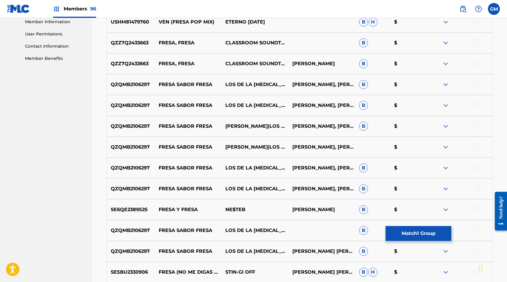
scroll to position [226, 0]
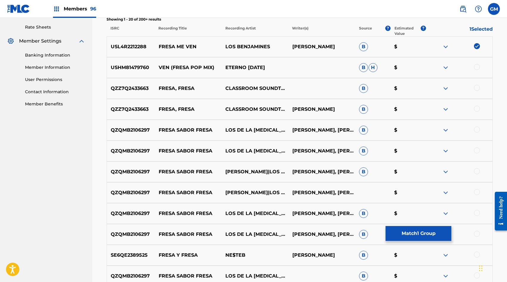
click at [418, 240] on button "Match 1 Group" at bounding box center [419, 233] width 66 height 15
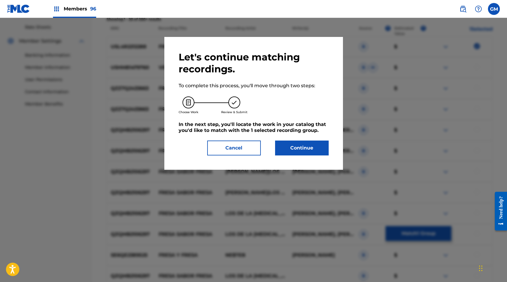
click at [313, 134] on div "Let's continue matching recordings. To complete this process, you'll move throu…" at bounding box center [254, 103] width 150 height 104
click at [311, 147] on button "Continue" at bounding box center [302, 148] width 54 height 15
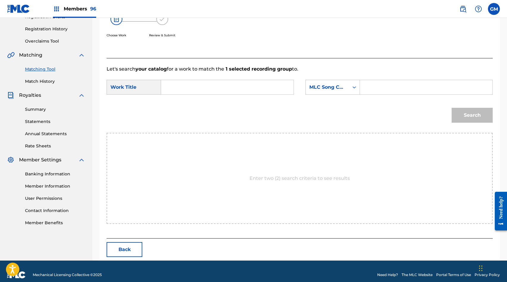
scroll to position [115, 0]
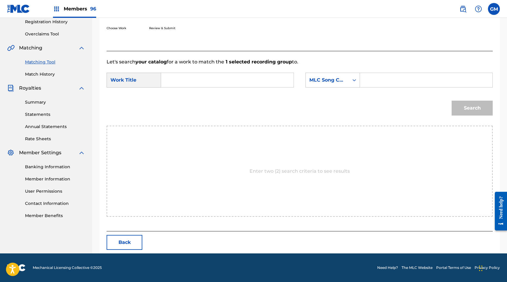
click at [366, 85] on input "Search Form" at bounding box center [426, 80] width 122 height 14
paste input "FE8QOC"
type input "FE8QOC"
click at [250, 81] on input "Search Form" at bounding box center [227, 80] width 122 height 14
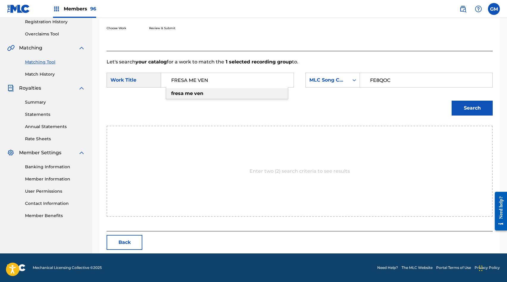
type input "FRESA ME VEN"
click at [479, 105] on button "Search" at bounding box center [472, 108] width 41 height 15
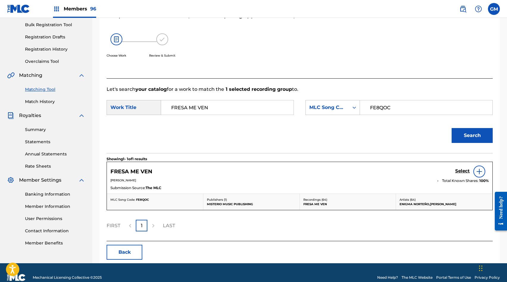
scroll to position [97, 0]
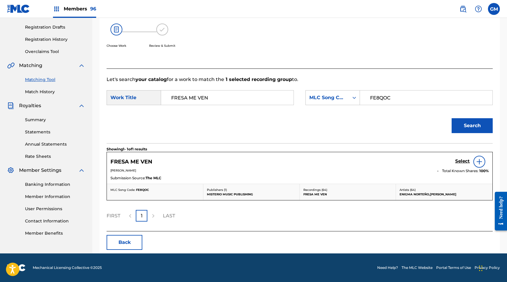
click at [457, 160] on h5 "Select" at bounding box center [462, 161] width 15 height 6
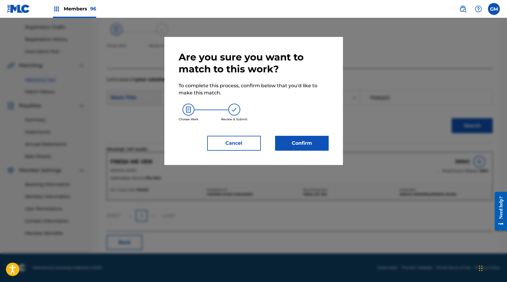
click at [303, 143] on button "Confirm" at bounding box center [302, 143] width 54 height 15
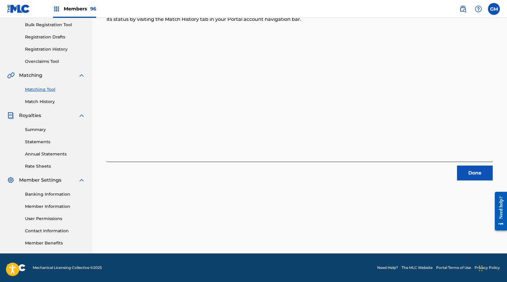
scroll to position [0, 0]
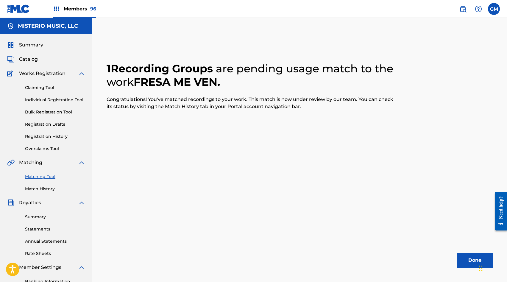
click at [467, 260] on button "Done" at bounding box center [475, 260] width 36 height 15
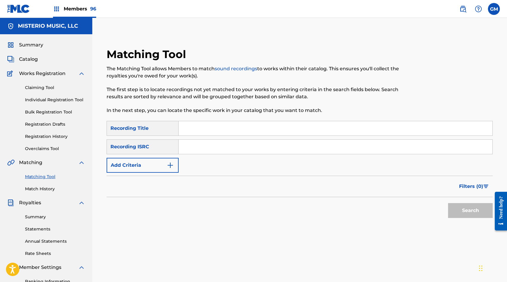
click at [71, 9] on span "Members 96" at bounding box center [80, 8] width 32 height 7
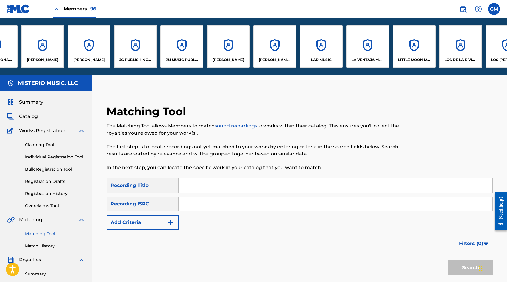
scroll to position [0, 2159]
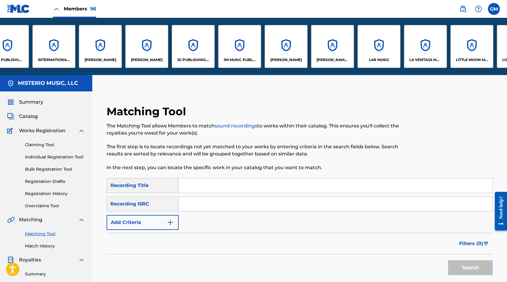
click at [200, 52] on div "JG PUBLISHING INC" at bounding box center [193, 46] width 43 height 43
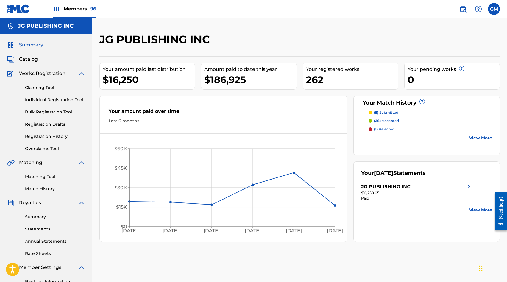
click at [33, 61] on span "Catalog" at bounding box center [28, 59] width 19 height 7
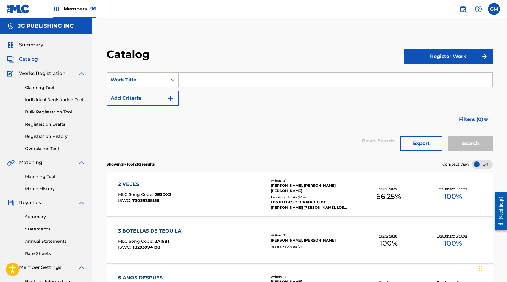
click at [207, 80] on input "Search Form" at bounding box center [336, 80] width 314 height 14
type input "K"
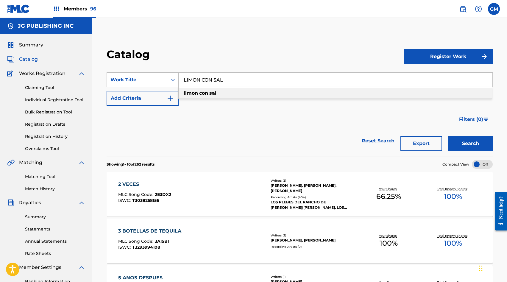
click at [313, 93] on div "limon con sal" at bounding box center [335, 93] width 313 height 11
type input "limon con sal"
click at [462, 149] on button "Search" at bounding box center [470, 143] width 45 height 15
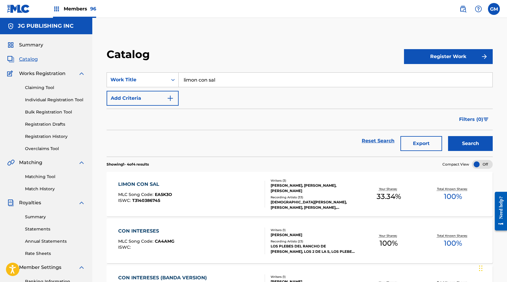
click at [282, 193] on div "Writers ( 3 ) [PERSON_NAME], [PERSON_NAME], [PERSON_NAME] Recording Artists ( 3…" at bounding box center [311, 194] width 92 height 32
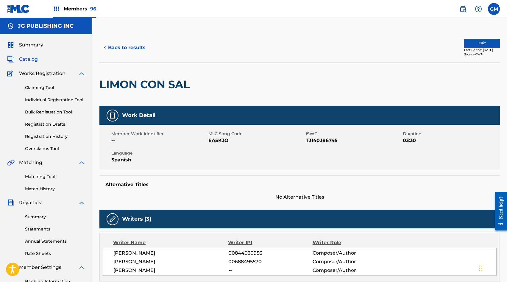
click at [465, 11] on img at bounding box center [463, 8] width 7 height 7
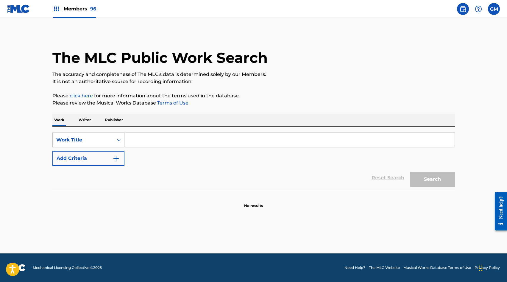
click at [200, 138] on input "Search Form" at bounding box center [290, 140] width 330 height 14
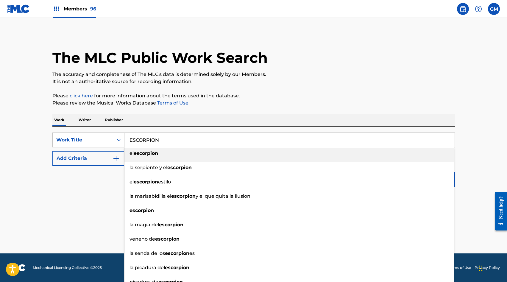
click at [377, 123] on div "Work Writer Publisher" at bounding box center [253, 120] width 403 height 13
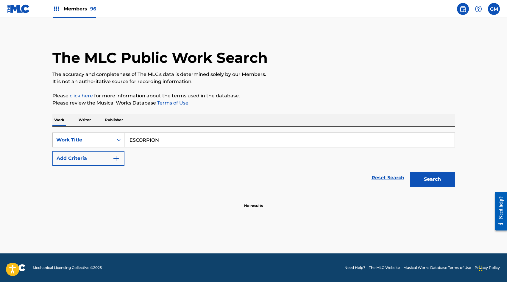
click at [448, 179] on button "Search" at bounding box center [433, 179] width 45 height 15
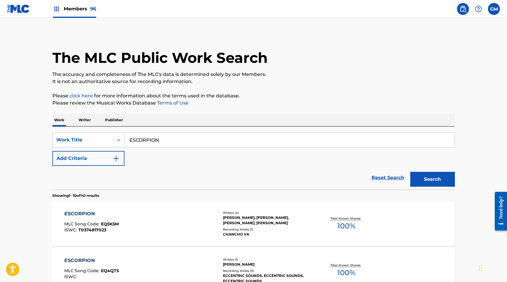
click at [165, 144] on input "ESCORPION" at bounding box center [290, 140] width 330 height 14
type input "ESCORPION :)"
click at [427, 173] on button "Search" at bounding box center [433, 179] width 45 height 15
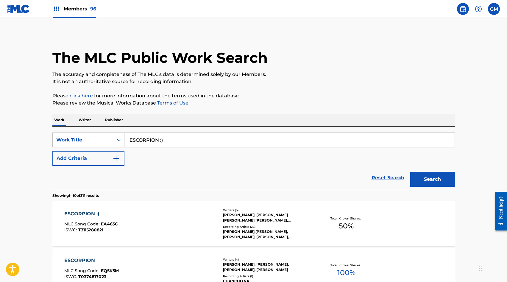
click at [188, 212] on div "ESCORPION :) MLC Song Code : EA463C ISWC : T3115280821" at bounding box center [140, 223] width 153 height 27
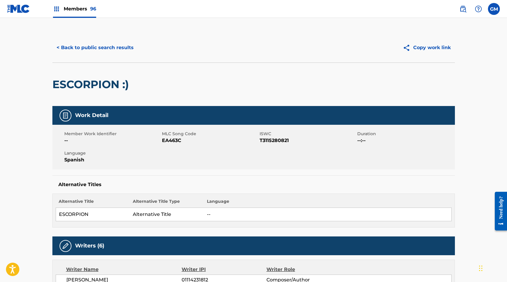
click at [172, 140] on span "EA463C" at bounding box center [210, 140] width 96 height 7
click at [101, 50] on button "< Back to public search results" at bounding box center [94, 47] width 85 height 15
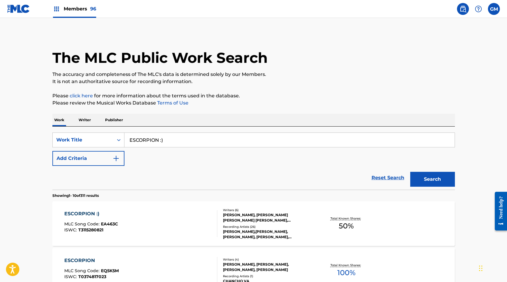
click at [73, 6] on span "Members 96" at bounding box center [80, 8] width 32 height 7
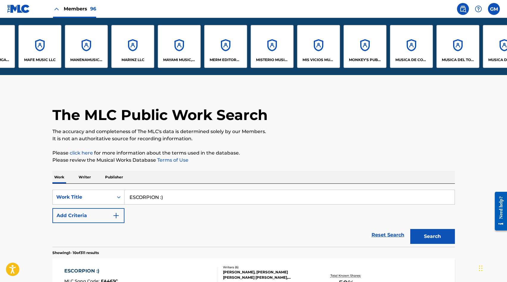
scroll to position [0, 2825]
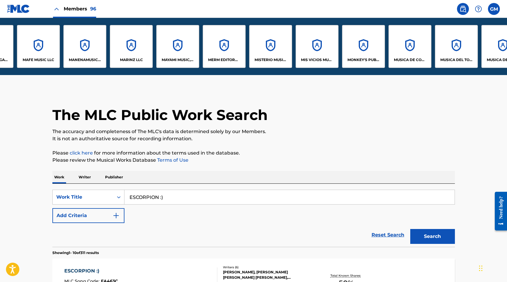
click at [404, 51] on div "MUSICA DE COVE, LLC" at bounding box center [410, 46] width 43 height 43
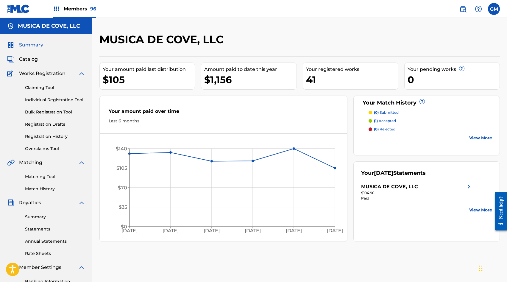
click at [33, 62] on span "Catalog" at bounding box center [28, 59] width 19 height 7
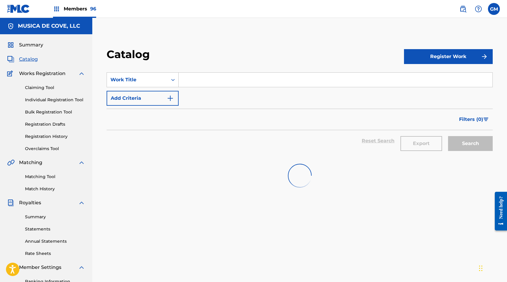
click at [206, 78] on input "Search Form" at bounding box center [336, 80] width 314 height 14
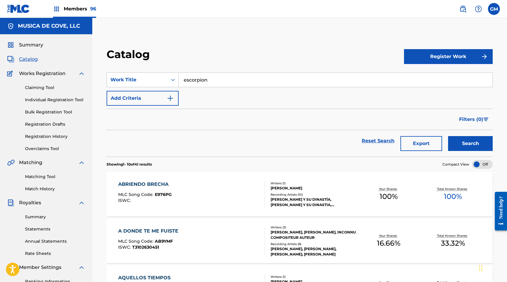
type input "escorpion"
click at [457, 139] on button "Search" at bounding box center [470, 143] width 45 height 15
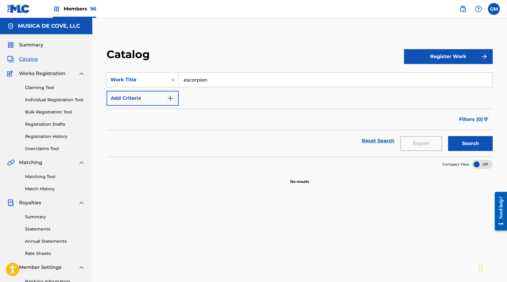
click at [63, 11] on div "Members 96" at bounding box center [74, 9] width 43 height 18
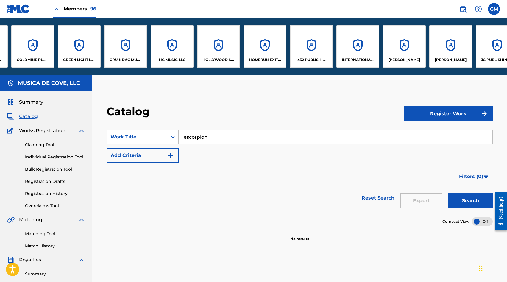
scroll to position [0, 1968]
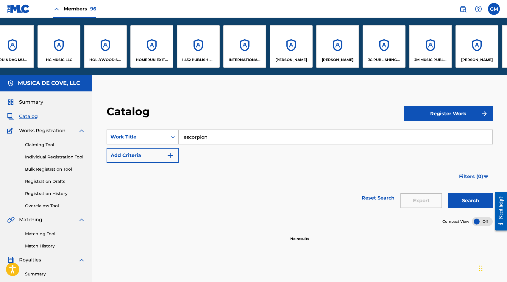
click at [371, 38] on div "JG PUBLISHING INC" at bounding box center [384, 46] width 43 height 43
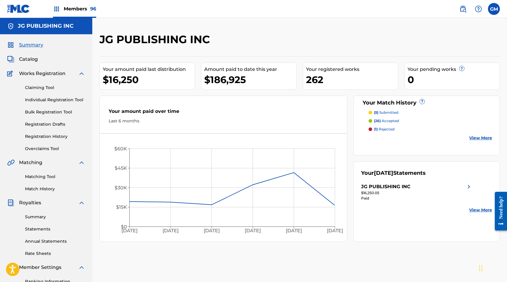
click at [25, 59] on span "Catalog" at bounding box center [28, 59] width 19 height 7
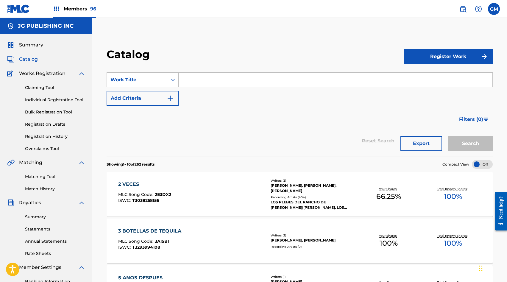
click at [195, 80] on input "Search Form" at bounding box center [336, 80] width 314 height 14
type input "e"
click at [209, 79] on input "ESCORPION" at bounding box center [336, 80] width 314 height 14
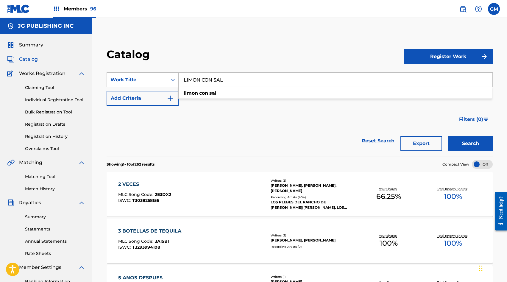
type input "LIMON CON SAL"
click at [454, 138] on button "Search" at bounding box center [470, 143] width 45 height 15
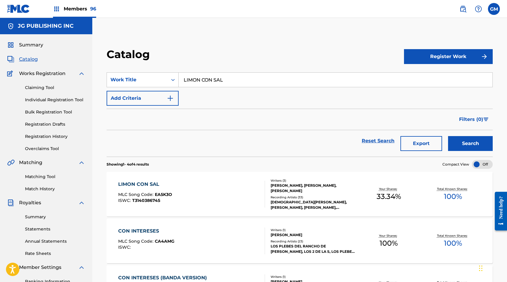
click at [200, 189] on div "LIMON CON SAL MLC Song Code : EA5K3O ISWC : T3140386745" at bounding box center [191, 194] width 147 height 27
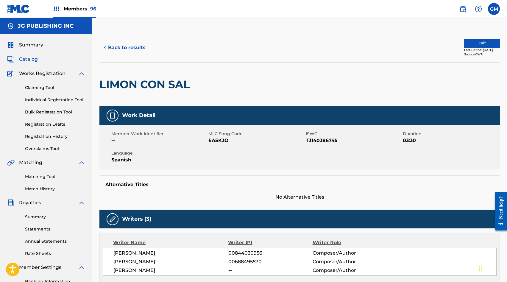
click at [217, 140] on span "EA5K3O" at bounding box center [257, 140] width 96 height 7
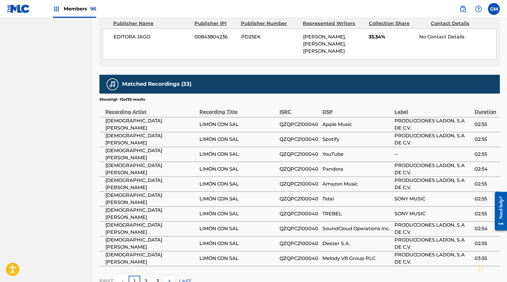
scroll to position [519, 0]
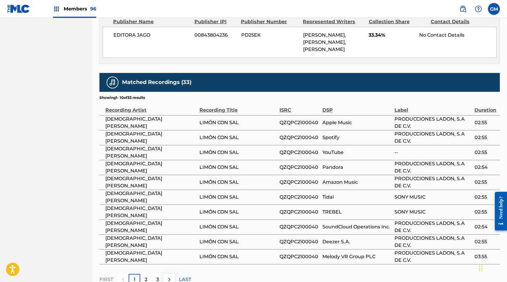
click at [170, 276] on img at bounding box center [169, 279] width 7 height 7
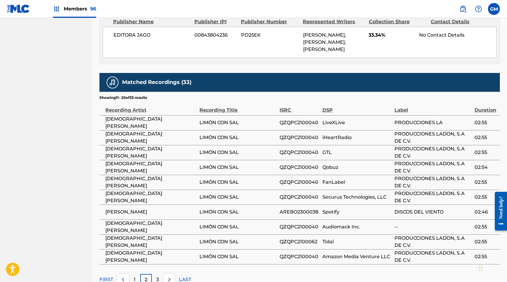
click at [131, 209] on span "[PERSON_NAME]" at bounding box center [150, 212] width 91 height 7
click at [170, 276] on img at bounding box center [169, 279] width 7 height 7
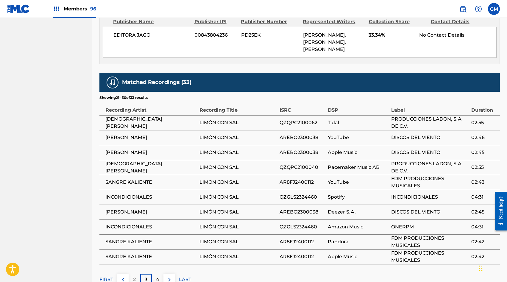
click at [123, 194] on span "INCONDICIONALES" at bounding box center [150, 197] width 91 height 7
click at [169, 274] on button at bounding box center [170, 280] width 12 height 12
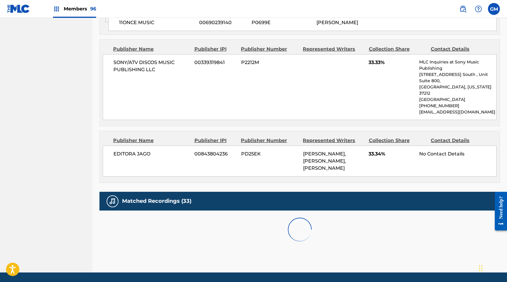
scroll to position [452, 0]
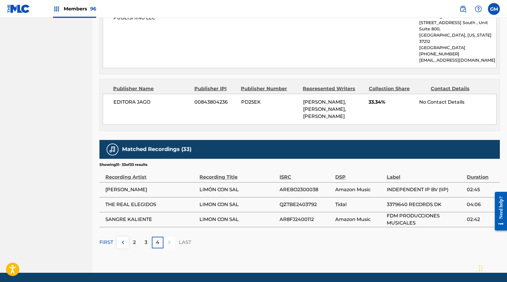
click at [130, 201] on span "THE REAL ELEGIDOS" at bounding box center [150, 204] width 91 height 7
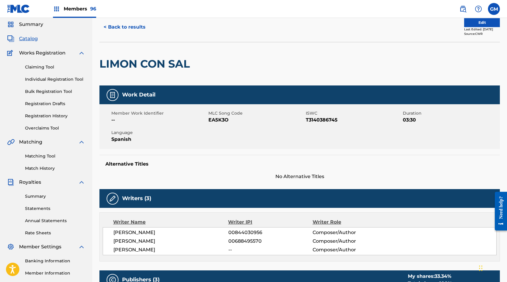
scroll to position [20, 0]
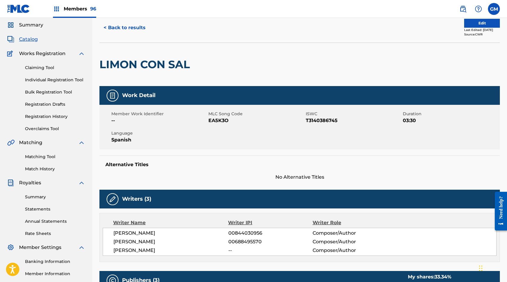
click at [220, 121] on span "EA5K3O" at bounding box center [257, 120] width 96 height 7
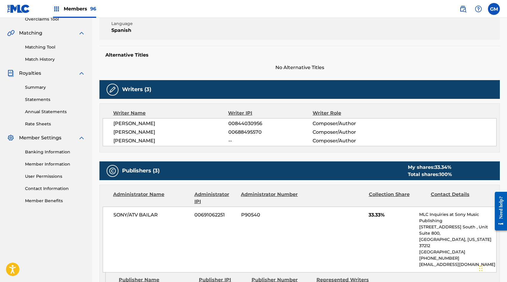
scroll to position [0, 0]
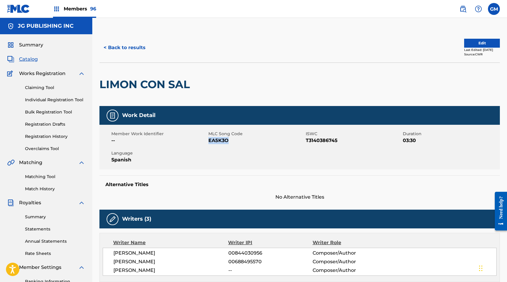
click at [37, 176] on link "Matching Tool" at bounding box center [55, 177] width 60 height 6
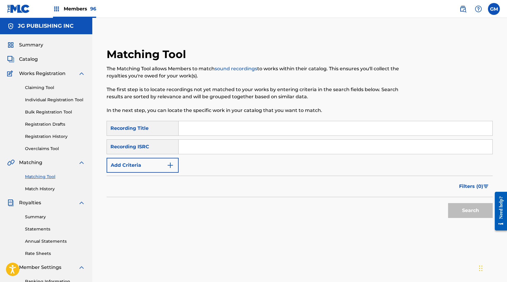
click at [203, 134] on input "Search Form" at bounding box center [336, 128] width 314 height 14
type input "LIMON CON SAL"
click at [162, 163] on button "Add Criteria" at bounding box center [143, 165] width 72 height 15
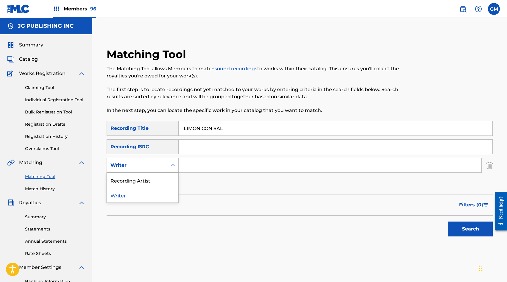
click at [162, 161] on div "Writer" at bounding box center [137, 165] width 61 height 11
click at [159, 179] on div "Recording Artist" at bounding box center [142, 180] width 71 height 15
click at [194, 164] on input "Search Form" at bounding box center [330, 165] width 303 height 14
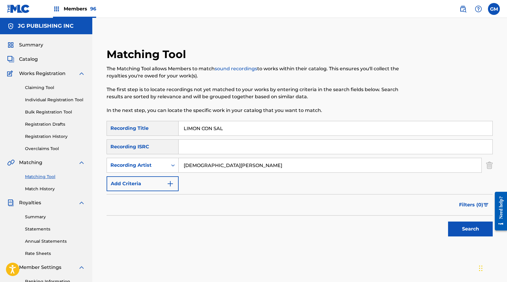
click at [459, 225] on button "Search" at bounding box center [470, 229] width 45 height 15
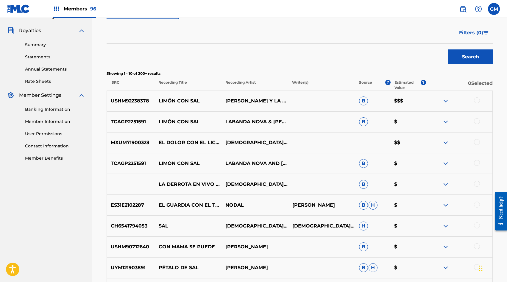
scroll to position [220, 0]
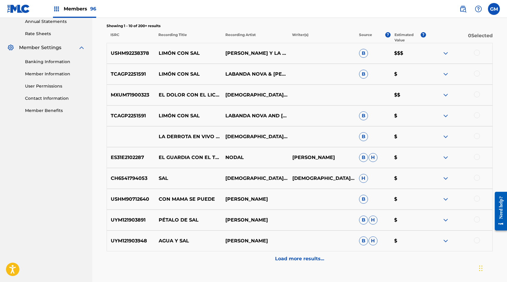
click at [260, 50] on p "[PERSON_NAME] Y LA BANDA NOVA" at bounding box center [255, 53] width 67 height 7
click at [233, 52] on p "[PERSON_NAME] Y LA BANDA NOVA" at bounding box center [255, 53] width 67 height 7
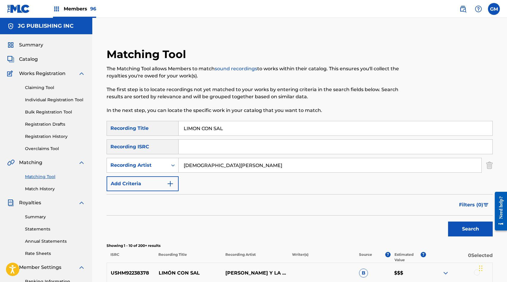
click at [203, 167] on input "[DEMOGRAPHIC_DATA][PERSON_NAME]" at bounding box center [330, 165] width 303 height 14
paste input "ELUIS"
click at [464, 229] on button "Search" at bounding box center [470, 229] width 45 height 15
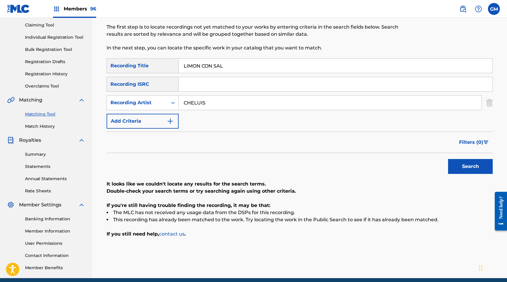
scroll to position [62, 0]
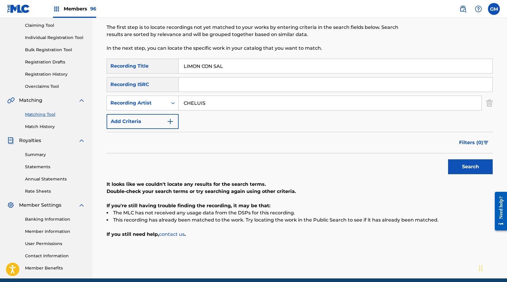
click at [207, 107] on input "CHELUIS" at bounding box center [330, 103] width 303 height 14
paste input "[PERSON_NAME]"
click at [482, 167] on button "Search" at bounding box center [470, 166] width 45 height 15
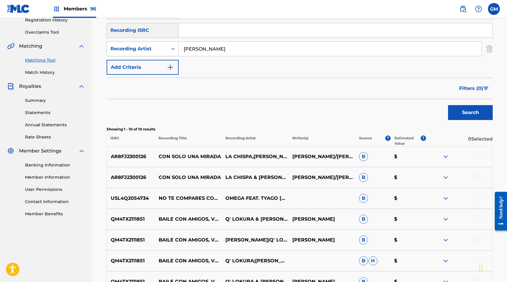
scroll to position [118, 0]
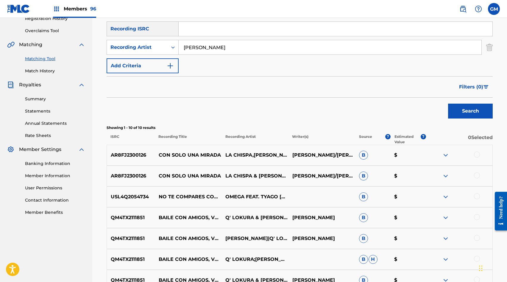
click at [239, 52] on input "[PERSON_NAME]" at bounding box center [330, 47] width 303 height 14
paste input "[PERSON_NAME] "XUTE" [PERSON_NAME] LA SUPER BANDA DE VALLENAR THE REAL"
drag, startPoint x: 460, startPoint y: 111, endPoint x: 369, endPoint y: 102, distance: 91.3
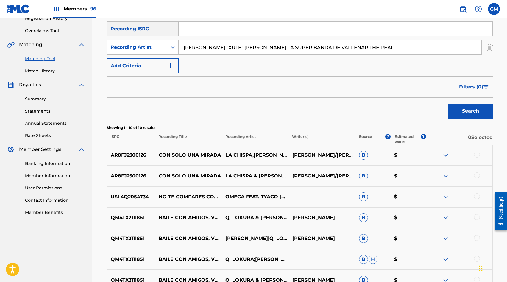
click at [460, 111] on button "Search" at bounding box center [470, 111] width 45 height 15
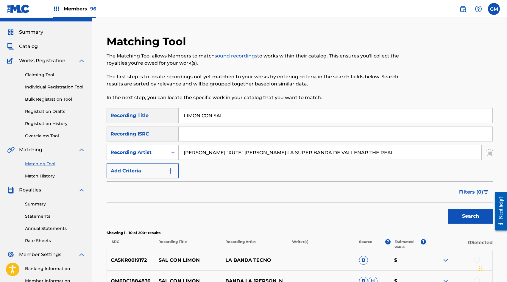
scroll to position [1, 0]
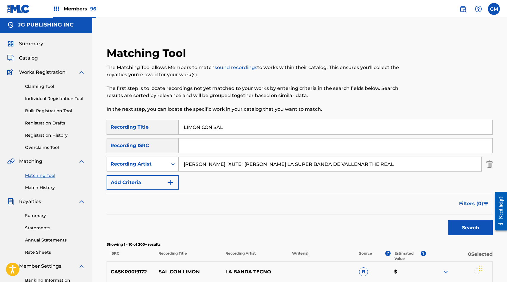
drag, startPoint x: 366, startPoint y: 164, endPoint x: 203, endPoint y: 165, distance: 163.0
click at [203, 165] on input "[PERSON_NAME] "XUTE" [PERSON_NAME] LA SUPER BANDA DE VALLENAR THE REAL" at bounding box center [330, 164] width 303 height 14
click at [467, 225] on button "Search" at bounding box center [470, 227] width 45 height 15
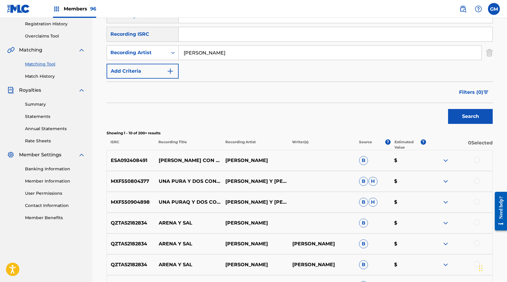
scroll to position [108, 0]
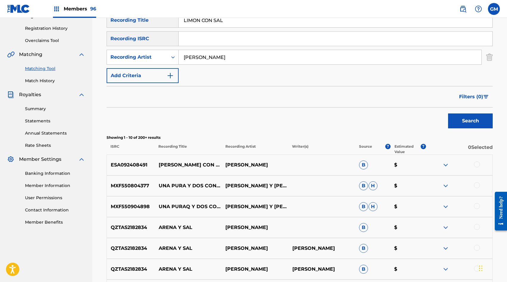
click at [210, 56] on input "[PERSON_NAME]" at bounding box center [330, 57] width 303 height 14
paste input "SANGRE KALIENTE"
drag, startPoint x: 468, startPoint y: 122, endPoint x: 397, endPoint y: 115, distance: 71.0
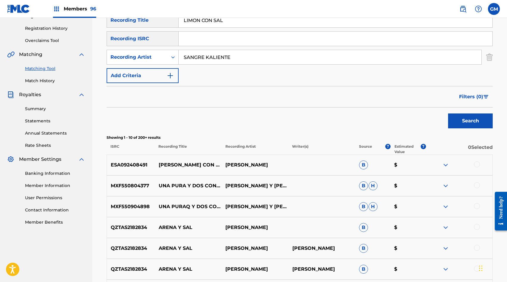
click at [468, 122] on button "Search" at bounding box center [470, 121] width 45 height 15
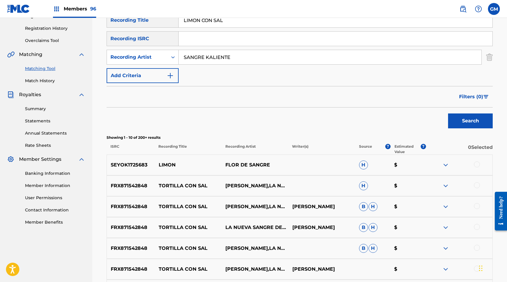
click at [217, 56] on input "SANGRE KALIENTE" at bounding box center [330, 57] width 303 height 14
paste input "INCONDICIONALES"
drag, startPoint x: 467, startPoint y: 118, endPoint x: 314, endPoint y: 96, distance: 154.7
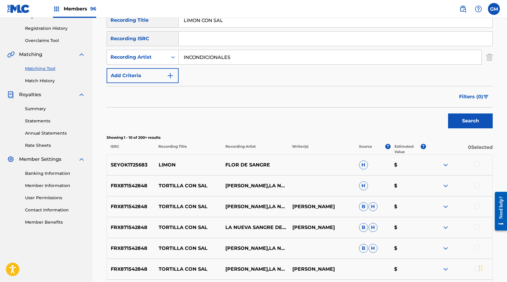
click at [467, 118] on button "Search" at bounding box center [470, 121] width 45 height 15
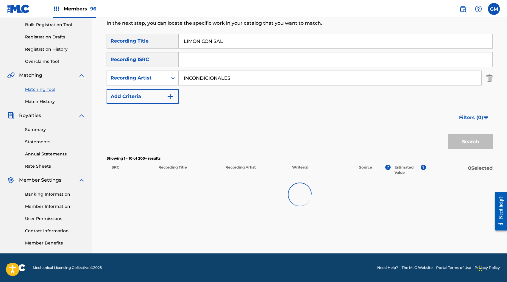
scroll to position [87, 0]
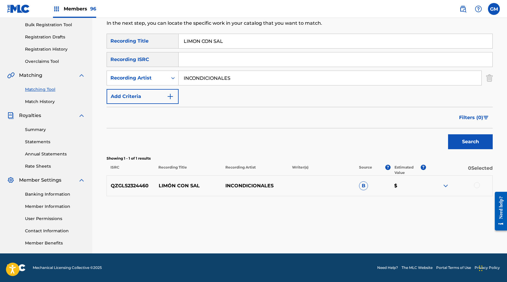
click at [477, 185] on div at bounding box center [477, 185] width 6 height 6
click at [198, 82] on input "INCONDICIONALES" at bounding box center [330, 78] width 303 height 14
paste input "THE REAL ELEGIDO"
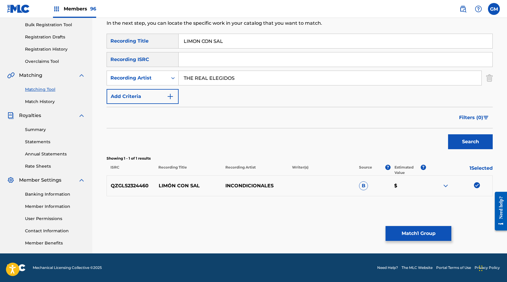
type input "THE REAL ELEGIDOS"
click at [472, 149] on button "Search" at bounding box center [470, 141] width 45 height 15
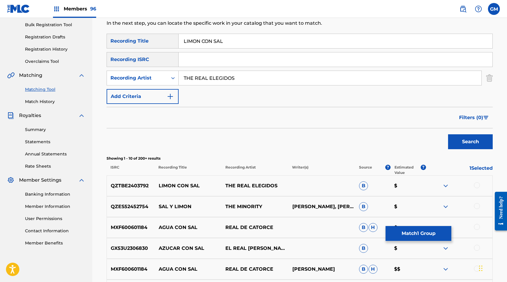
click at [475, 184] on div at bounding box center [477, 185] width 6 height 6
click at [201, 83] on input "THE REAL ELEGIDOS" at bounding box center [330, 78] width 303 height 14
click at [465, 139] on button "Search" at bounding box center [470, 141] width 45 height 15
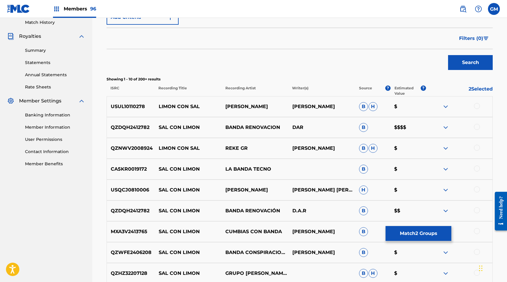
scroll to position [190, 0]
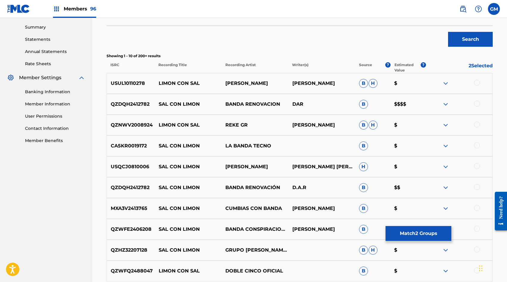
click at [231, 104] on p "BANDA RENOVACION" at bounding box center [255, 104] width 67 height 7
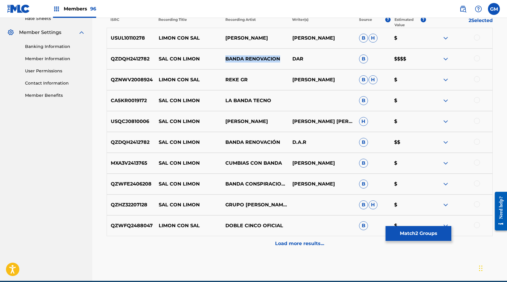
scroll to position [237, 0]
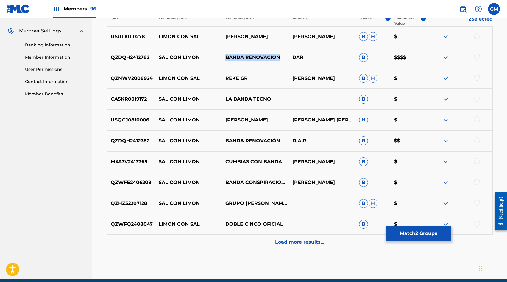
click at [274, 243] on div "Load more results..." at bounding box center [300, 242] width 386 height 15
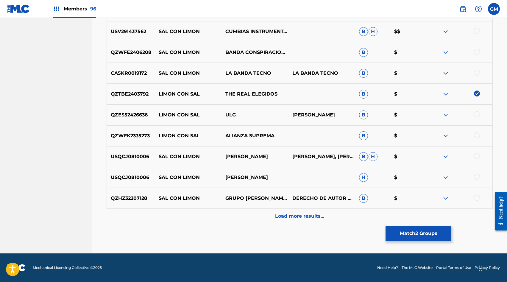
click at [281, 222] on div "Load more results..." at bounding box center [300, 216] width 386 height 15
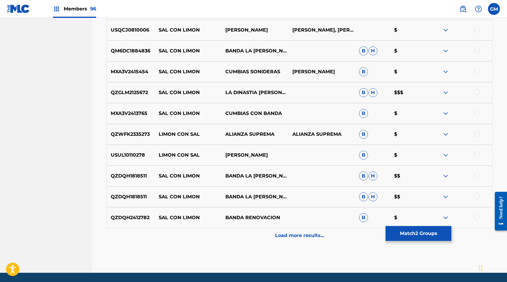
scroll to position [680, 0]
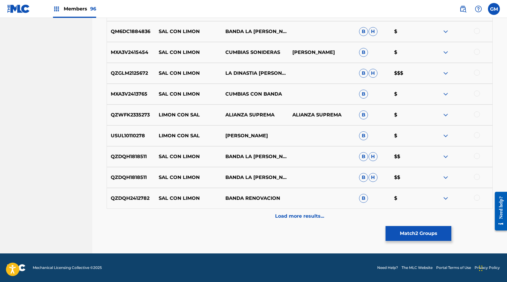
click at [286, 216] on p "Load more results..." at bounding box center [299, 216] width 49 height 7
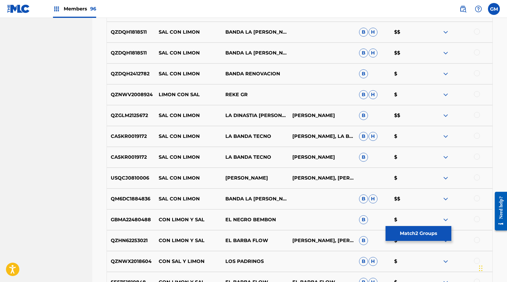
scroll to position [888, 0]
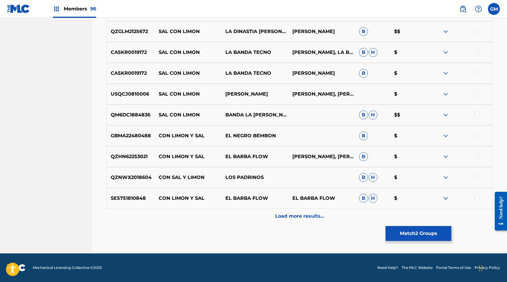
click at [287, 215] on p "Load more results..." at bounding box center [299, 216] width 49 height 7
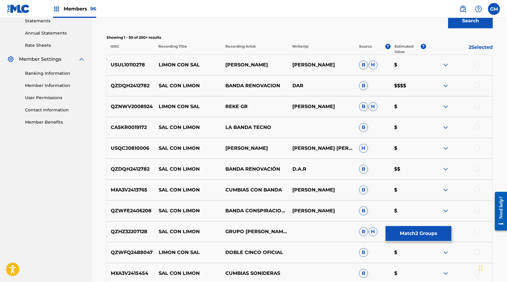
scroll to position [202, 0]
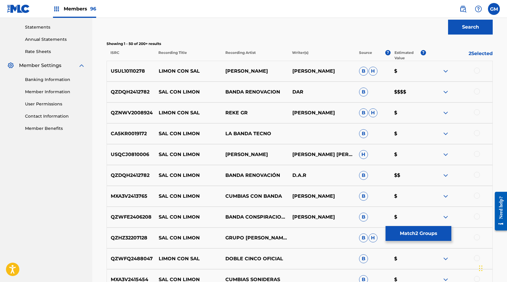
click at [421, 237] on button "Match 2 Groups" at bounding box center [419, 233] width 66 height 15
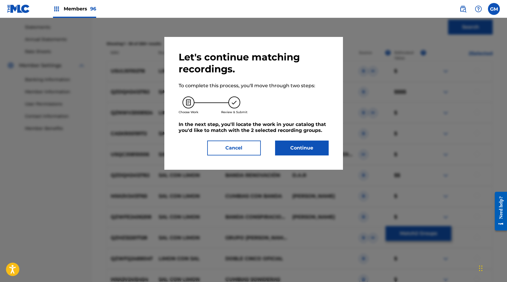
click at [292, 146] on button "Continue" at bounding box center [302, 148] width 54 height 15
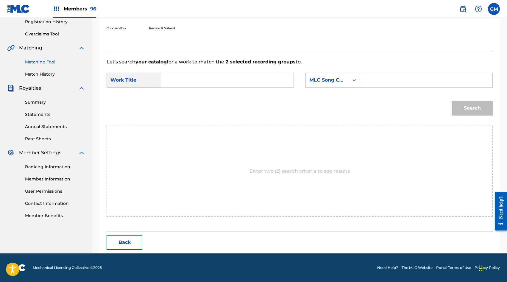
scroll to position [115, 0]
click at [377, 82] on input "Search Form" at bounding box center [426, 80] width 122 height 14
paste input "EA5K3O"
type input "EA5K3O"
click at [247, 83] on input "Search Form" at bounding box center [227, 80] width 122 height 14
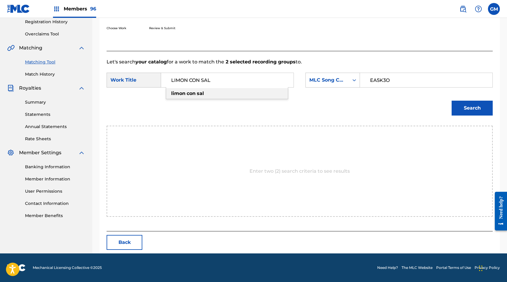
type input "LIMON CON SAL"
click at [489, 109] on button "Search" at bounding box center [472, 108] width 41 height 15
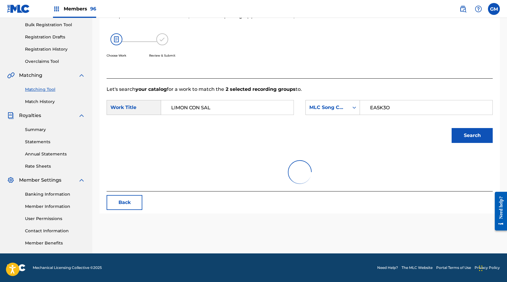
scroll to position [97, 0]
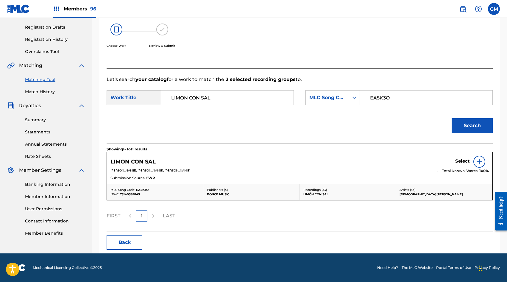
click at [463, 161] on h5 "Select" at bounding box center [462, 161] width 15 height 6
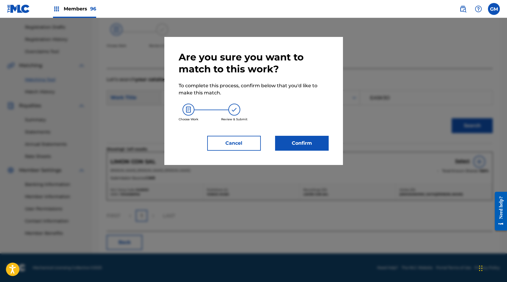
click at [298, 148] on button "Confirm" at bounding box center [302, 143] width 54 height 15
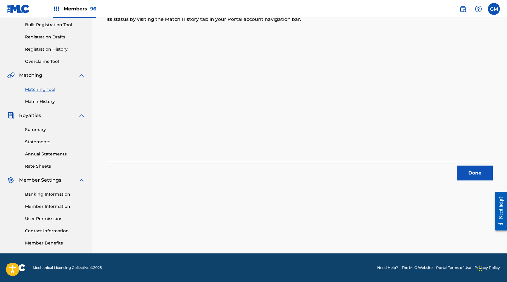
scroll to position [0, 0]
